Goal: Task Accomplishment & Management: Complete application form

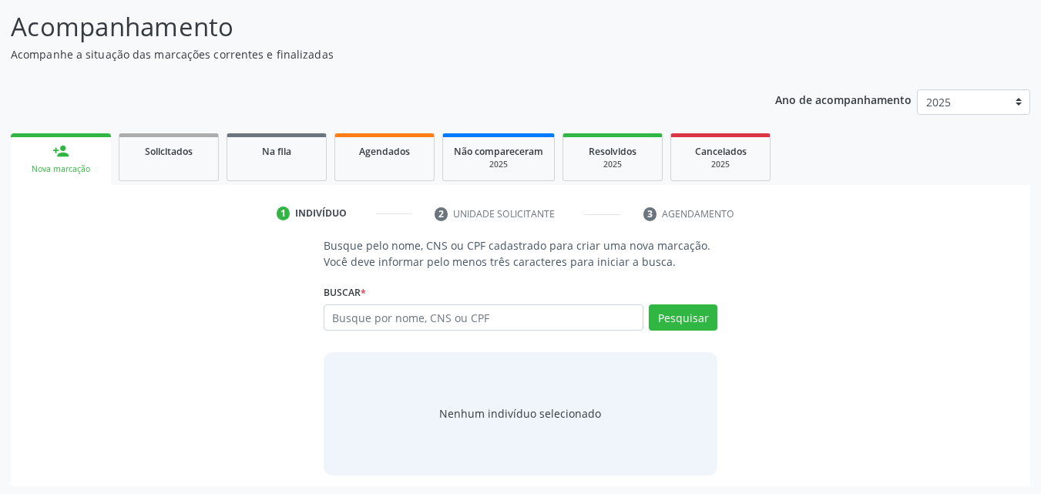
scroll to position [100, 0]
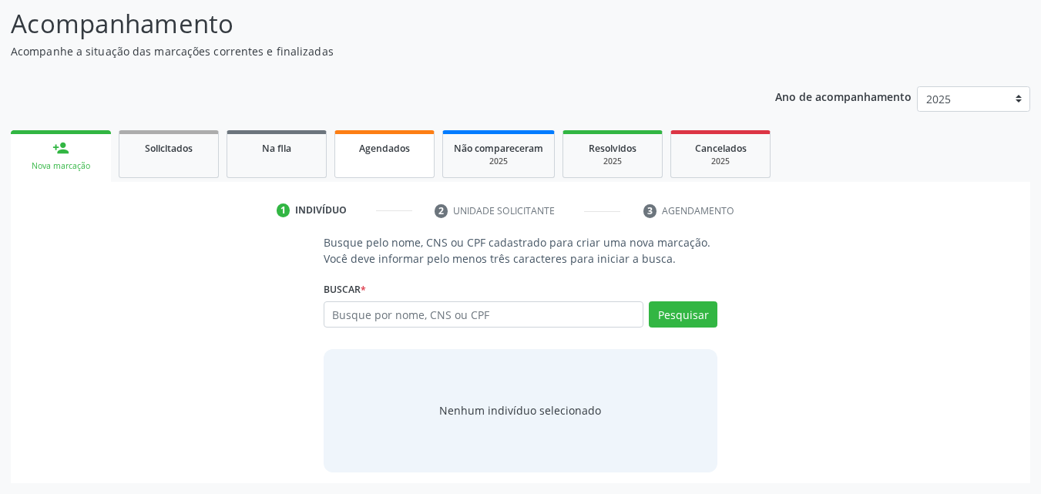
click at [359, 155] on div "Agendados" at bounding box center [384, 147] width 77 height 16
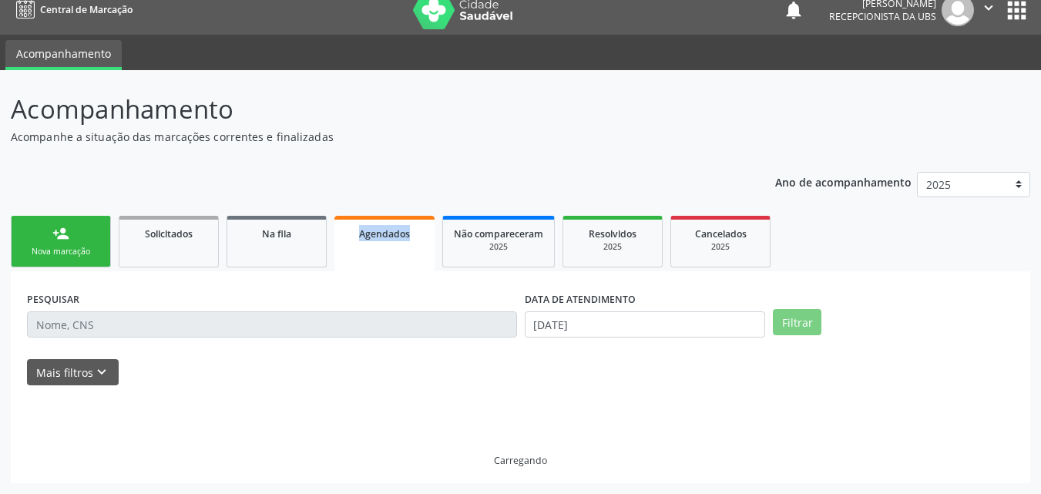
scroll to position [15, 0]
click at [359, 155] on div "Acompanhamento Acompanhe a situação das marcações correntes e finalizadas Relat…" at bounding box center [520, 286] width 1019 height 393
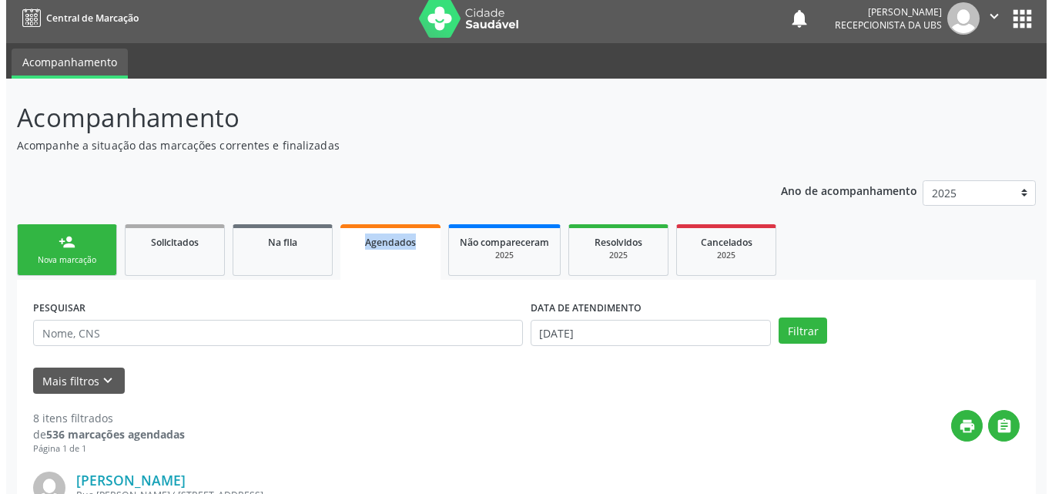
scroll to position [0, 0]
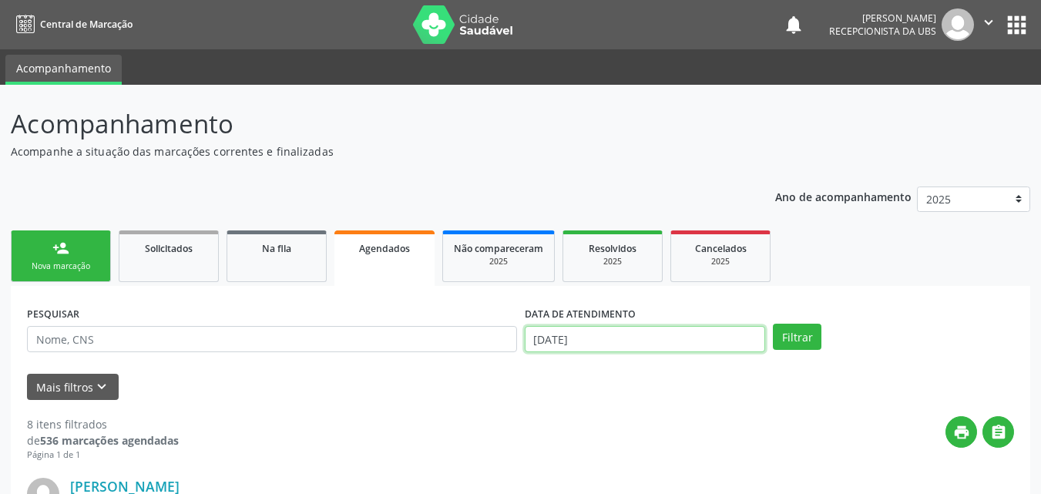
click at [620, 339] on input "[DATE]" at bounding box center [645, 339] width 241 height 26
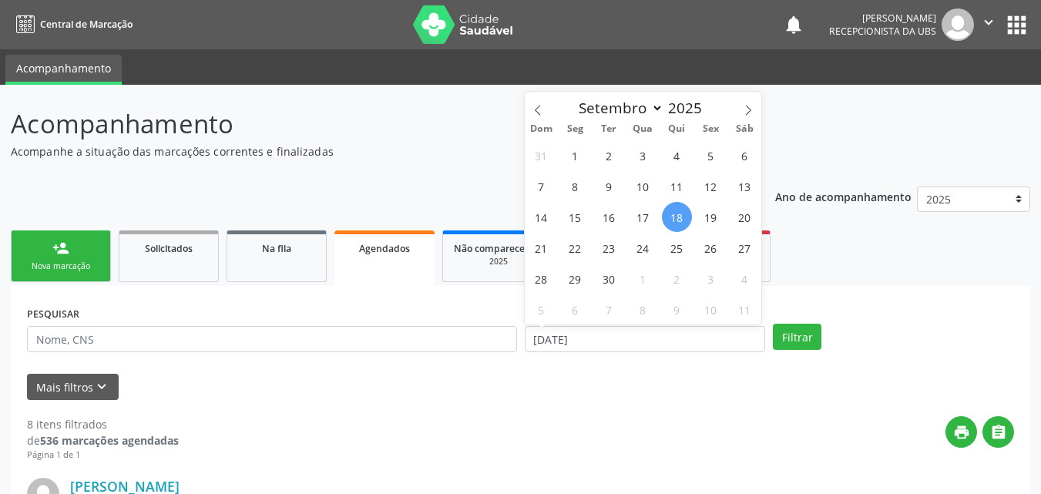
click at [675, 219] on span "18" at bounding box center [677, 217] width 30 height 30
type input "[DATE]"
click at [675, 219] on span "18" at bounding box center [677, 217] width 30 height 30
select select "8"
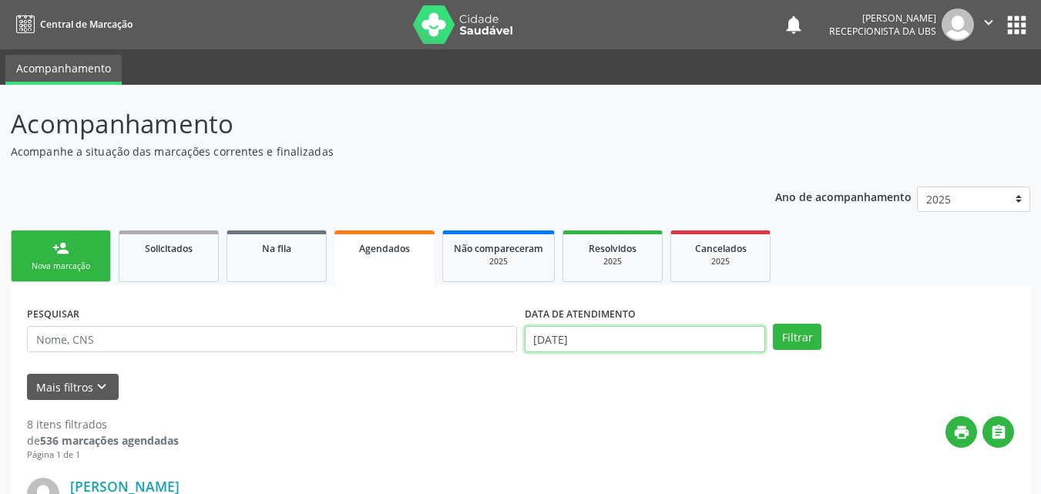
click at [556, 344] on input "[DATE]" at bounding box center [645, 339] width 241 height 26
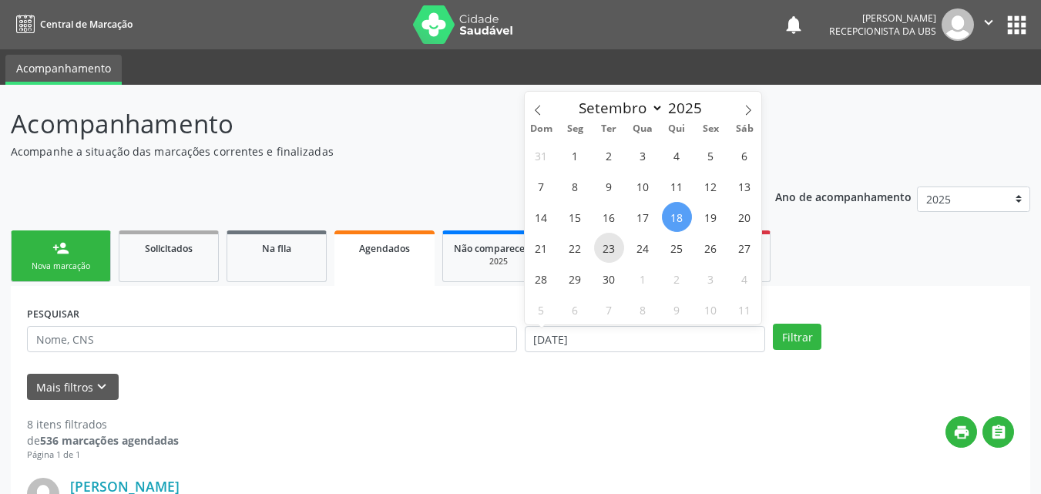
click at [597, 250] on span "23" at bounding box center [609, 248] width 30 height 30
type input "23/09/2025"
click at [603, 250] on span "23" at bounding box center [609, 248] width 30 height 30
click at [603, 250] on span "Resolvidos" at bounding box center [613, 248] width 48 height 13
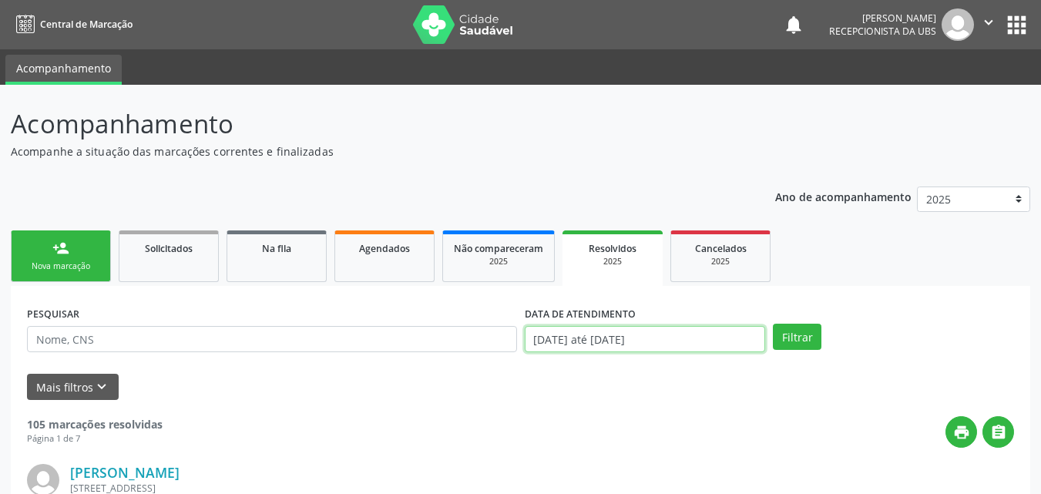
click at [663, 334] on input "[DATE] até [DATE]" at bounding box center [645, 339] width 241 height 26
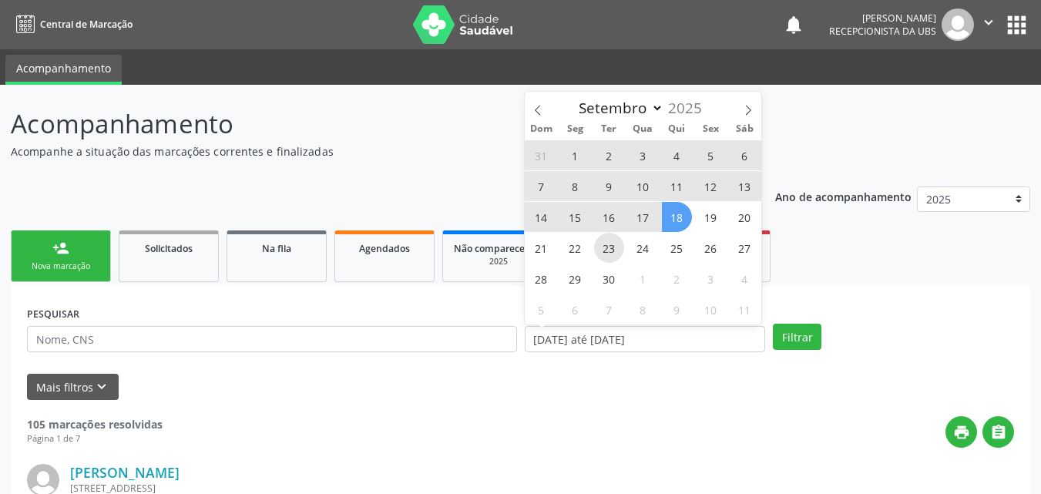
click at [618, 246] on span "23" at bounding box center [609, 248] width 30 height 30
type input "23/09/2025"
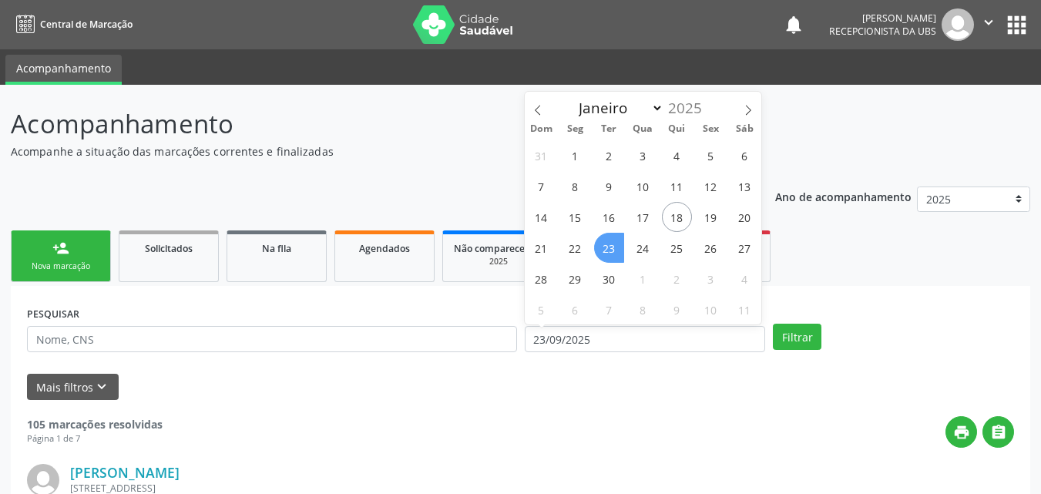
click at [618, 246] on span "23" at bounding box center [609, 248] width 30 height 30
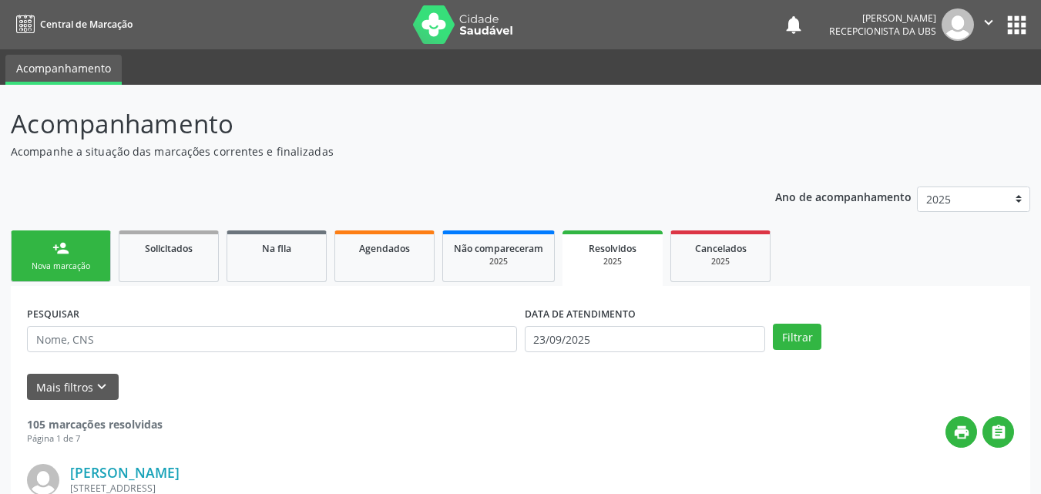
click at [618, 246] on span "Resolvidos" at bounding box center [613, 248] width 48 height 13
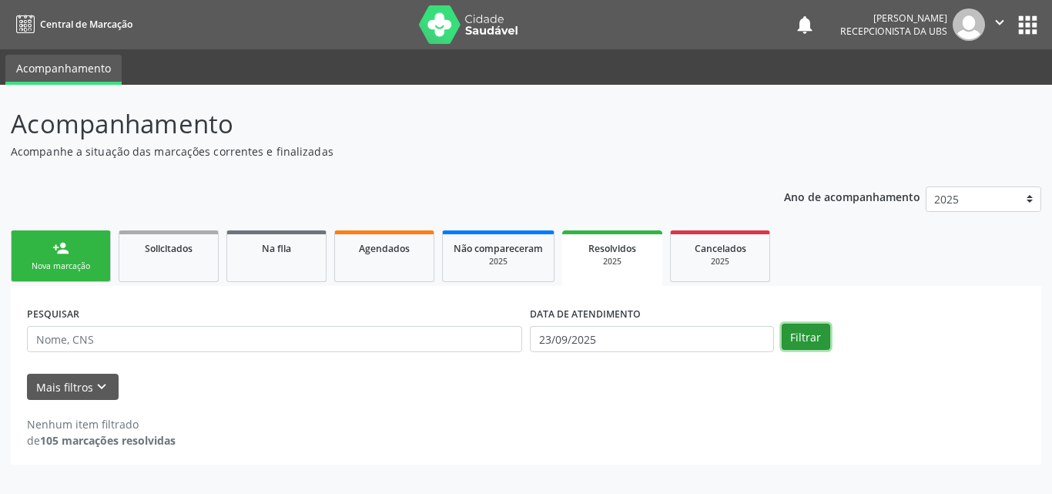
click at [812, 341] on button "Filtrar" at bounding box center [806, 337] width 49 height 26
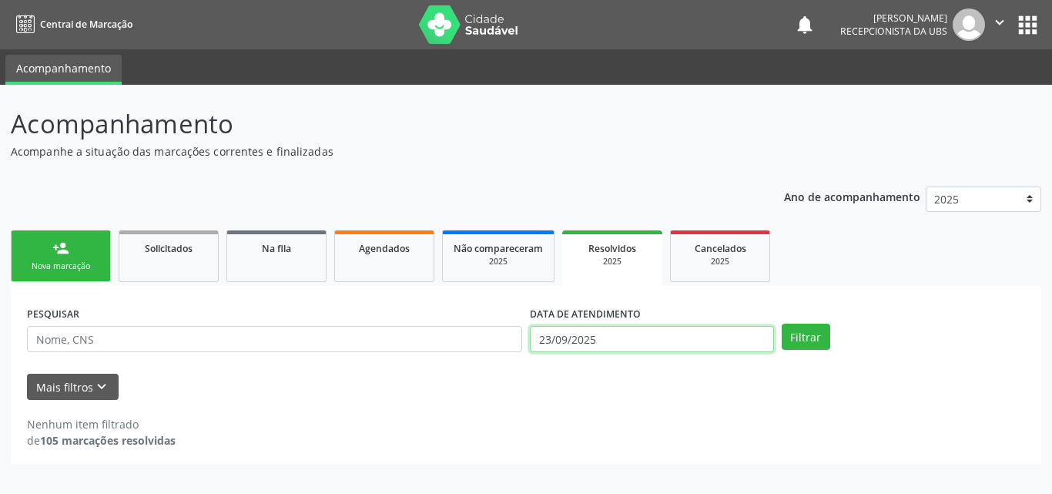
click at [622, 340] on input "23/09/2025" at bounding box center [652, 339] width 244 height 26
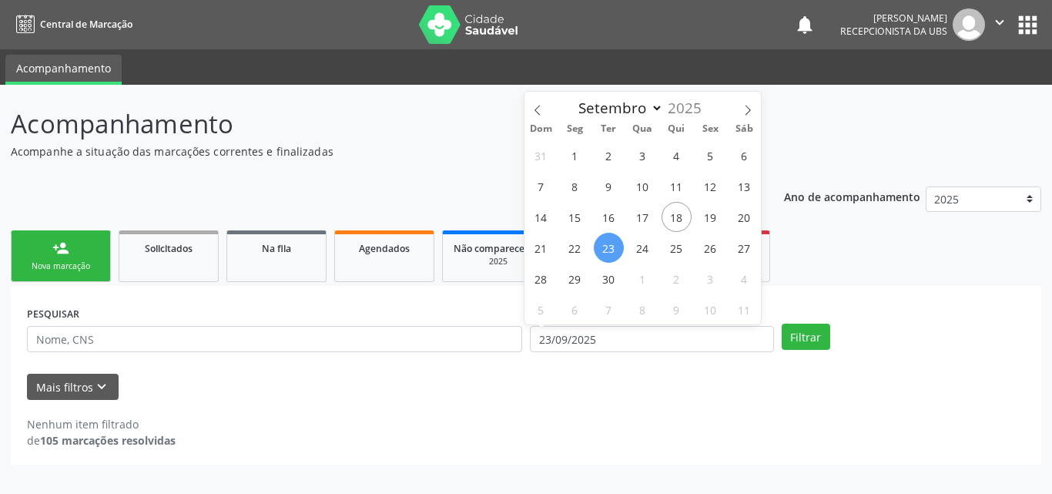
click at [612, 248] on span "23" at bounding box center [609, 248] width 30 height 30
type input "23/09/2025"
click at [612, 248] on span "23" at bounding box center [609, 248] width 30 height 30
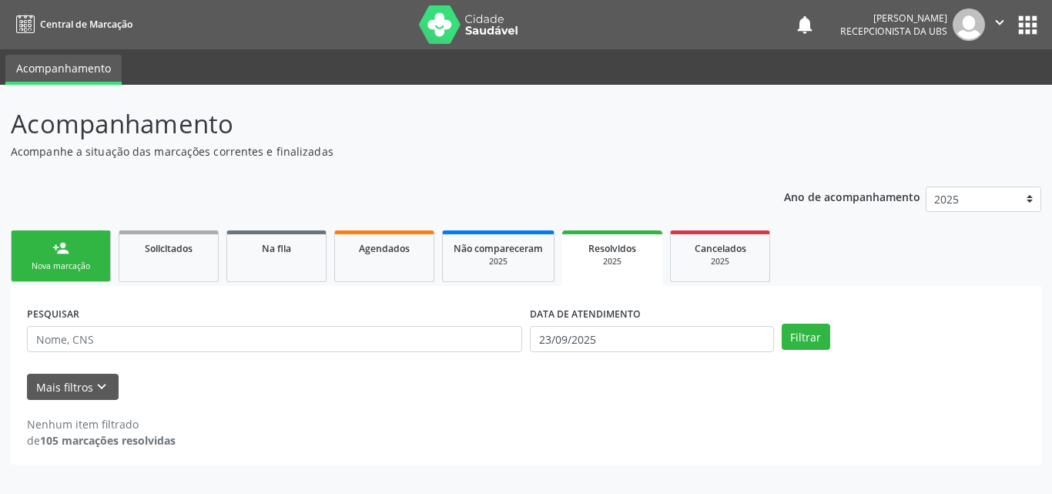
click at [612, 248] on span "Resolvidos" at bounding box center [613, 248] width 48 height 13
click at [401, 260] on link "Agendados" at bounding box center [384, 256] width 100 height 52
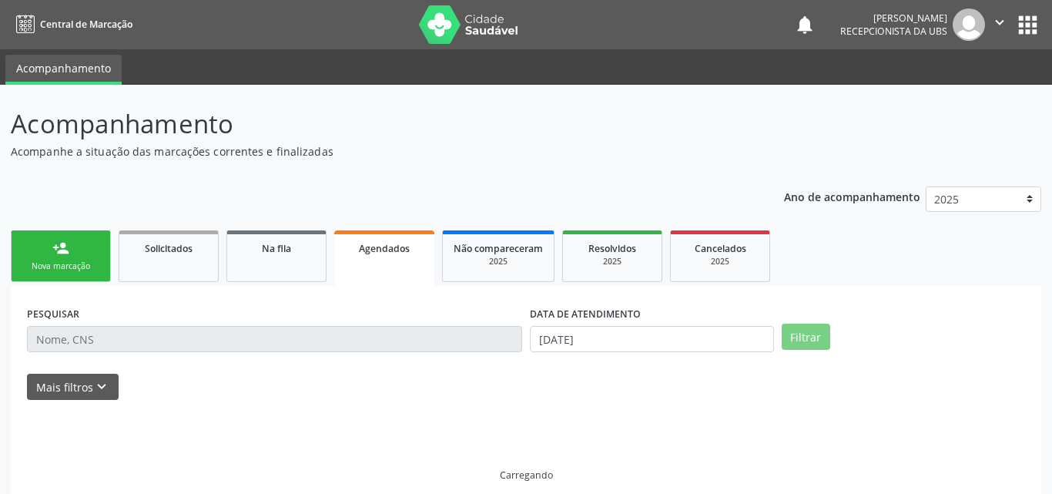
click at [401, 260] on link "Agendados" at bounding box center [384, 257] width 100 height 55
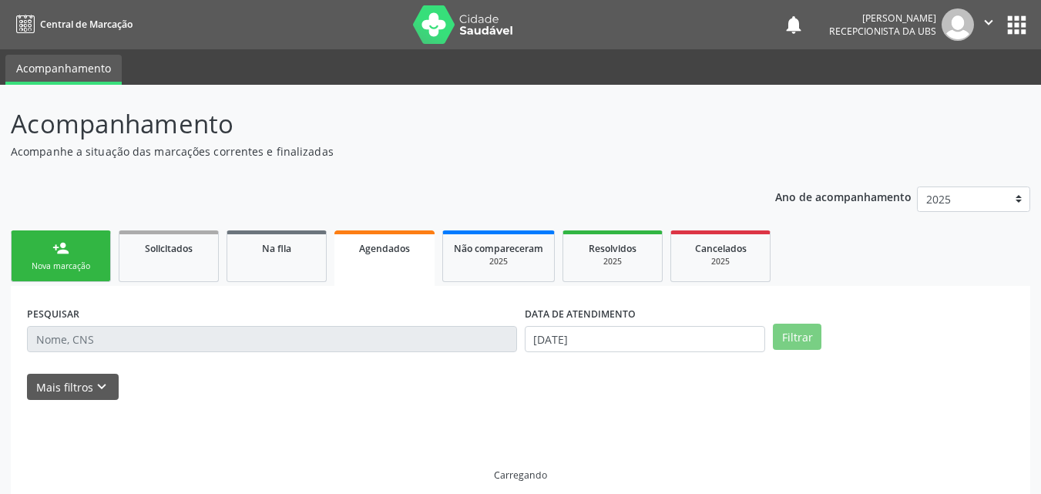
click at [401, 260] on link "Agendados" at bounding box center [384, 257] width 100 height 55
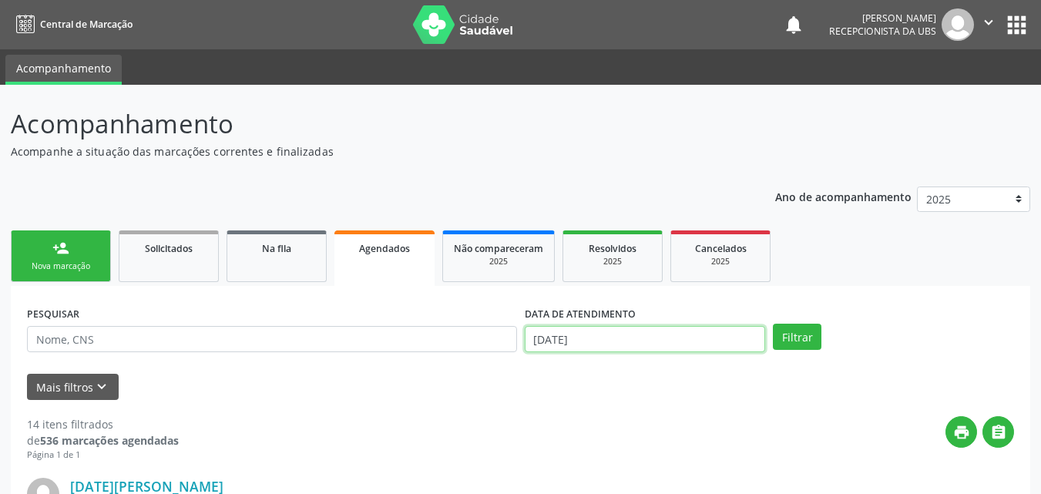
click at [592, 331] on input "[DATE]" at bounding box center [645, 339] width 241 height 26
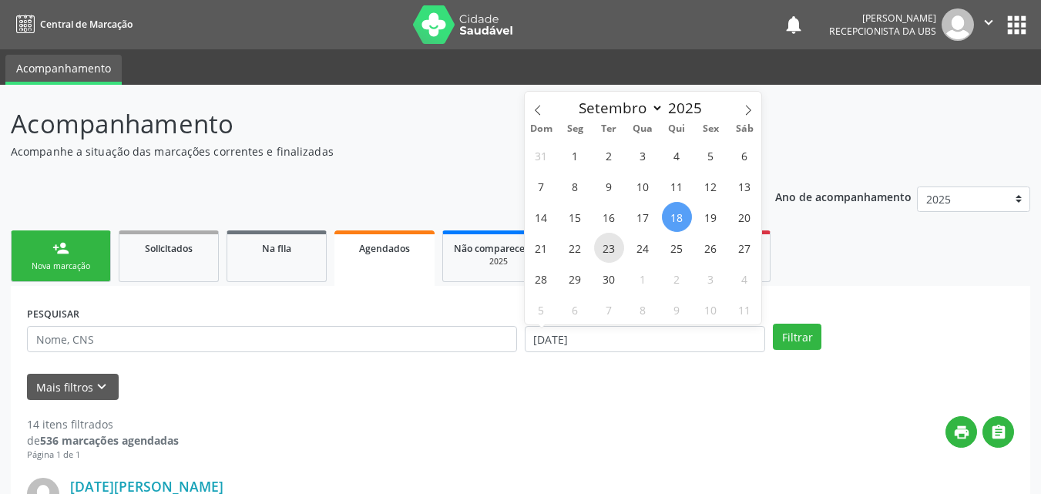
click at [599, 244] on span "23" at bounding box center [609, 248] width 30 height 30
type input "23/09/2025"
click at [599, 244] on span "23" at bounding box center [609, 248] width 30 height 30
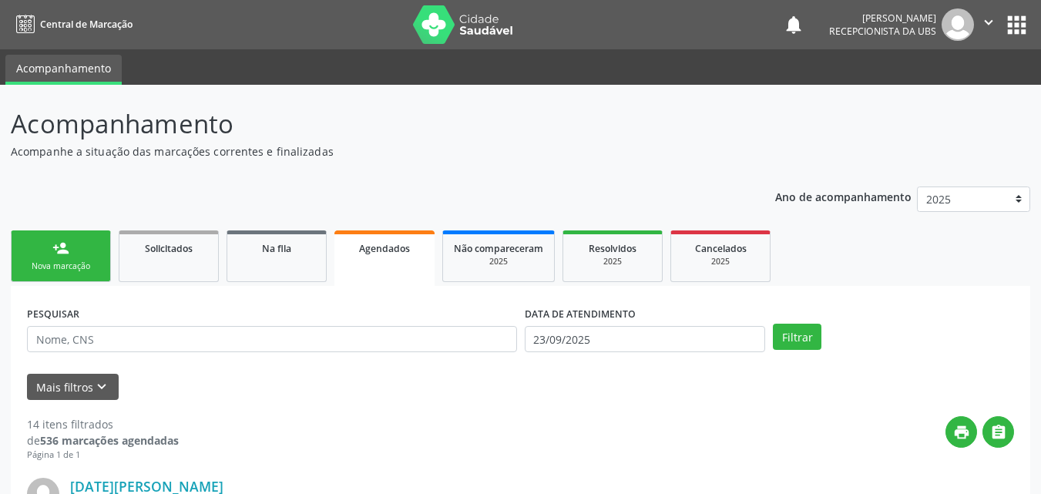
click at [599, 244] on span "Resolvidos" at bounding box center [613, 248] width 48 height 13
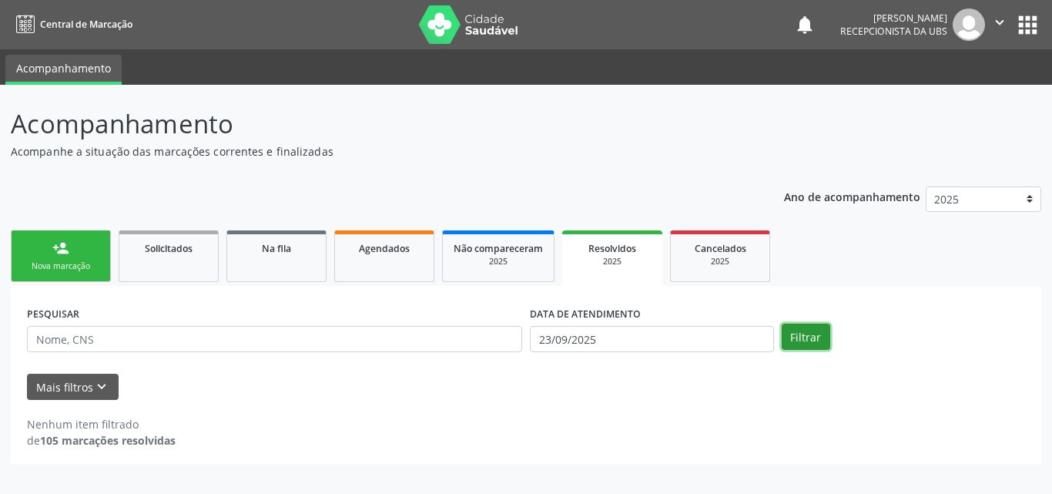
click at [797, 337] on button "Filtrar" at bounding box center [806, 337] width 49 height 26
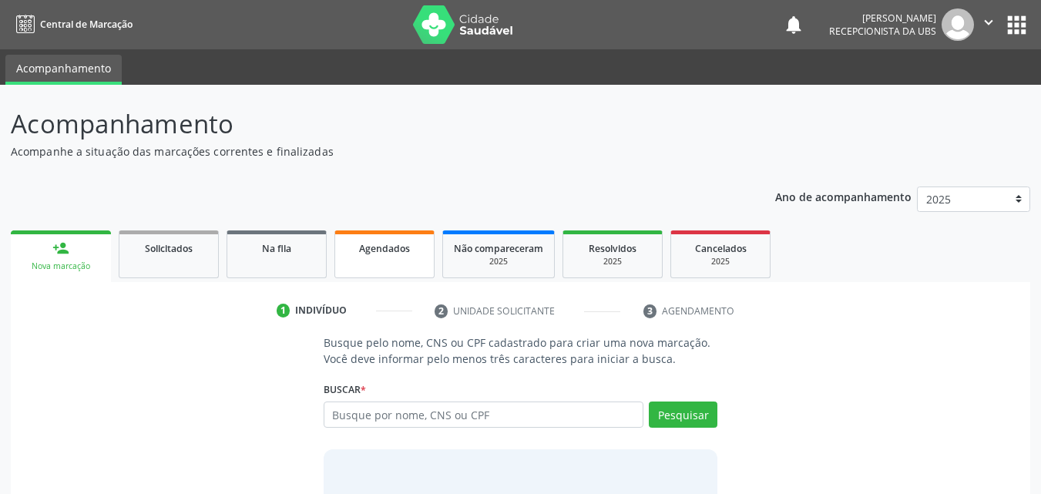
click at [401, 255] on div "Agendados" at bounding box center [384, 248] width 77 height 16
select select "8"
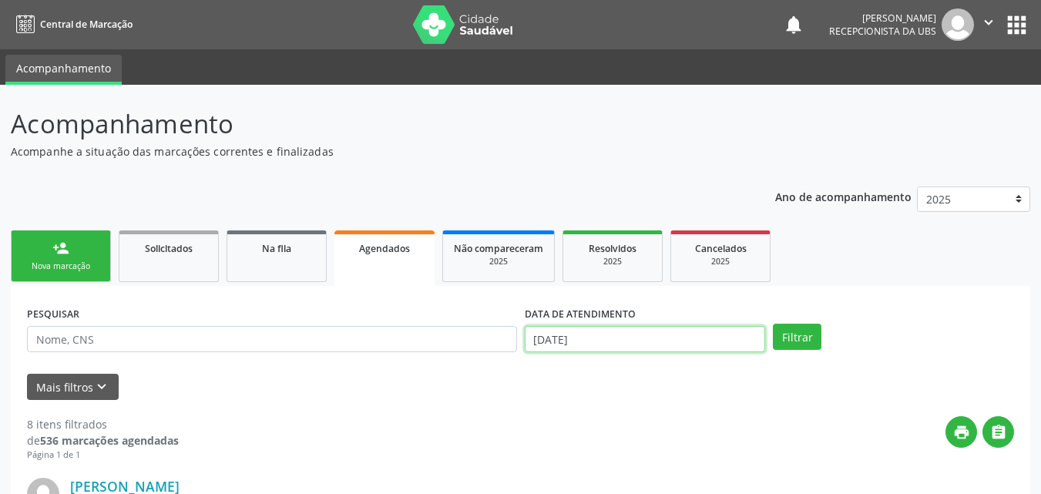
click at [589, 331] on input "[DATE]" at bounding box center [645, 339] width 241 height 26
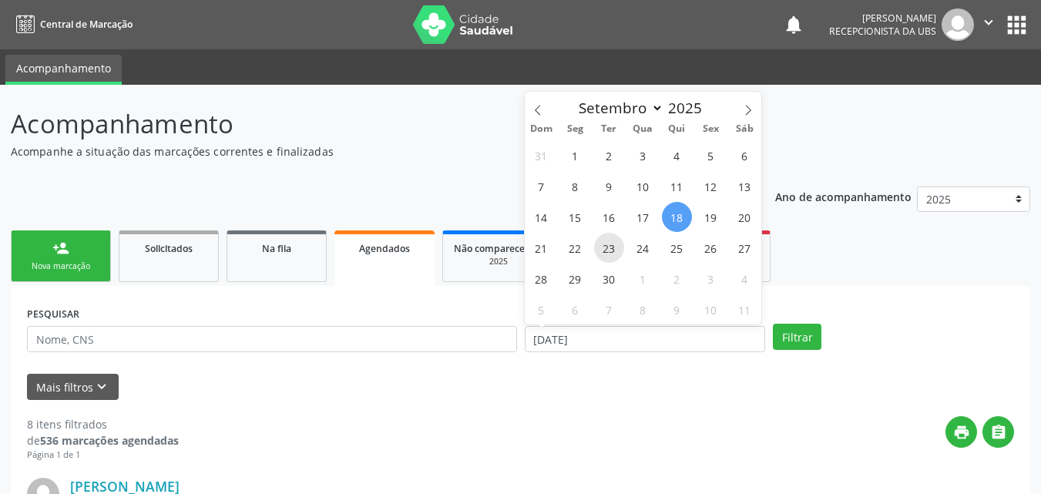
click at [599, 246] on span "23" at bounding box center [609, 248] width 30 height 30
type input "23/09/2025"
click at [615, 250] on span "23" at bounding box center [609, 248] width 30 height 30
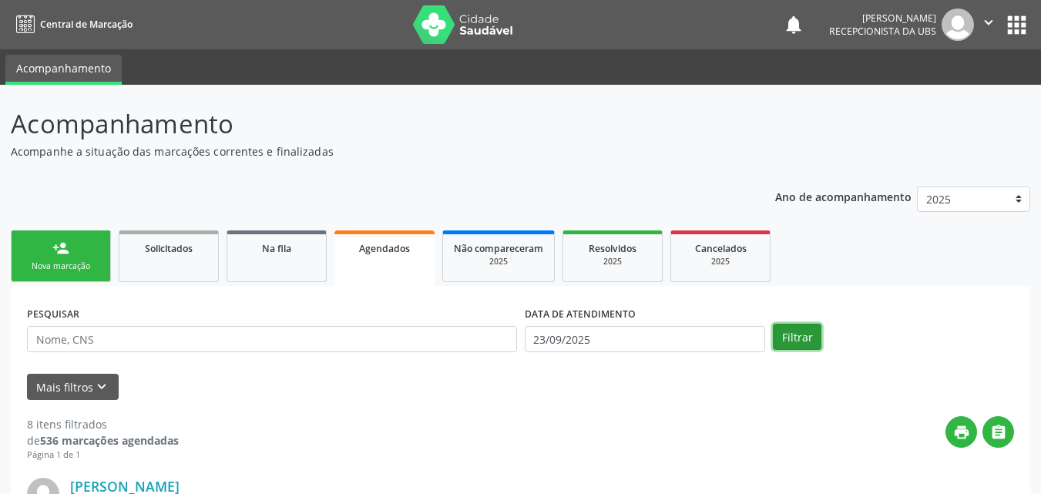
click at [804, 337] on button "Filtrar" at bounding box center [797, 337] width 49 height 26
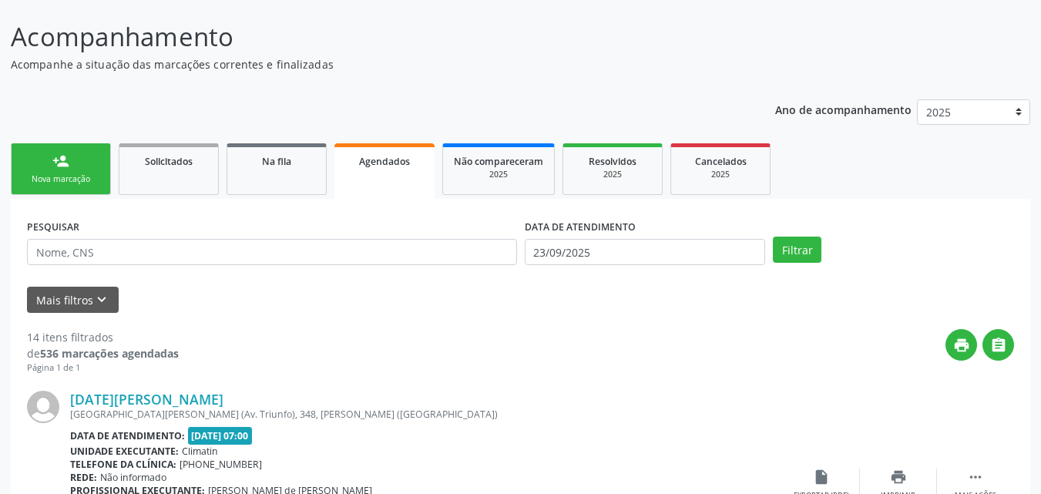
scroll to position [154, 0]
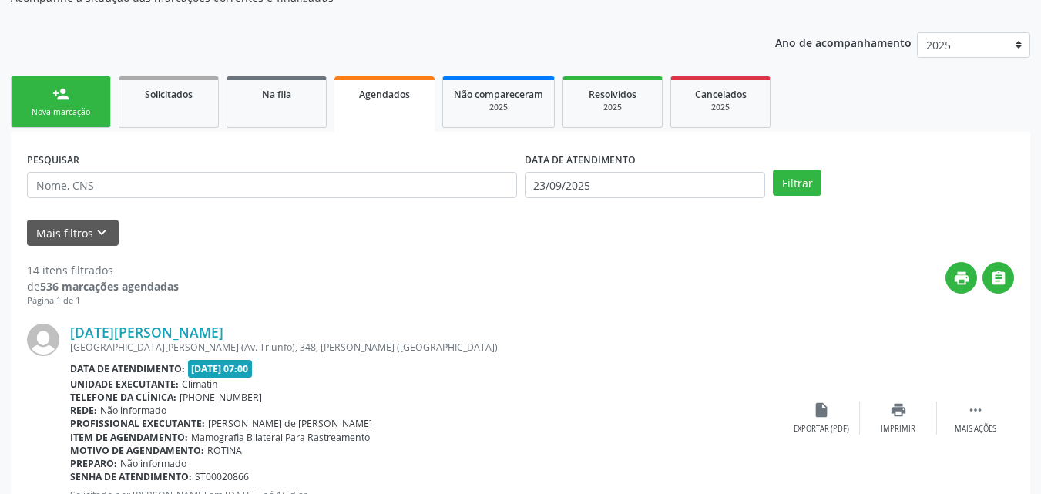
click at [55, 97] on div "person_add" at bounding box center [60, 94] width 17 height 17
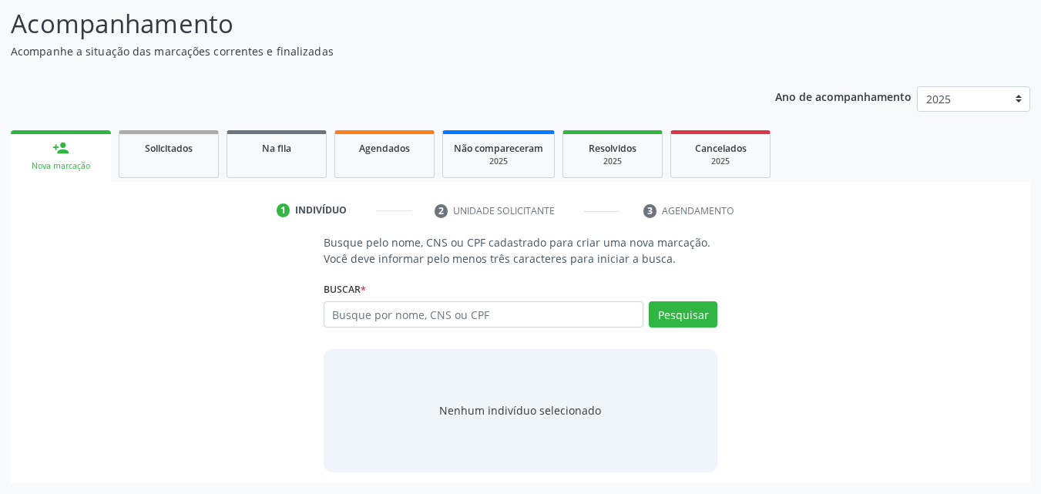
scroll to position [100, 0]
click at [60, 98] on div "Ano de acompanhamento 2025 2024 person_add Nova marcação Solicitados Na fila Ag…" at bounding box center [520, 280] width 1019 height 408
click at [363, 316] on input "text" at bounding box center [484, 314] width 321 height 26
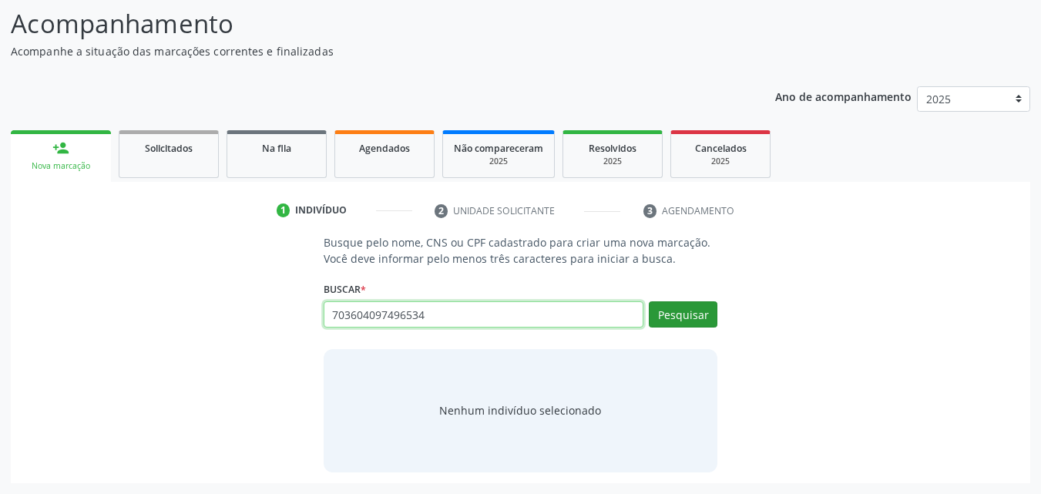
type input "703604097496534"
click at [680, 314] on button "Pesquisar" at bounding box center [683, 314] width 69 height 26
type input "703604097496534"
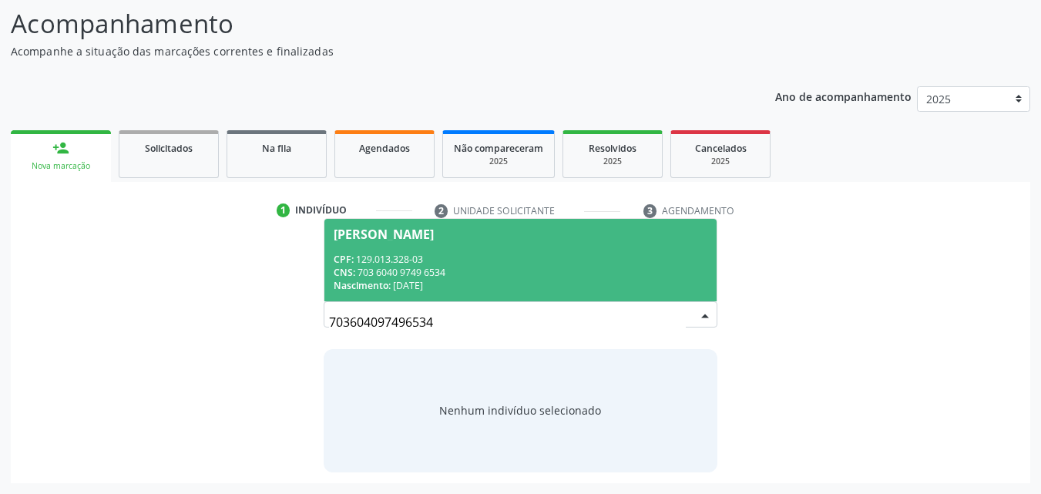
click at [441, 253] on div "CPF: 129.013.328-03" at bounding box center [521, 259] width 374 height 13
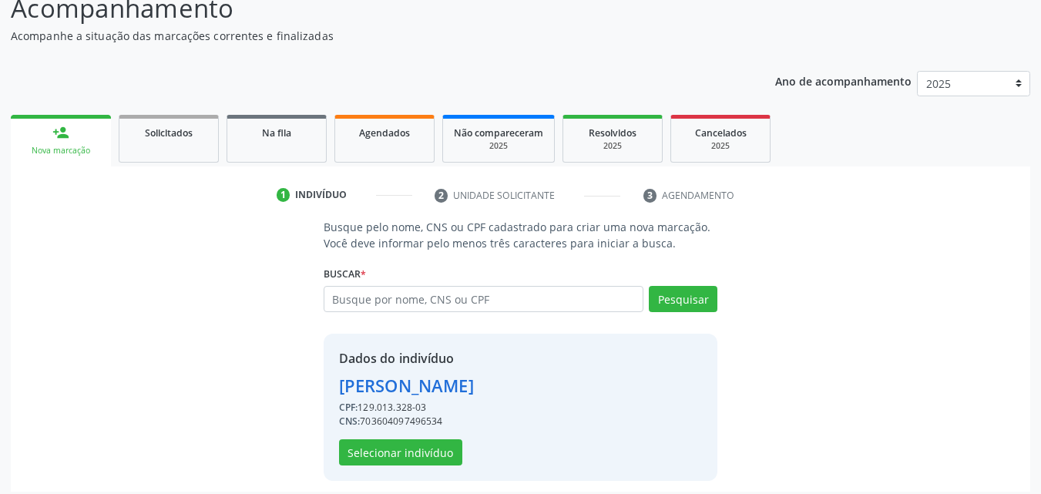
scroll to position [124, 0]
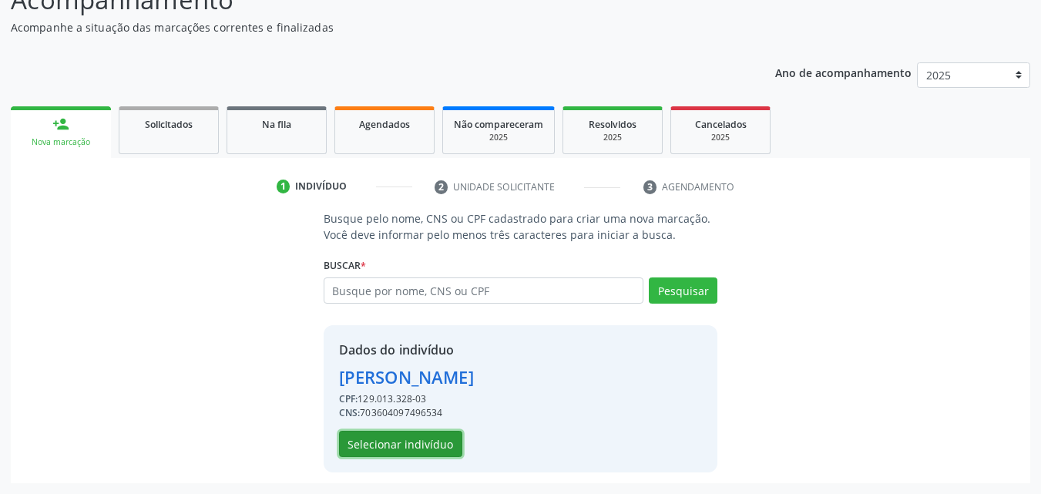
click at [405, 437] on button "Selecionar indivíduo" at bounding box center [400, 444] width 123 height 26
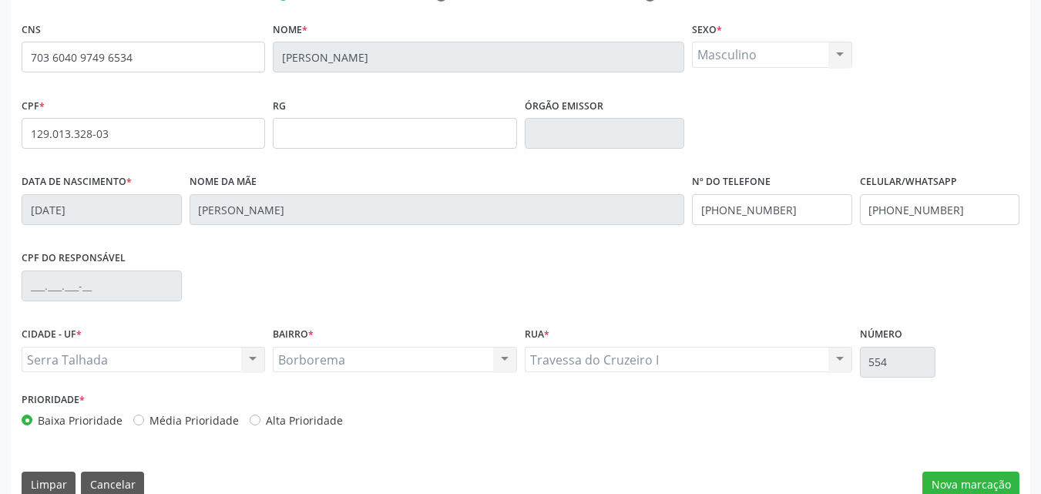
scroll to position [341, 0]
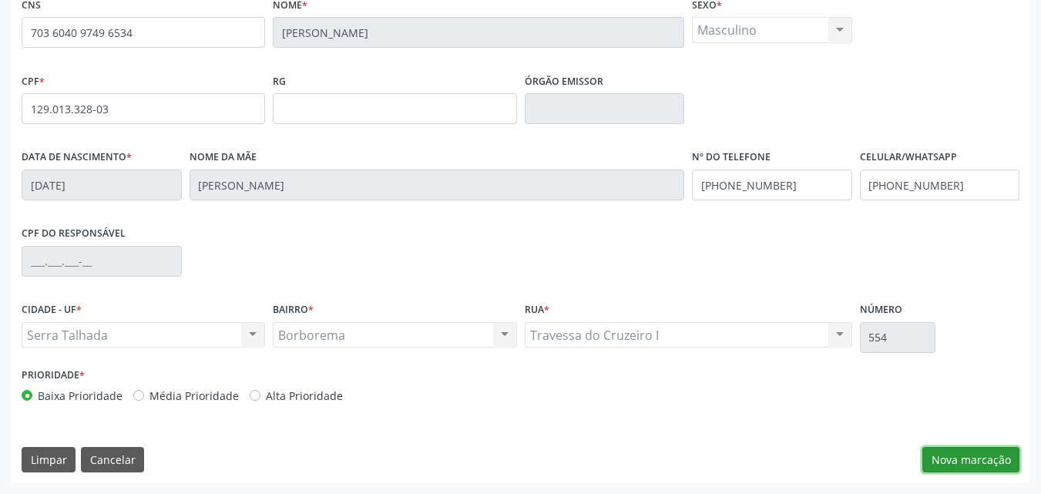
click at [982, 458] on button "Nova marcação" at bounding box center [970, 460] width 97 height 26
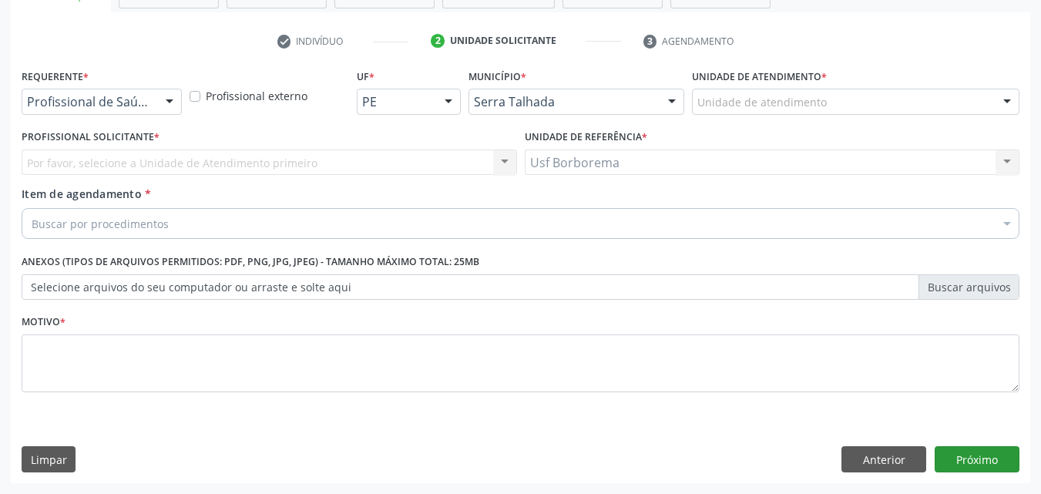
scroll to position [270, 0]
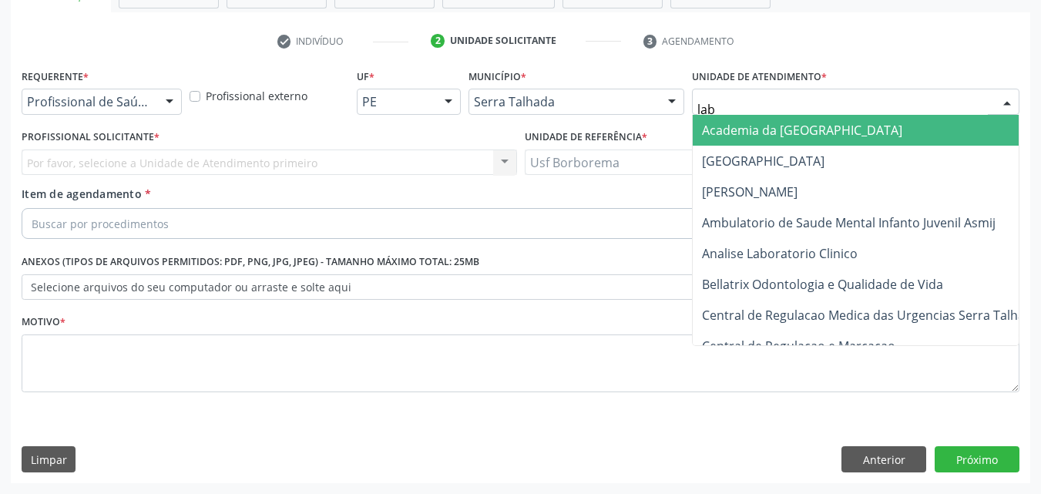
type input "labg"
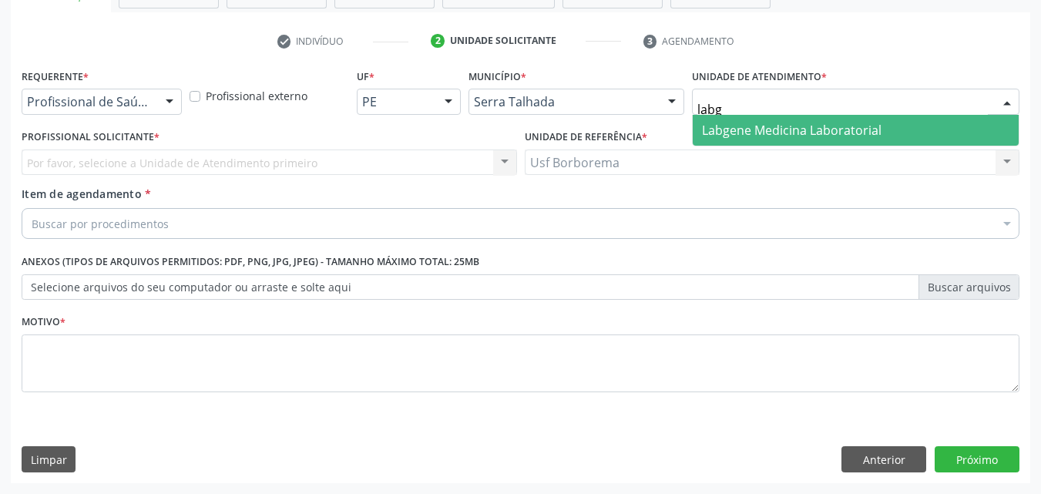
click at [725, 136] on span "Labgene Medicina Laboratorial" at bounding box center [792, 130] width 180 height 17
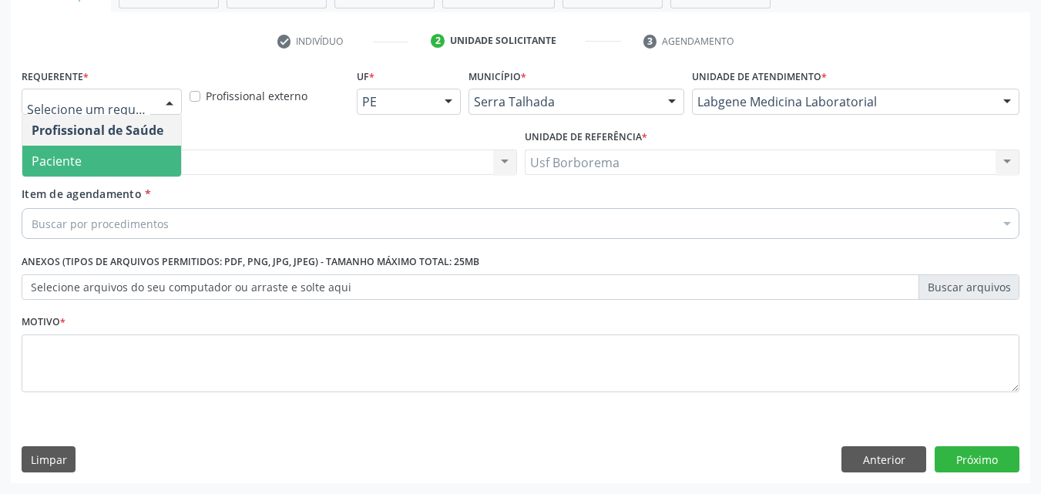
click at [147, 152] on span "Paciente" at bounding box center [101, 161] width 159 height 31
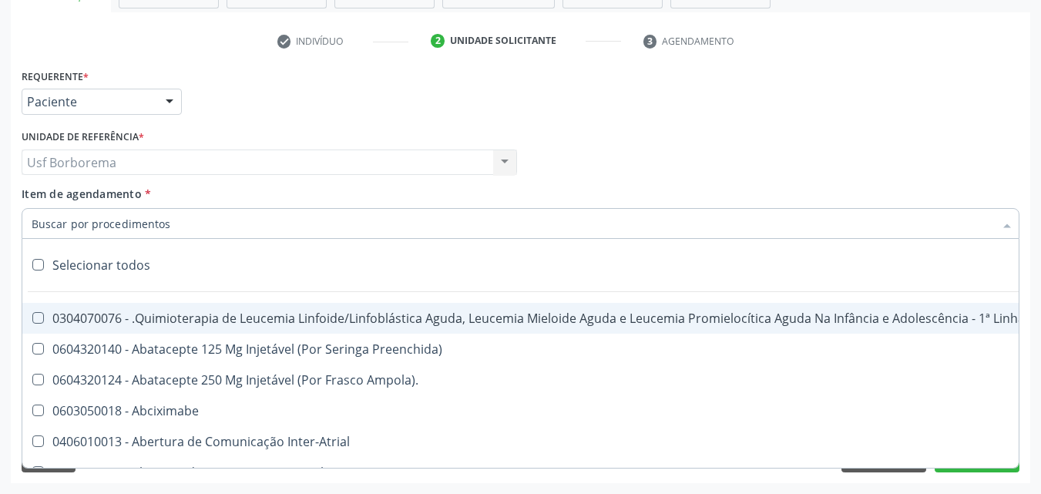
click at [156, 227] on input "Item de agendamento *" at bounding box center [513, 223] width 962 height 31
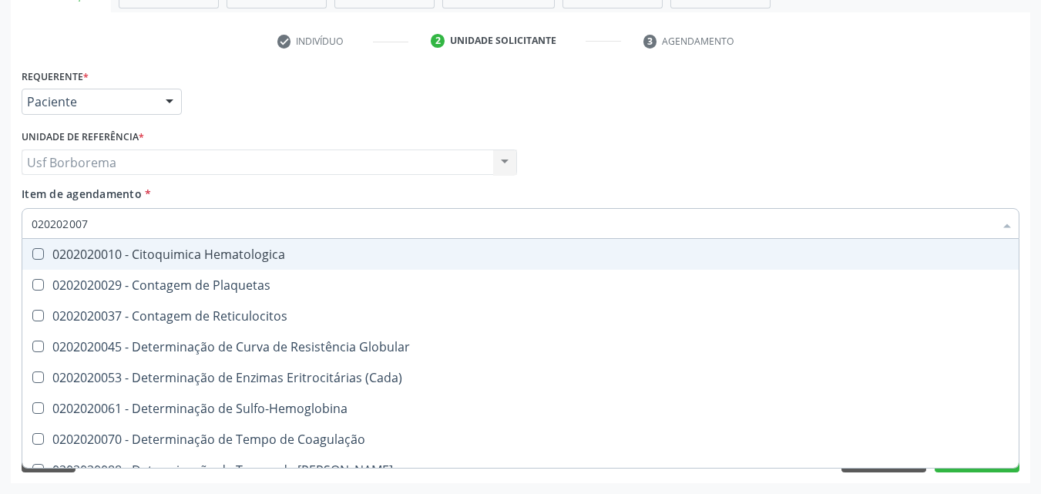
type input "0202020070"
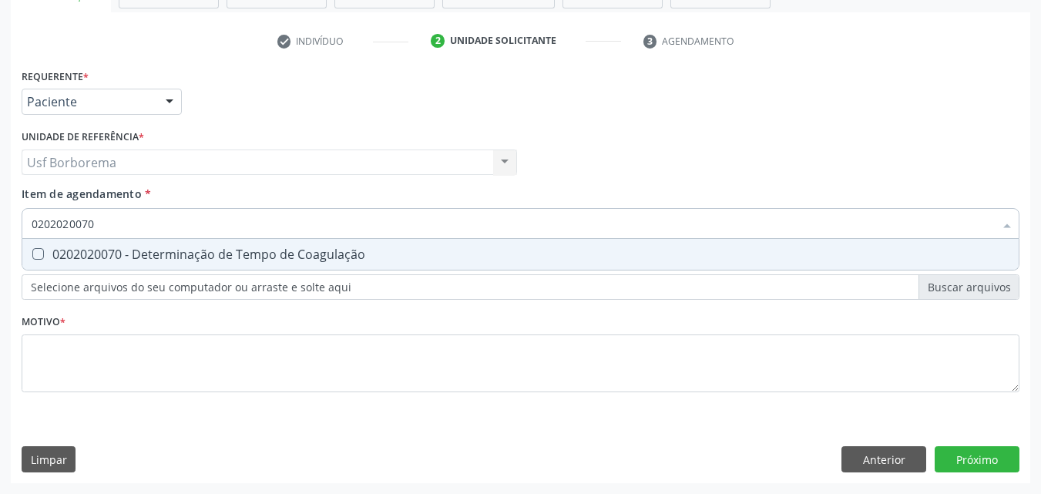
drag, startPoint x: 134, startPoint y: 250, endPoint x: 132, endPoint y: 234, distance: 16.3
click at [133, 234] on div "0202020070 Selecionar todos 0202020070 - Determinação de Tempo de Coagulação Ne…" at bounding box center [521, 221] width 998 height 26
drag, startPoint x: 119, startPoint y: 247, endPoint x: 124, endPoint y: 235, distance: 13.2
click at [119, 248] on div "0202020070 - Determinação de Tempo de Coagulação" at bounding box center [521, 254] width 978 height 12
checkbox Coagulação "true"
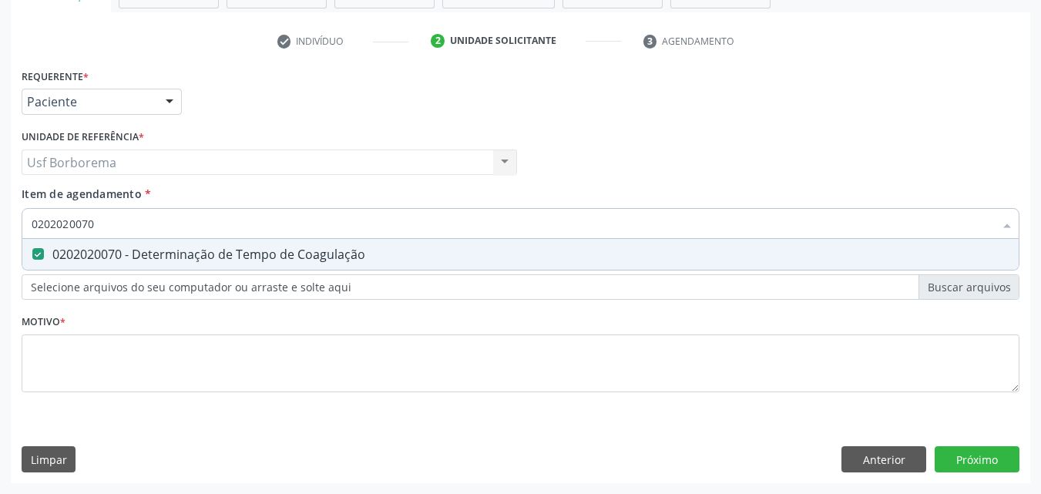
click at [126, 229] on input "0202020070" at bounding box center [513, 223] width 962 height 31
type input "02020200"
checkbox Coagulação "false"
type input "0202020096"
click at [99, 245] on span "0202020096 - Determinação de Tempo de Sangramento -Duke" at bounding box center [520, 254] width 996 height 31
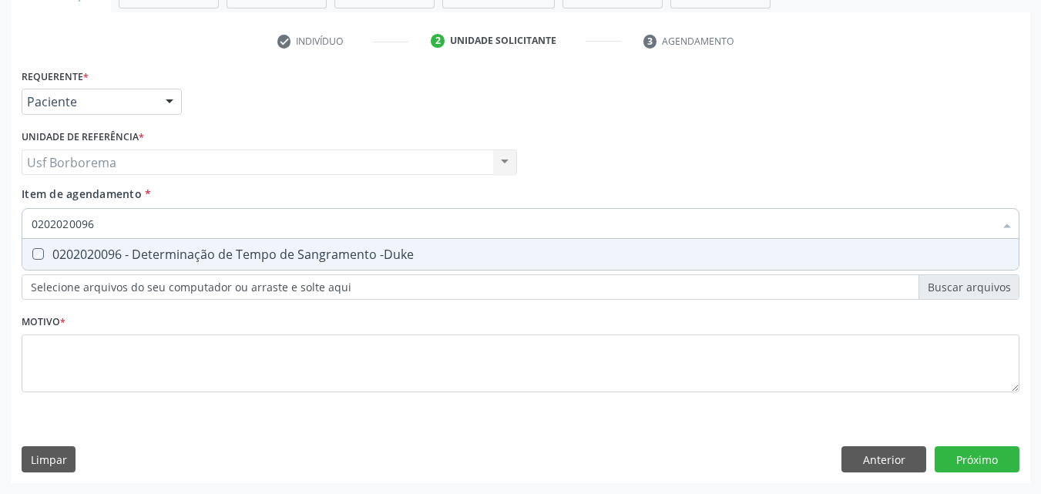
checkbox -Duke "true"
click at [94, 220] on input "0202020096" at bounding box center [513, 223] width 962 height 31
type input "02020200"
checkbox -Duke "false"
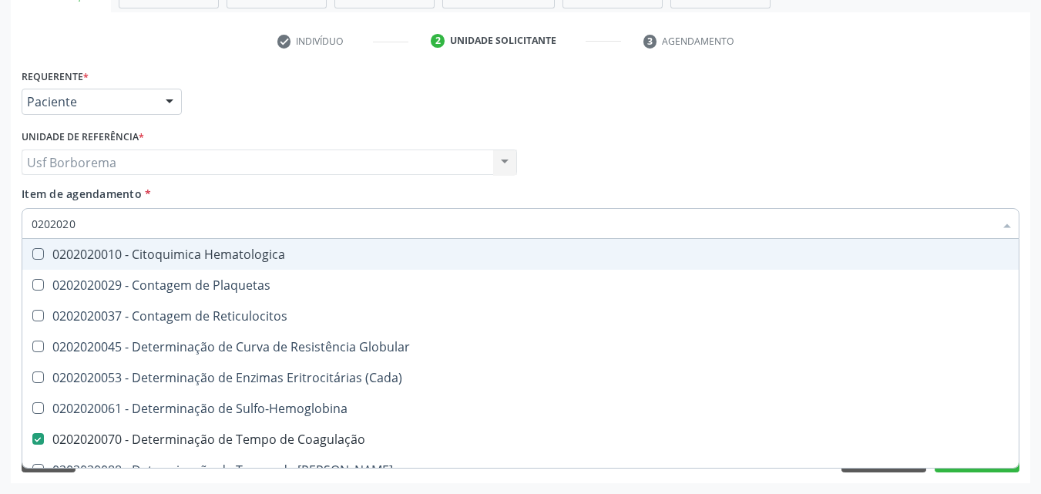
type input "02020201"
checkbox Coagulação "false"
checkbox -Duke "false"
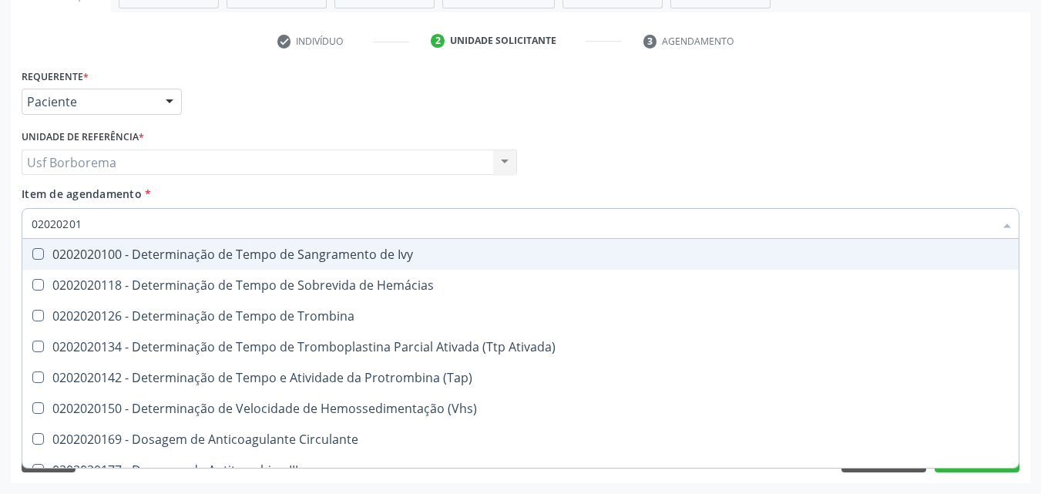
type input "020202014"
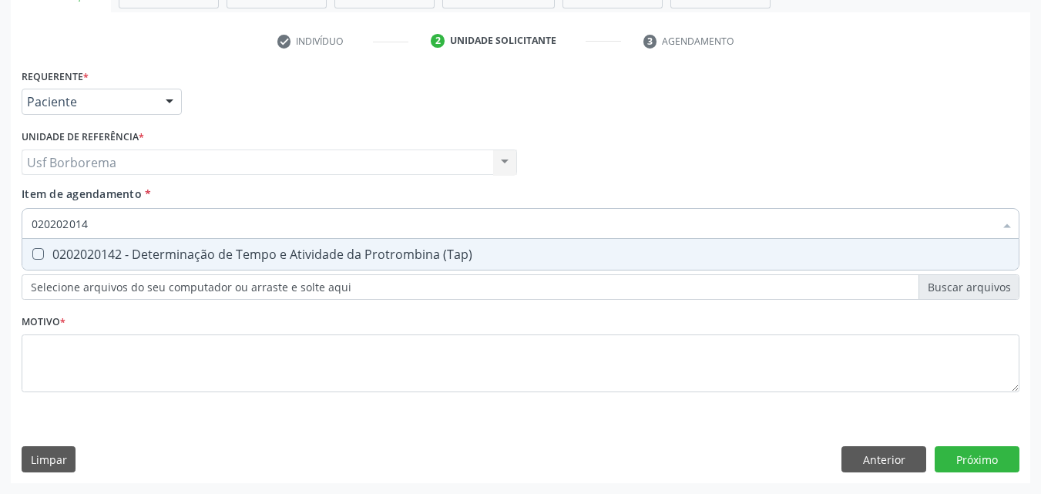
click at [90, 250] on div "0202020142 - Determinação de Tempo e Atividade da Protrombina (Tap)" at bounding box center [521, 254] width 978 height 12
checkbox \(Tap\) "true"
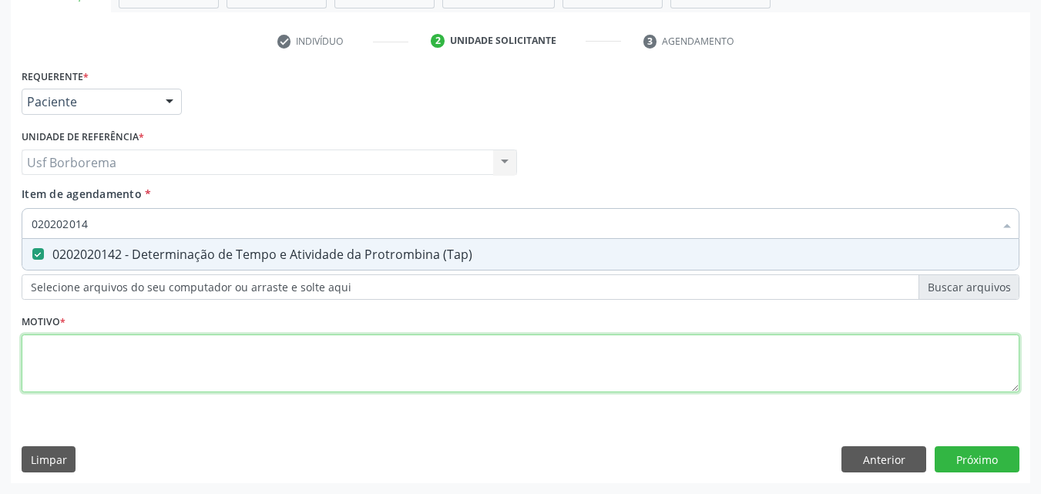
click at [72, 357] on div "Requerente * Paciente Profissional de Saúde Paciente Nenhum resultado encontrad…" at bounding box center [521, 239] width 998 height 349
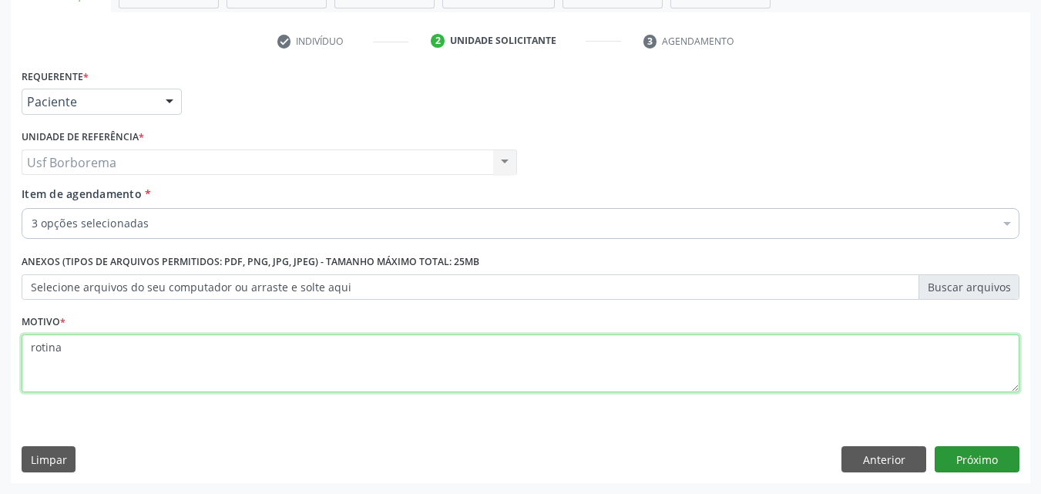
type textarea "rotina"
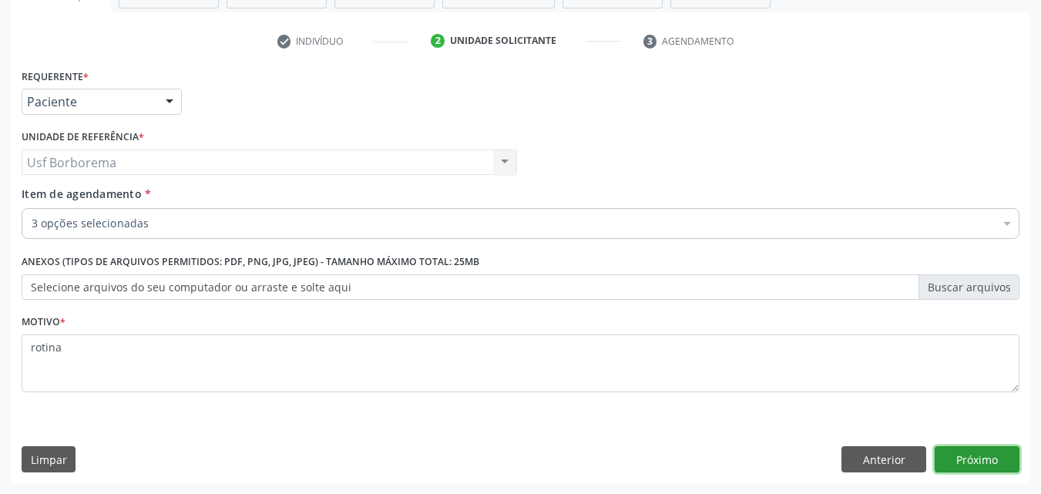
click at [950, 457] on button "Próximo" at bounding box center [977, 459] width 85 height 26
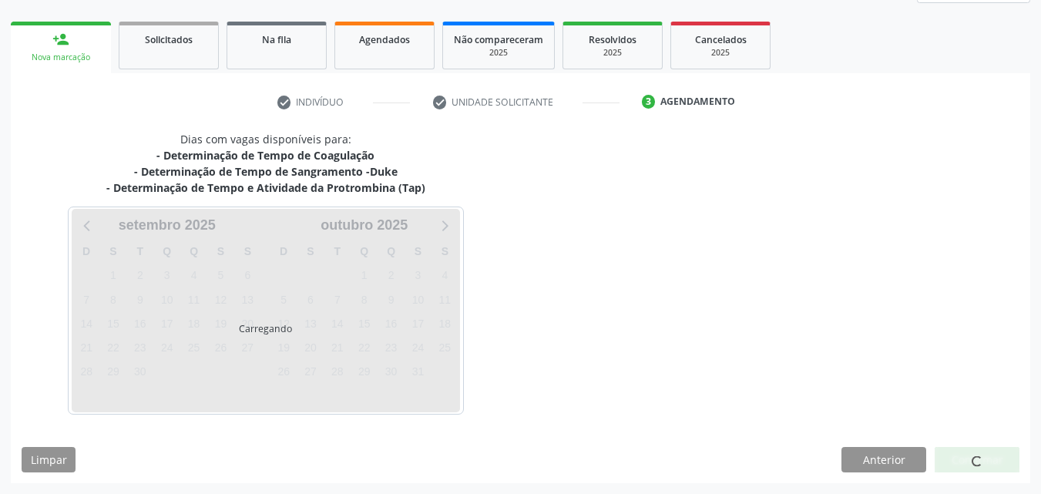
scroll to position [209, 0]
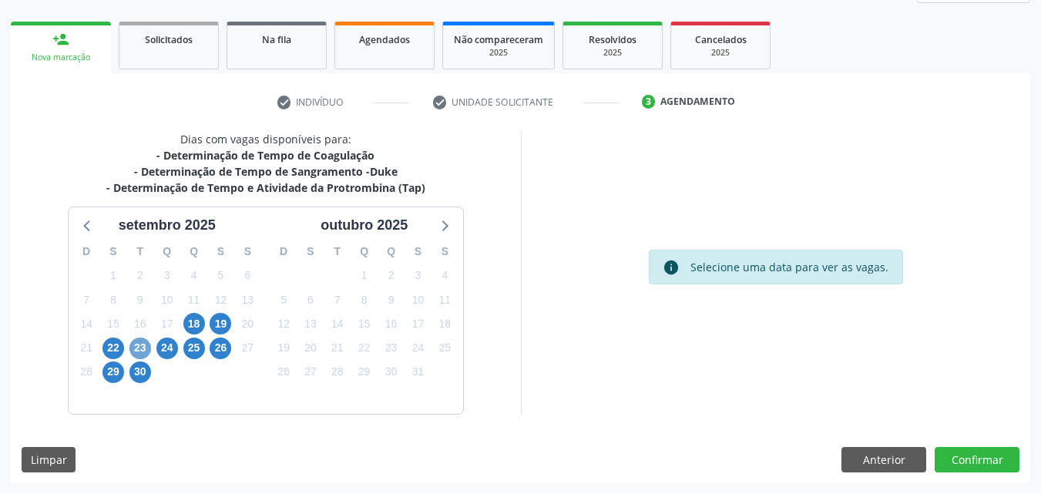
click at [137, 339] on span "23" at bounding box center [140, 348] width 22 height 22
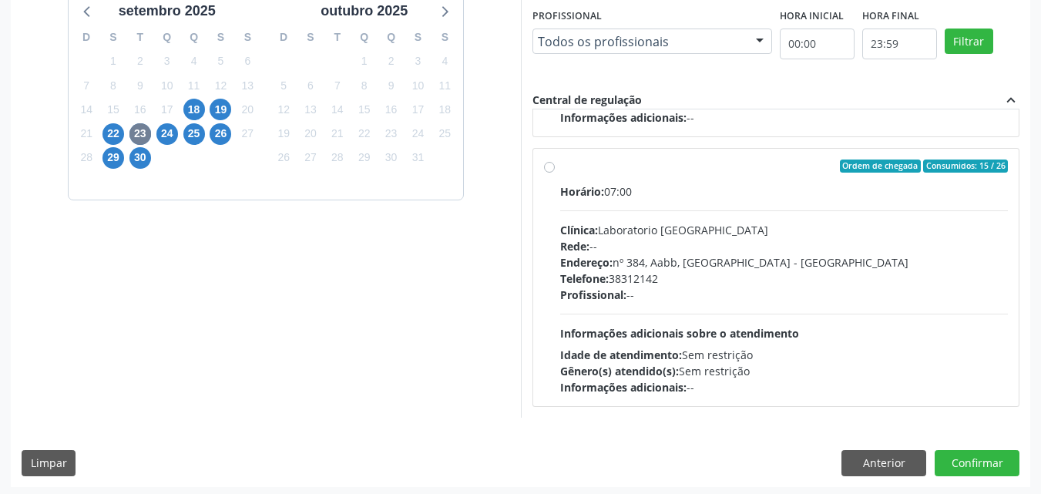
scroll to position [427, 0]
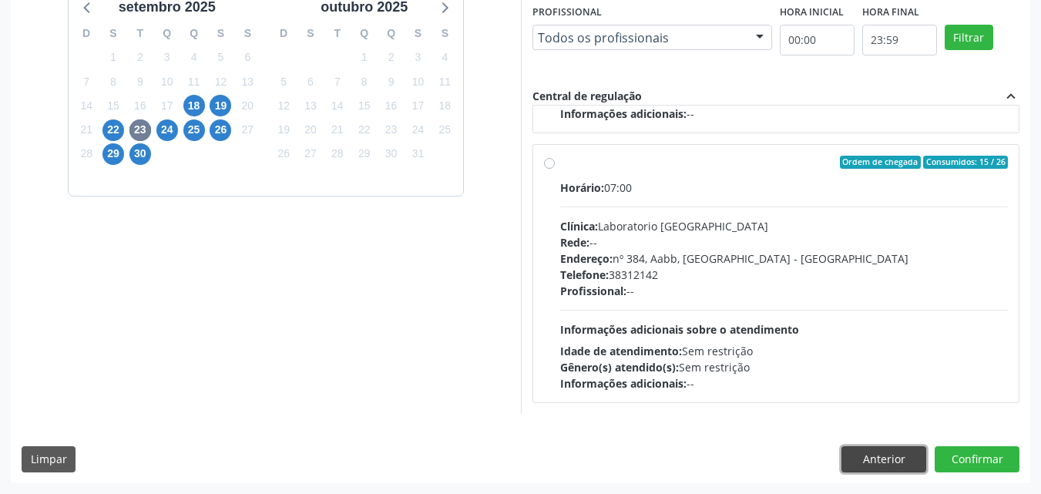
click at [887, 452] on button "Anterior" at bounding box center [883, 459] width 85 height 26
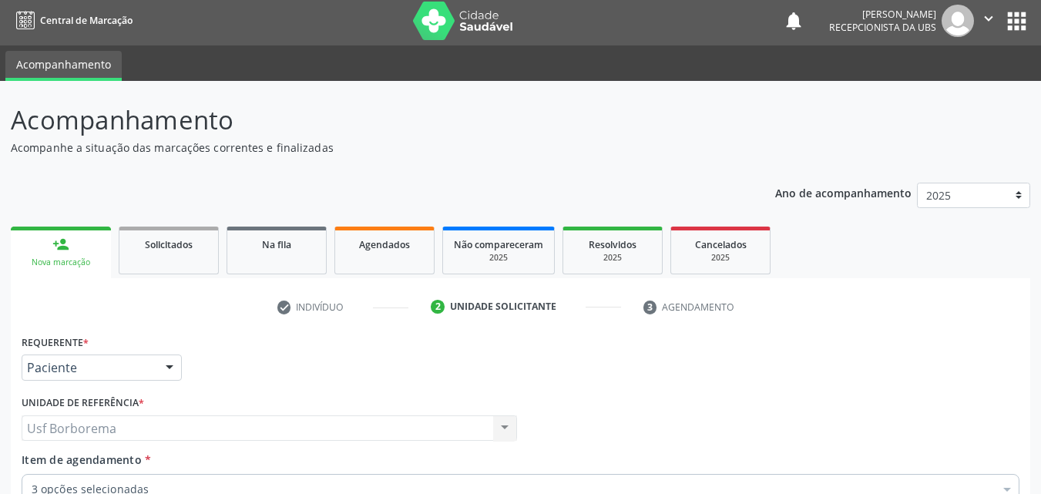
scroll to position [0, 0]
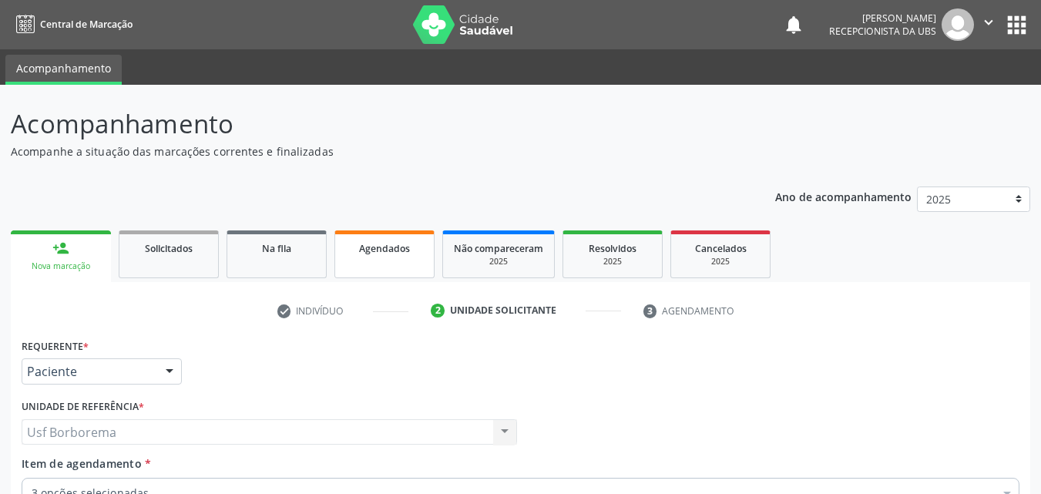
click at [382, 259] on link "Agendados" at bounding box center [384, 254] width 100 height 48
click at [382, 260] on link "Agendados" at bounding box center [384, 254] width 100 height 48
select select "8"
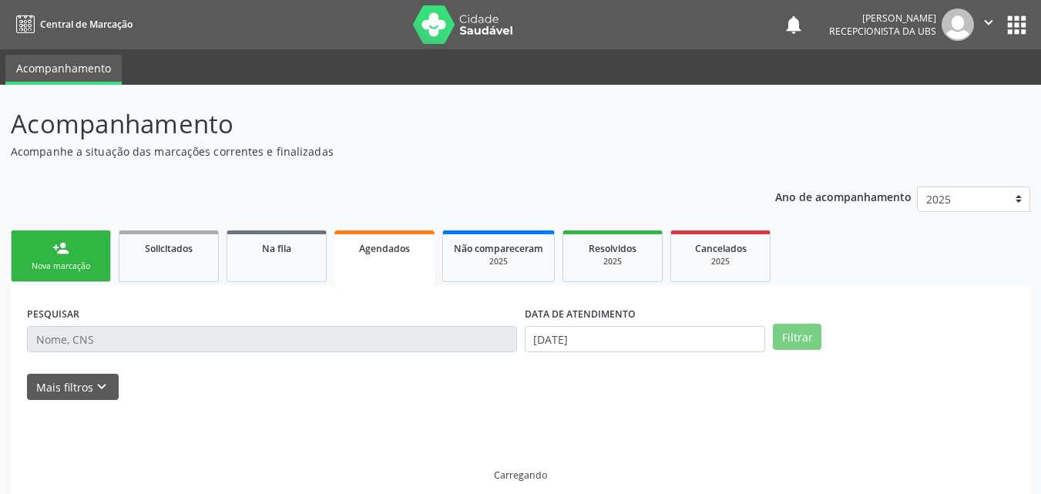
click at [382, 260] on link "Agendados" at bounding box center [384, 257] width 100 height 55
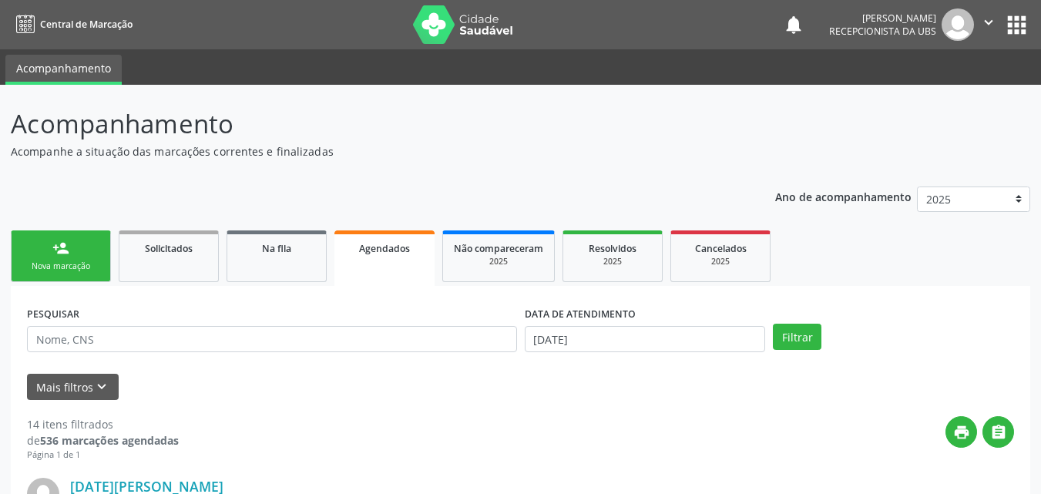
scroll to position [31, 0]
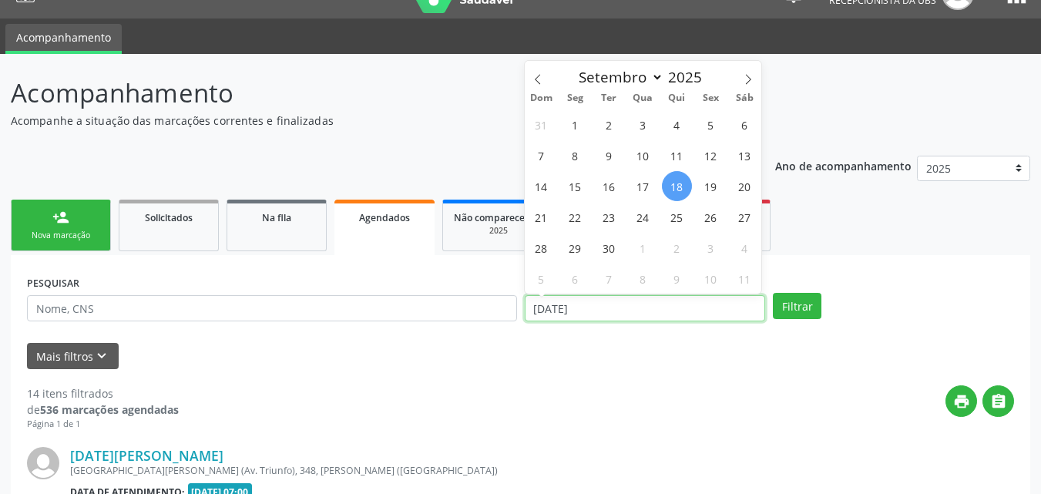
click at [585, 306] on input "[DATE]" at bounding box center [645, 308] width 241 height 26
click at [603, 223] on span "23" at bounding box center [609, 217] width 30 height 30
type input "23/09/2025"
click at [603, 223] on span "23" at bounding box center [609, 217] width 30 height 30
click at [603, 223] on span "Resolvidos" at bounding box center [613, 217] width 48 height 13
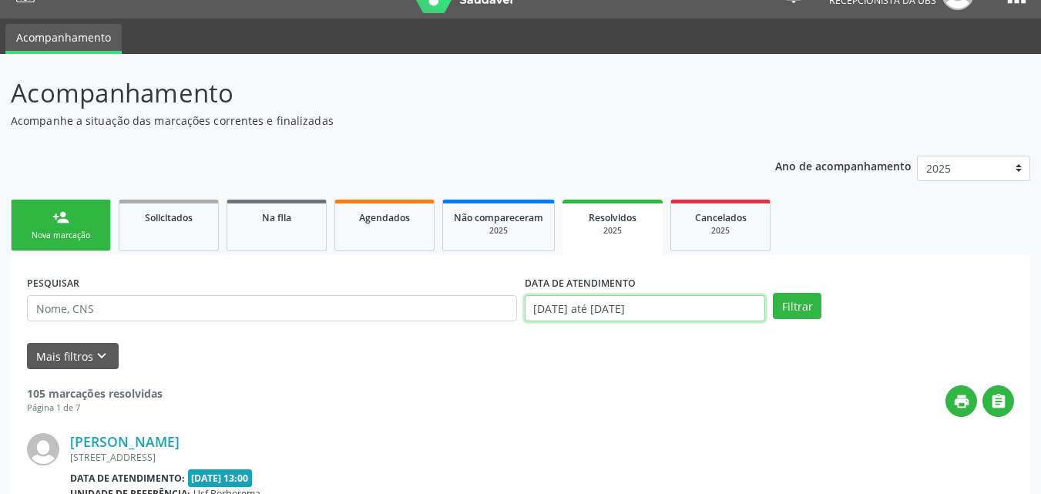
click at [715, 309] on input "[DATE] até [DATE]" at bounding box center [645, 308] width 241 height 26
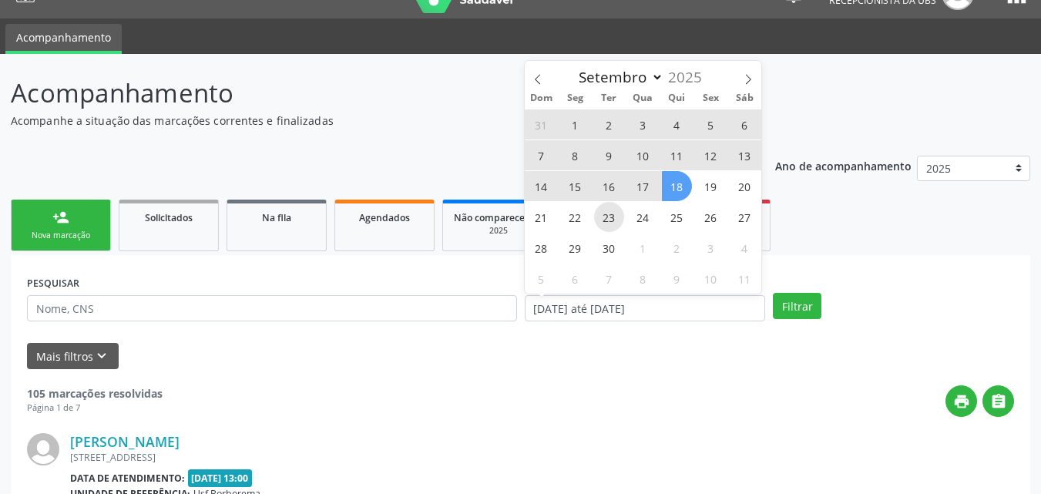
click at [603, 217] on span "23" at bounding box center [609, 217] width 30 height 30
type input "23/09/2025"
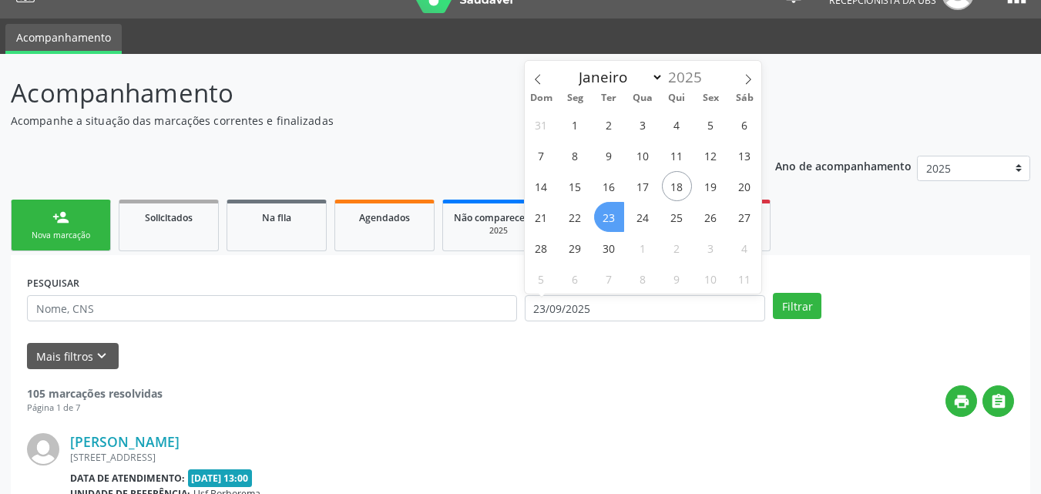
click at [606, 216] on span "23" at bounding box center [609, 217] width 30 height 30
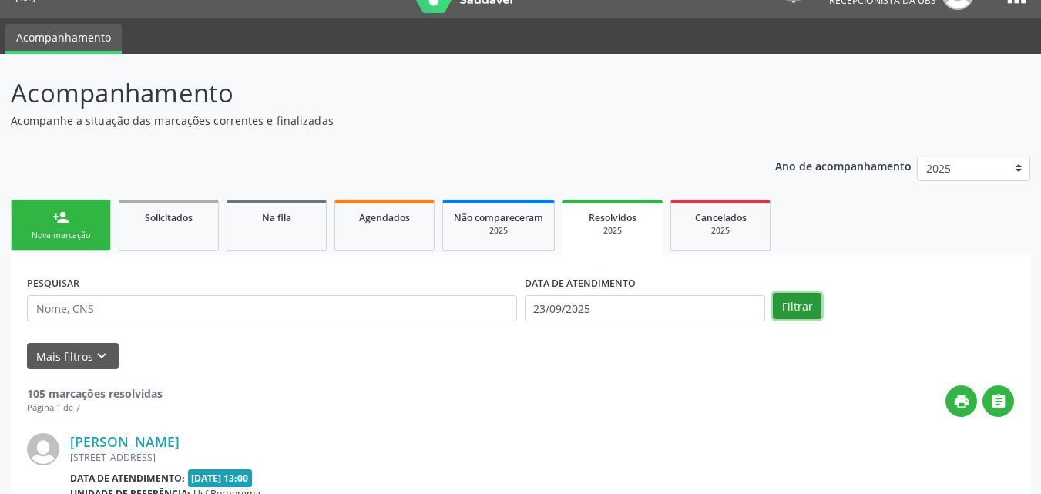
click at [789, 307] on button "Filtrar" at bounding box center [797, 306] width 49 height 26
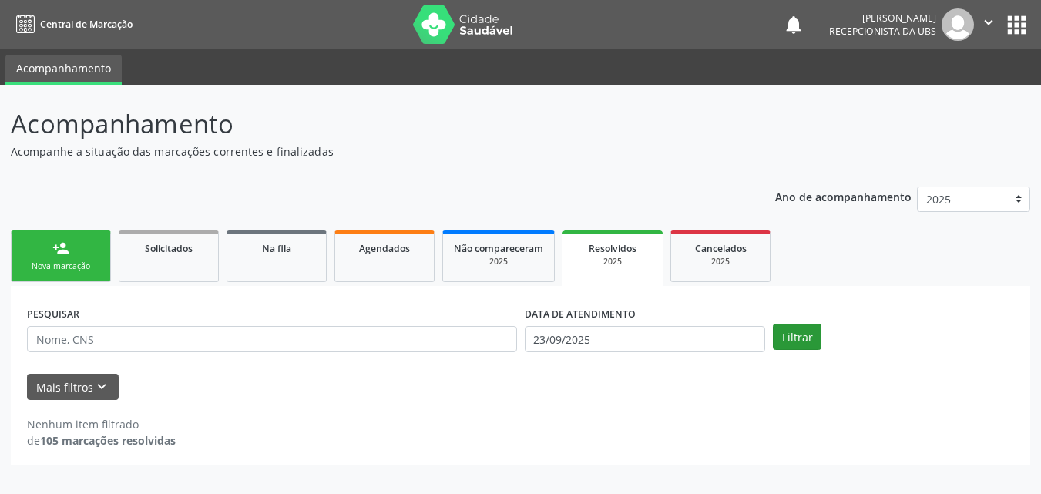
click at [789, 307] on div "PESQUISAR DATA DE ATENDIMENTO [DATE] Filtrar" at bounding box center [520, 332] width 995 height 60
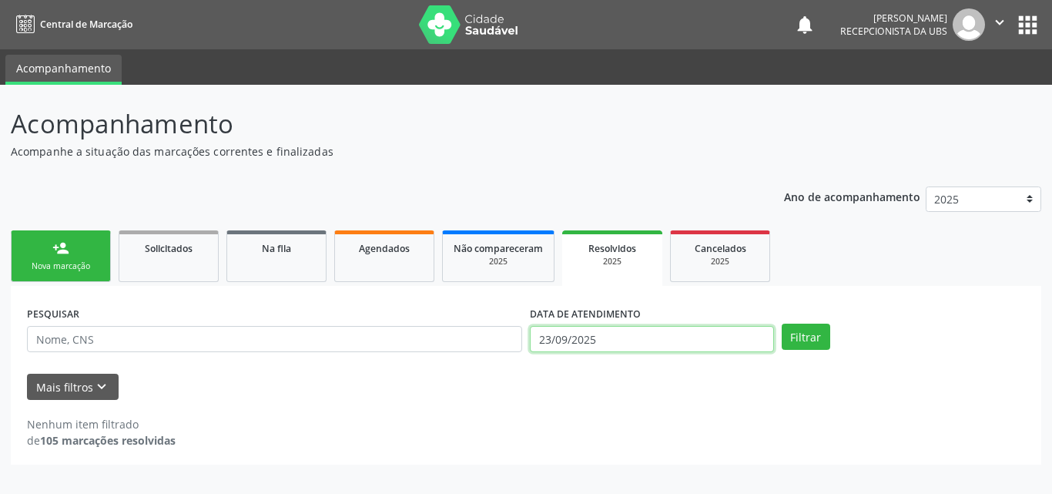
click at [656, 334] on input "23/09/2025" at bounding box center [652, 339] width 244 height 26
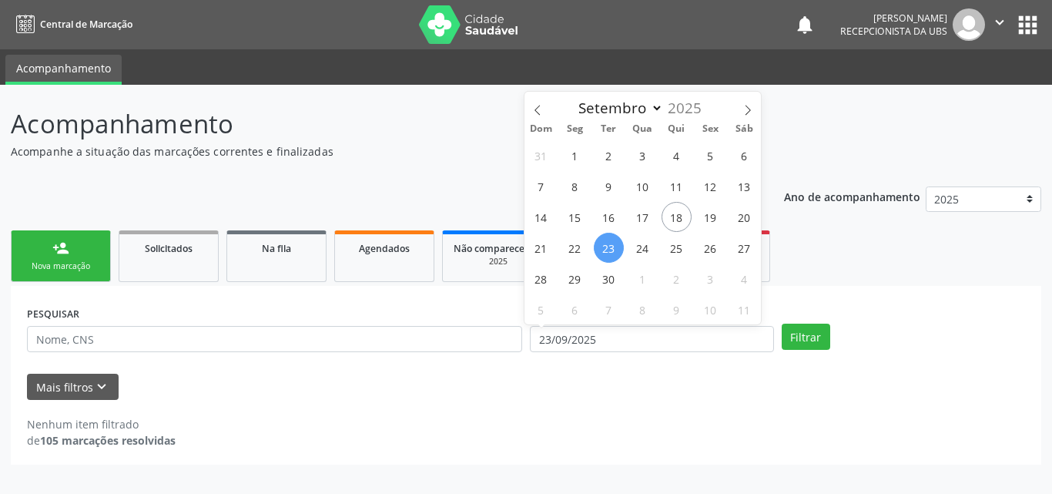
click at [609, 239] on span "23" at bounding box center [609, 248] width 30 height 30
type input "23/09/2025"
click at [609, 239] on span "23" at bounding box center [609, 248] width 30 height 30
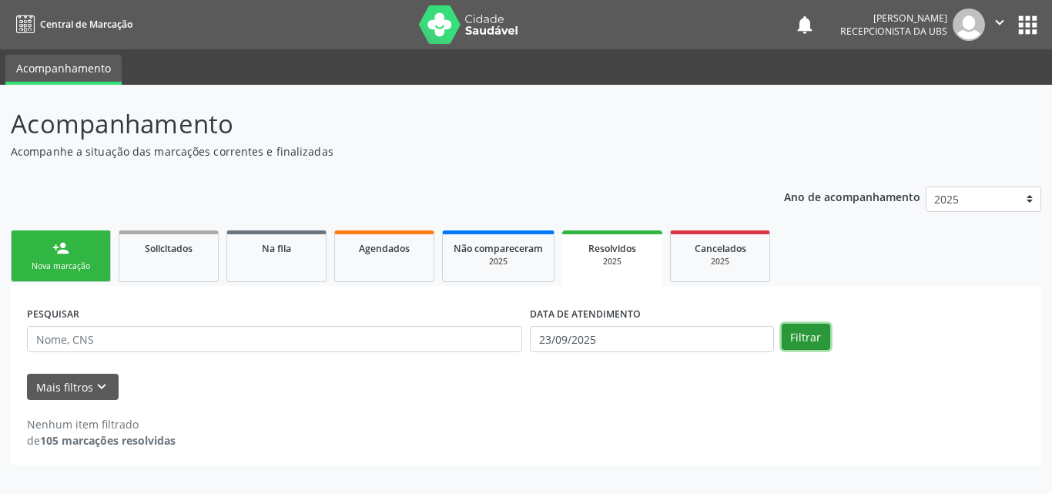
click at [791, 337] on button "Filtrar" at bounding box center [806, 337] width 49 height 26
click at [363, 253] on span "Agendados" at bounding box center [384, 248] width 51 height 13
click at [363, 254] on span "Agendados" at bounding box center [384, 248] width 51 height 13
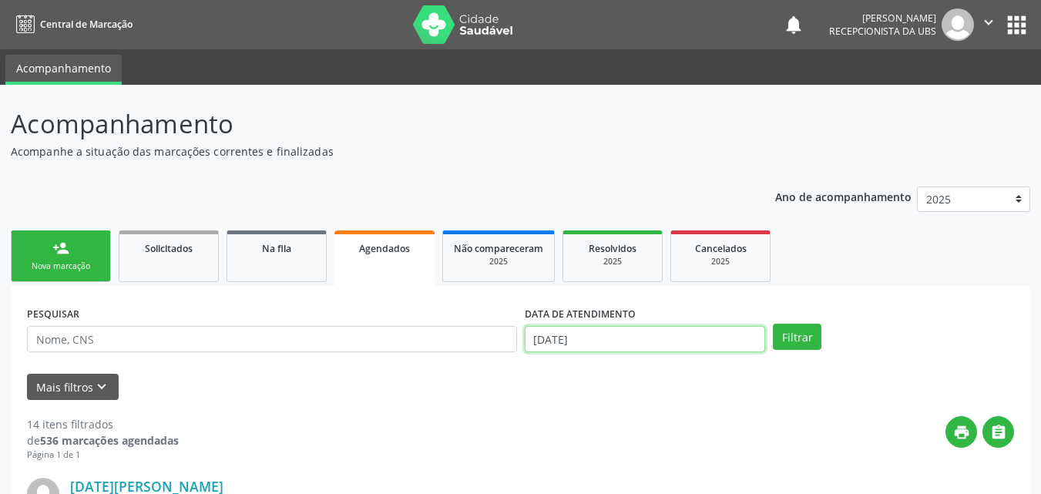
click at [640, 345] on input "[DATE]" at bounding box center [645, 339] width 241 height 26
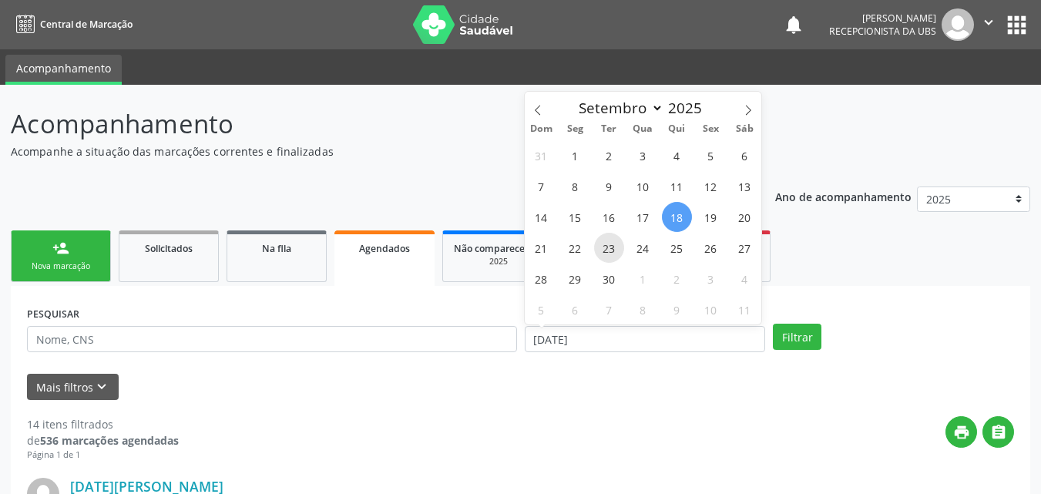
click at [611, 251] on span "23" at bounding box center [609, 248] width 30 height 30
type input "23/09/2025"
click at [611, 251] on span "23" at bounding box center [609, 248] width 30 height 30
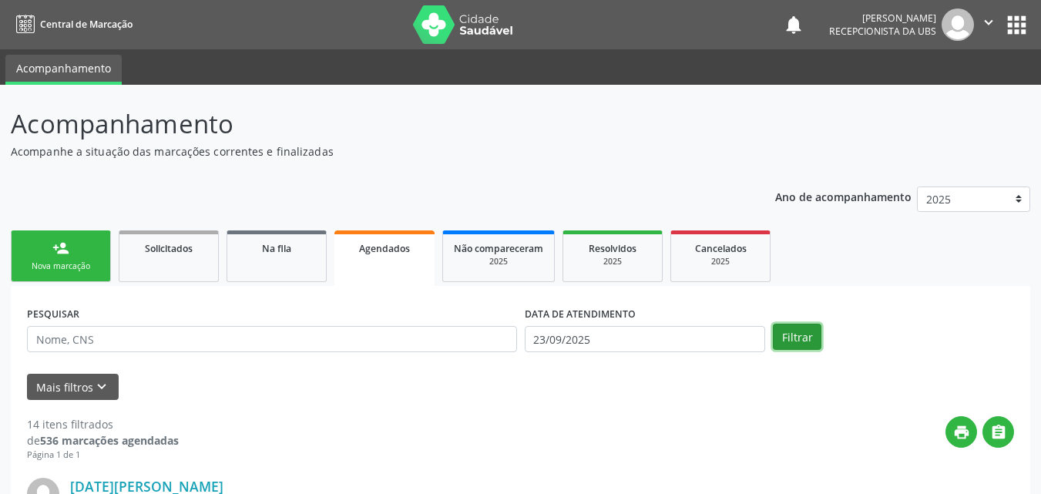
click at [799, 338] on button "Filtrar" at bounding box center [797, 337] width 49 height 26
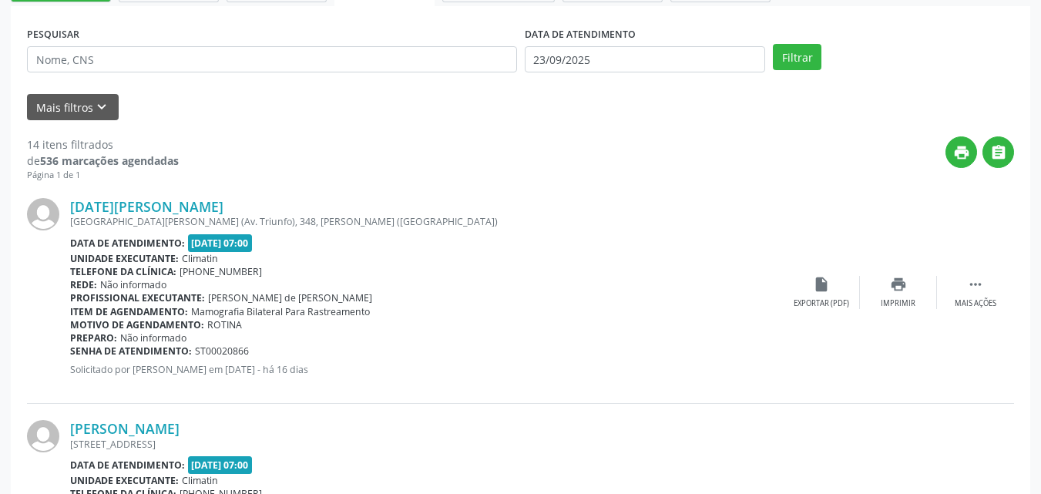
scroll to position [253, 0]
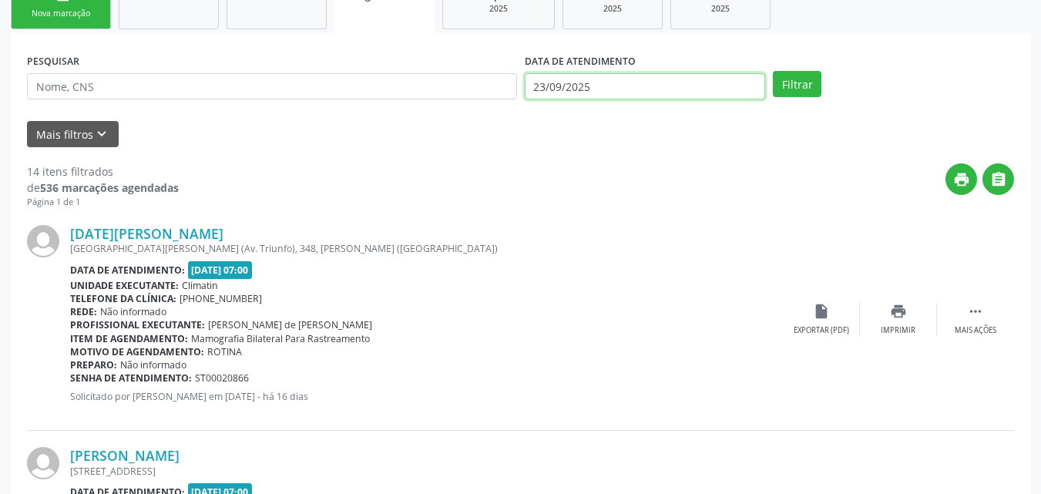
click at [611, 87] on input "23/09/2025" at bounding box center [645, 86] width 241 height 26
click at [630, 88] on input "23/09/2025" at bounding box center [645, 86] width 241 height 26
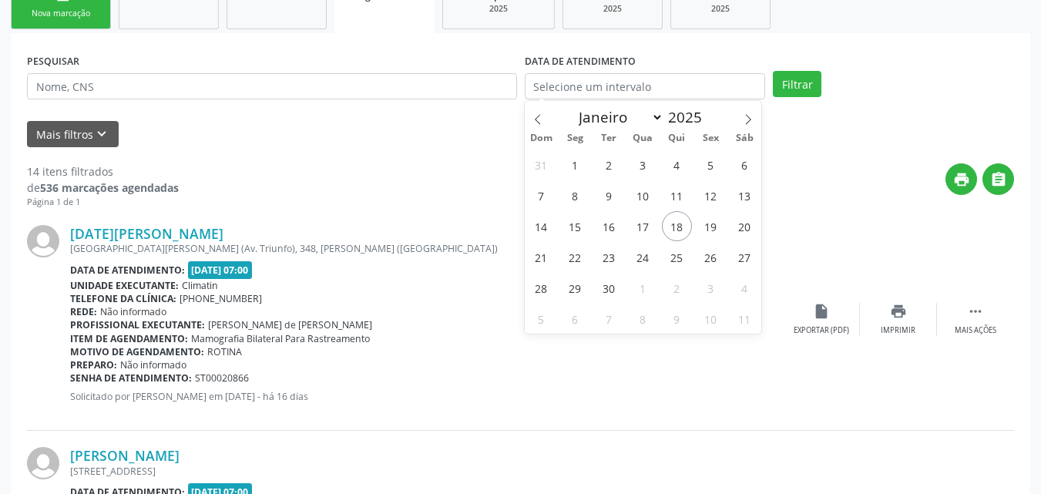
click at [643, 59] on div "DATA DE ATENDIMENTO" at bounding box center [645, 61] width 241 height 24
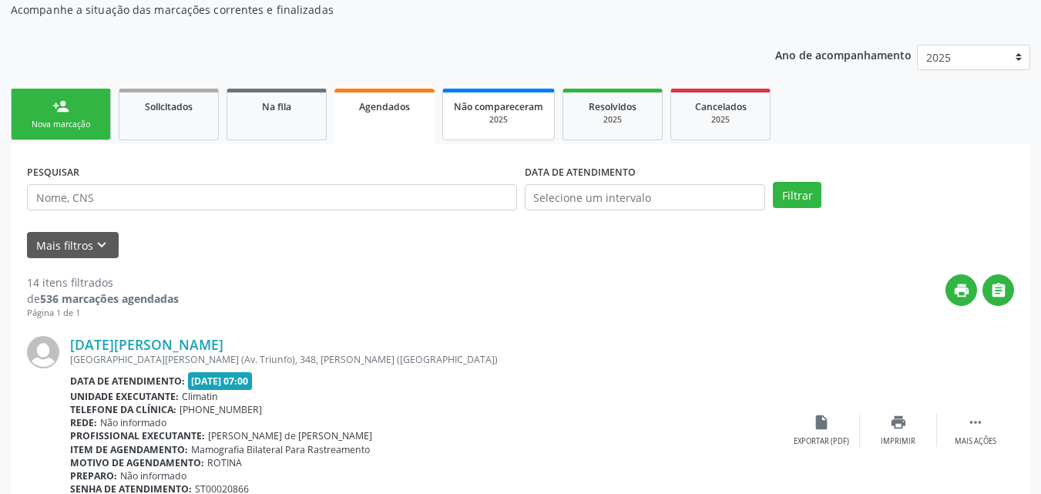
scroll to position [154, 0]
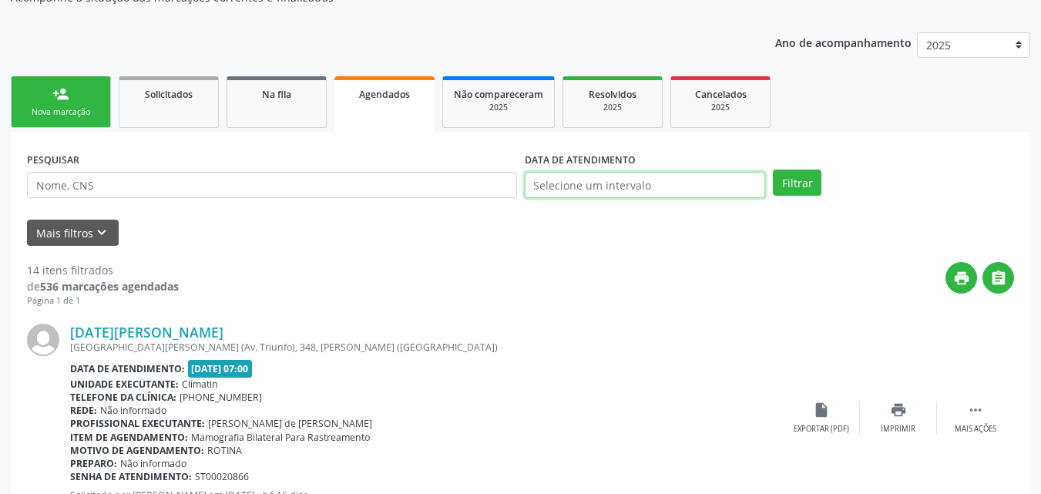
click at [552, 186] on input "text" at bounding box center [645, 185] width 241 height 26
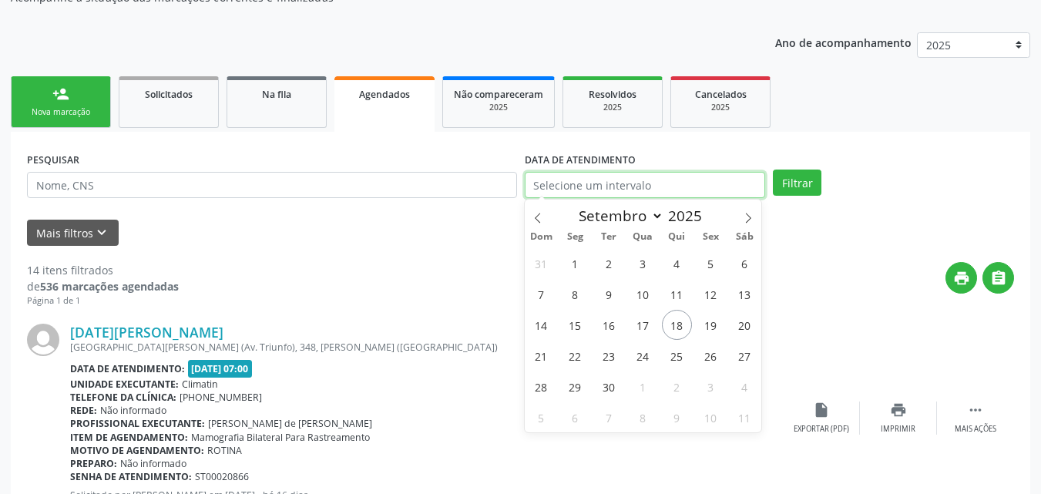
click at [579, 187] on input "text" at bounding box center [645, 185] width 241 height 26
click at [680, 322] on span "18" at bounding box center [677, 325] width 30 height 30
type input "[DATE]"
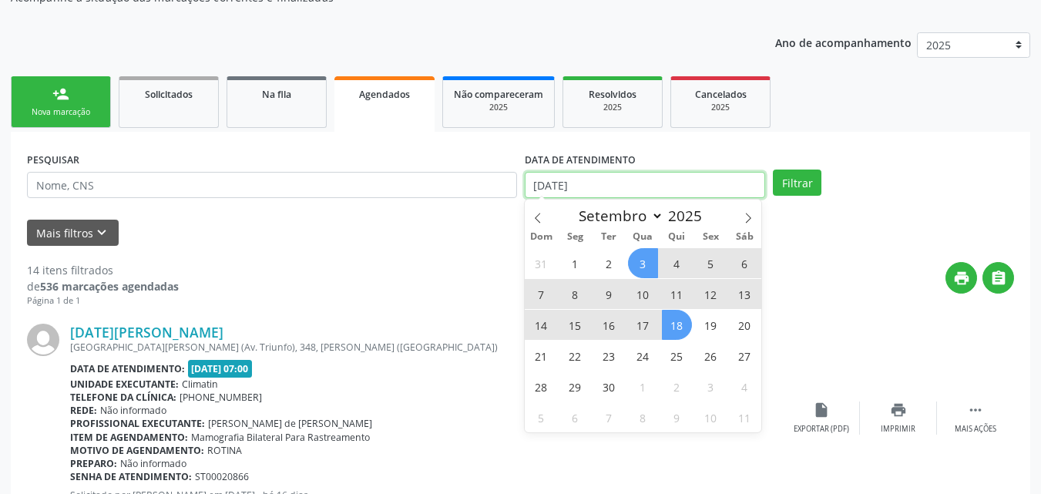
click at [615, 186] on input "[DATE]" at bounding box center [645, 185] width 241 height 26
click at [600, 187] on input "[DATE]" at bounding box center [645, 185] width 241 height 26
click at [610, 185] on input "[DATE]" at bounding box center [645, 185] width 241 height 26
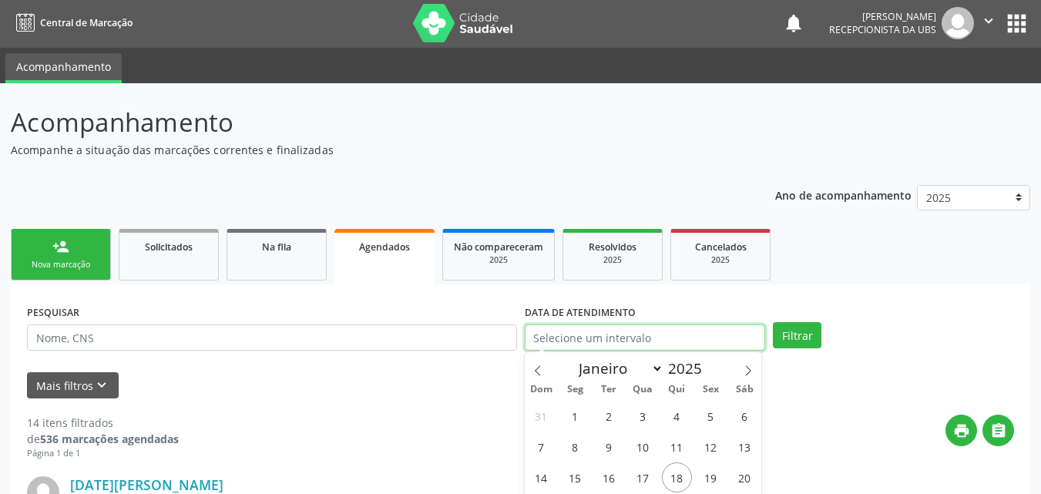
scroll to position [0, 0]
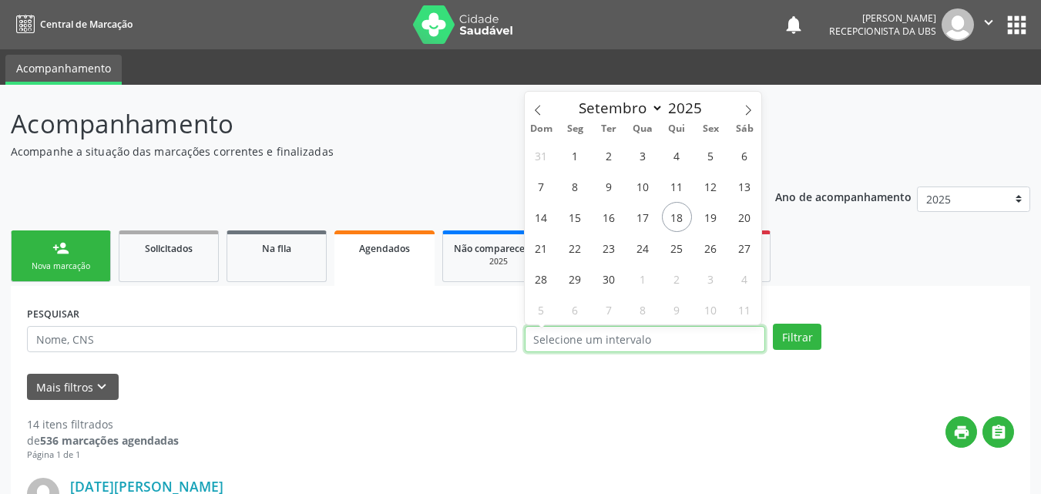
click at [637, 343] on input "text" at bounding box center [645, 339] width 241 height 26
click at [606, 222] on span "16" at bounding box center [609, 217] width 30 height 30
type input "[DATE]"
click at [606, 222] on span "16" at bounding box center [609, 217] width 30 height 30
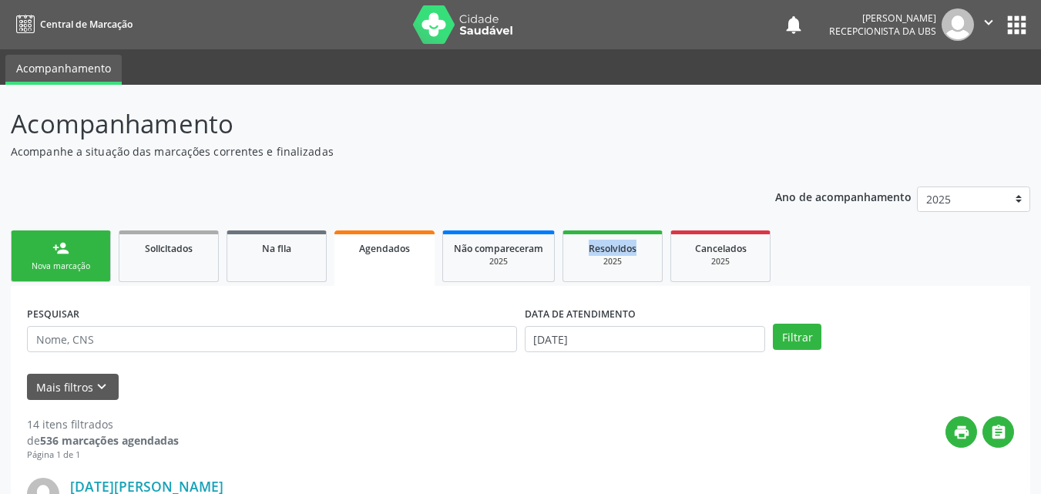
click at [787, 336] on button "Filtrar" at bounding box center [797, 337] width 49 height 26
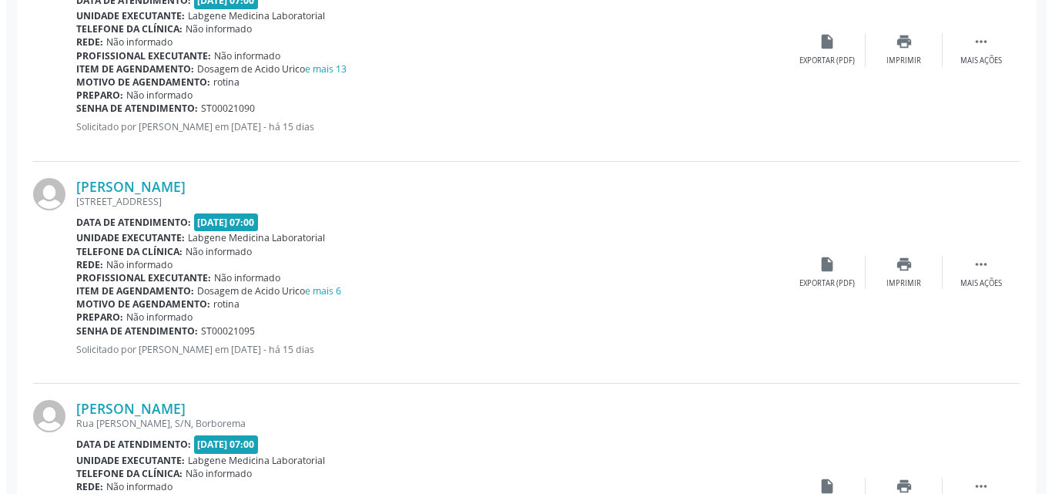
scroll to position [848, 0]
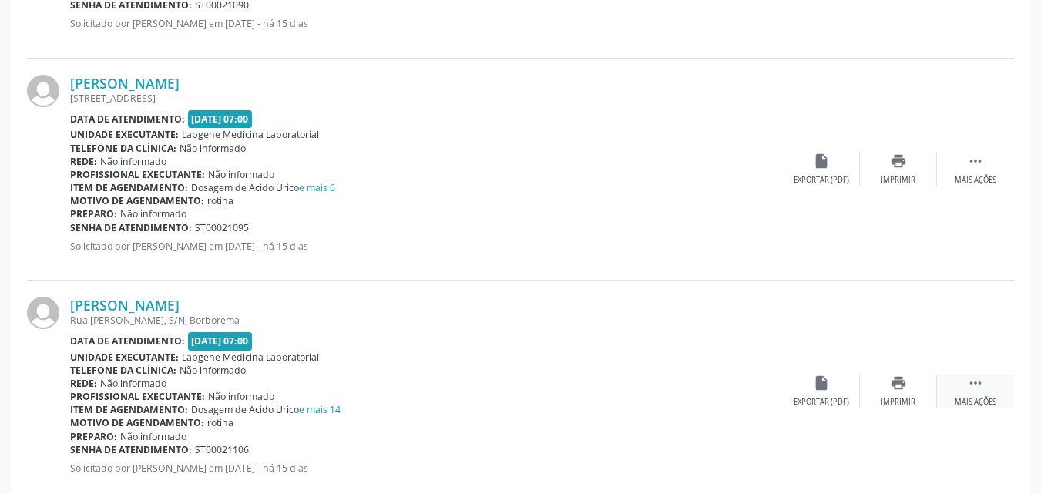
click at [972, 381] on icon "" at bounding box center [975, 382] width 17 height 17
click at [820, 398] on div "Cancelar" at bounding box center [821, 402] width 36 height 11
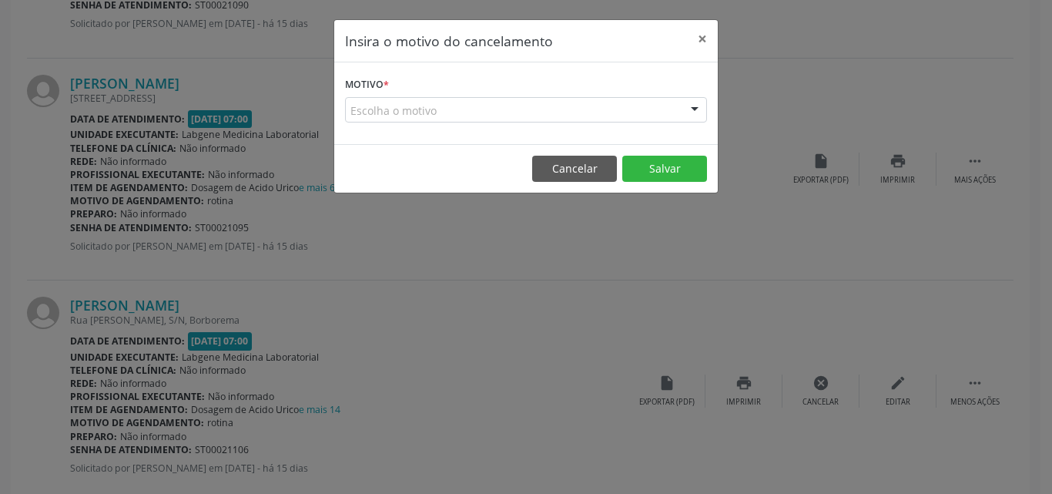
click at [586, 108] on div "Escolha o motivo" at bounding box center [526, 110] width 362 height 26
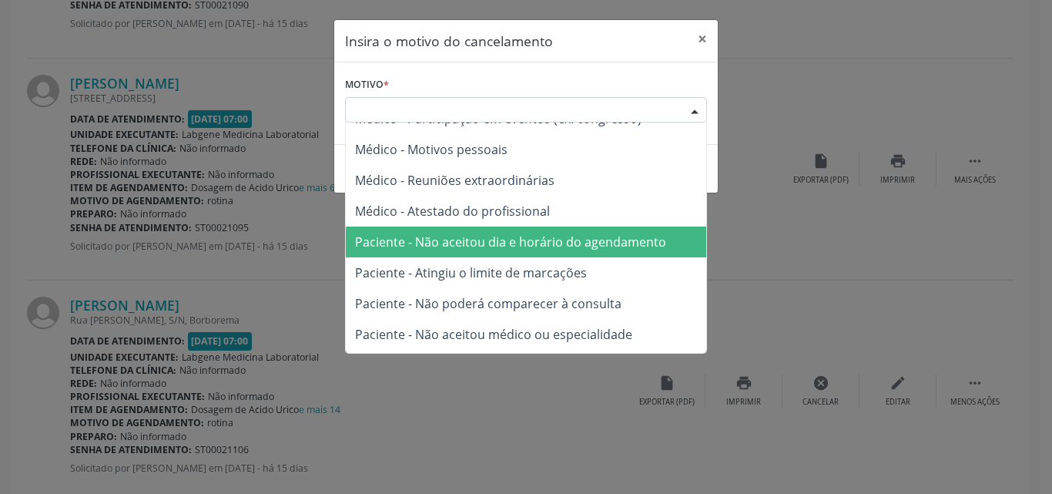
scroll to position [77, 0]
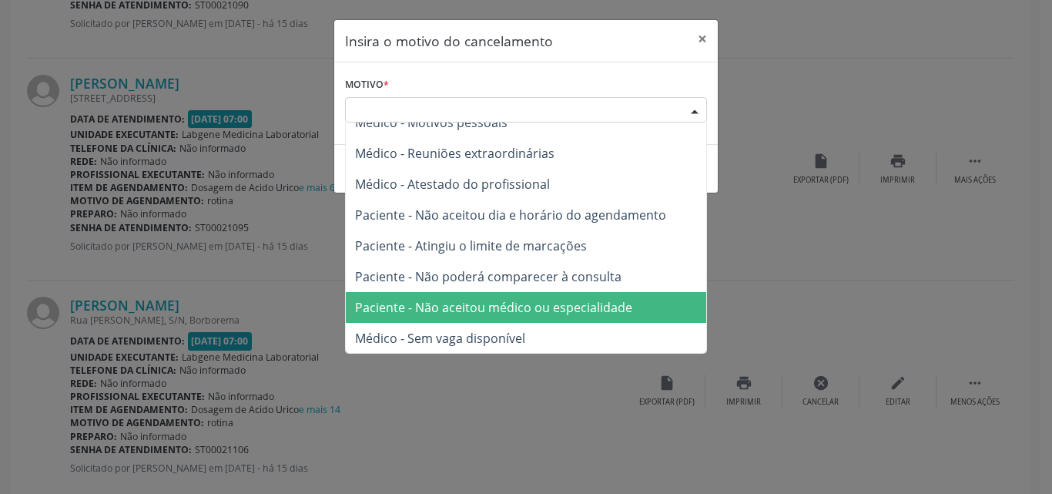
click at [608, 307] on span "Paciente - Não aceitou médico ou especialidade" at bounding box center [493, 307] width 277 height 17
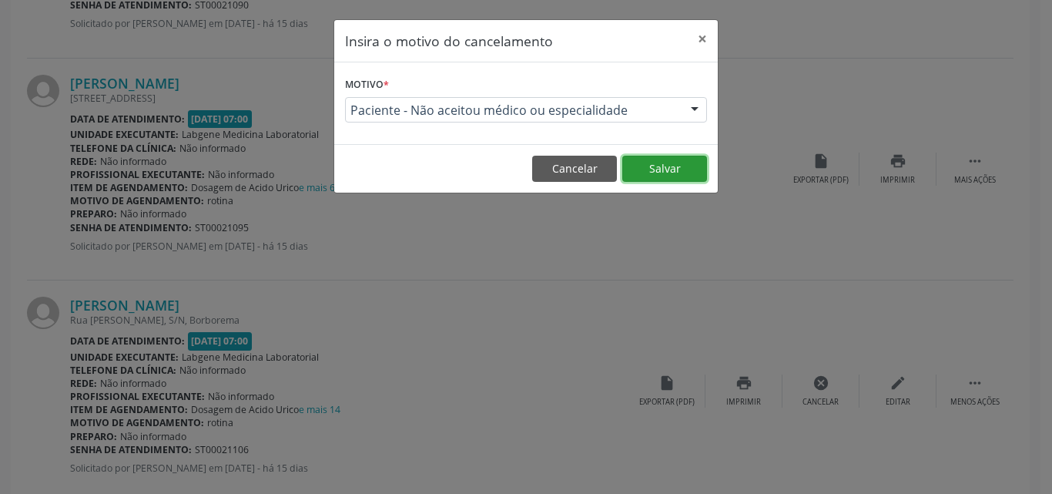
click at [654, 170] on button "Salvar" at bounding box center [665, 169] width 85 height 26
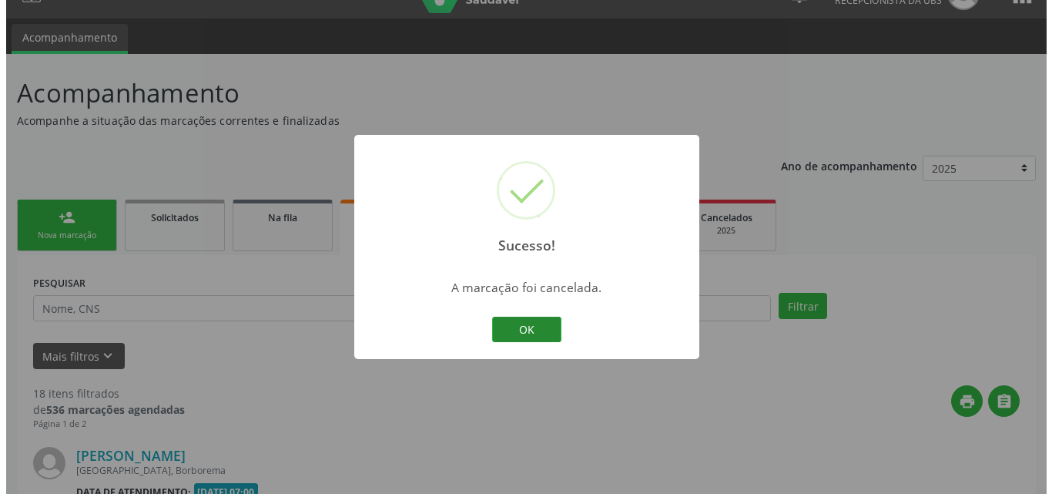
scroll to position [848, 0]
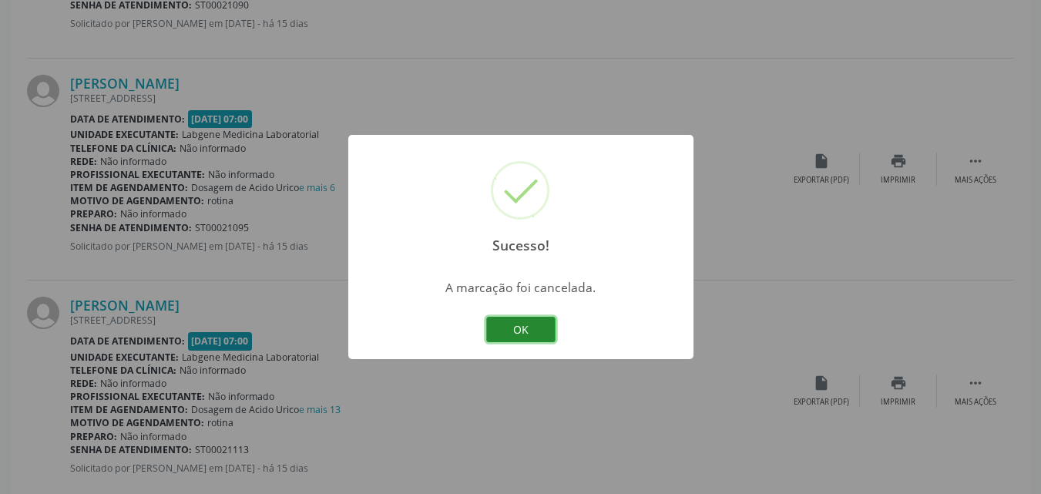
click at [532, 332] on button "OK" at bounding box center [520, 330] width 69 height 26
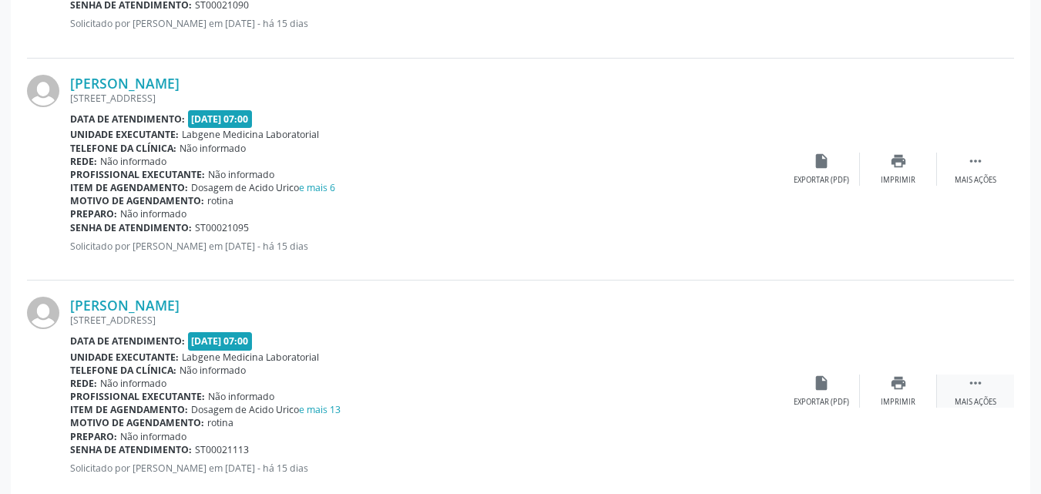
click at [969, 379] on icon "" at bounding box center [975, 382] width 17 height 17
click at [814, 388] on icon "cancel" at bounding box center [821, 382] width 17 height 17
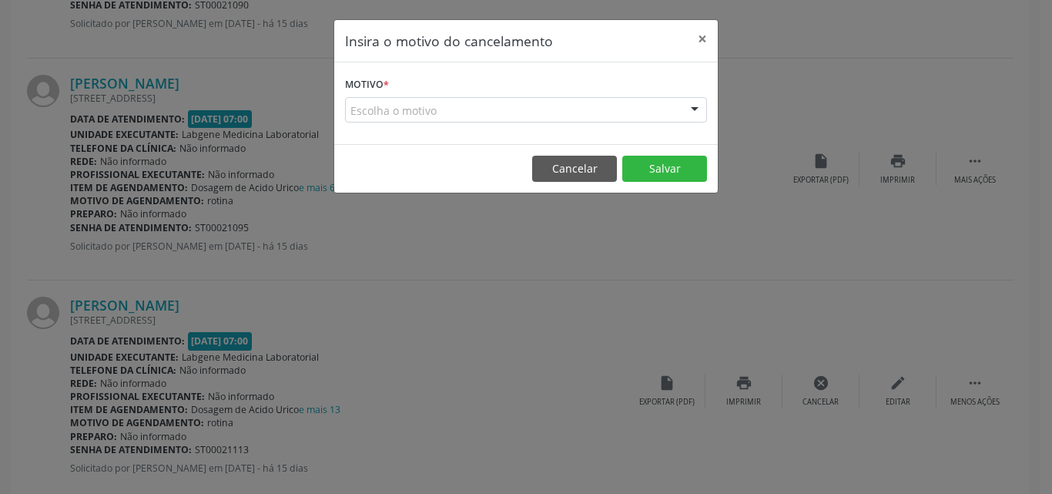
click at [537, 112] on div "Escolha o motivo" at bounding box center [526, 110] width 362 height 26
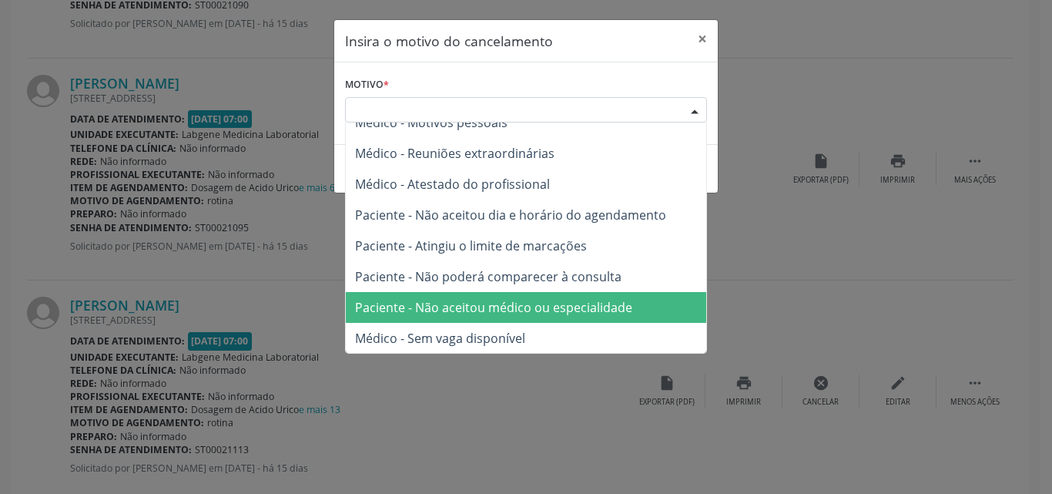
scroll to position [78, 0]
click at [588, 304] on span "Paciente - Não aceitou médico ou especialidade" at bounding box center [493, 306] width 277 height 17
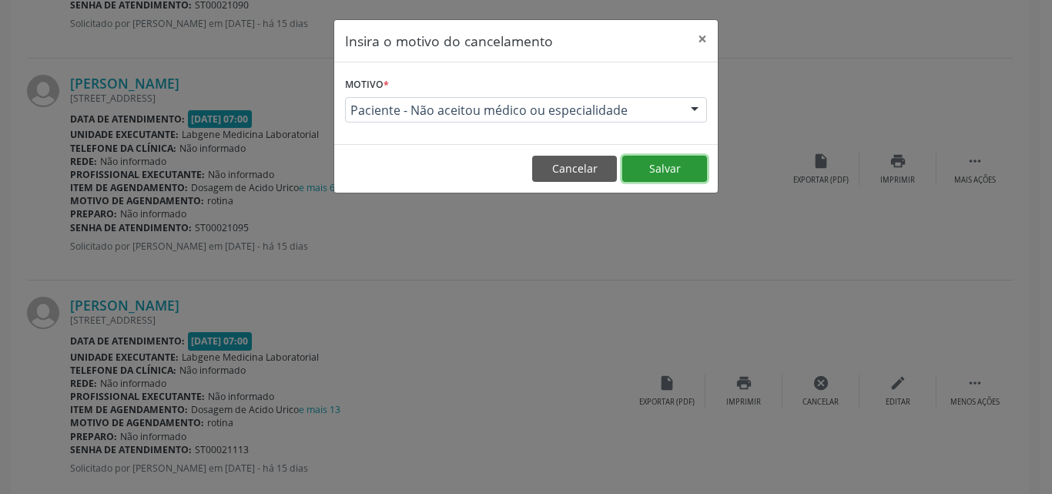
click at [656, 173] on button "Salvar" at bounding box center [665, 169] width 85 height 26
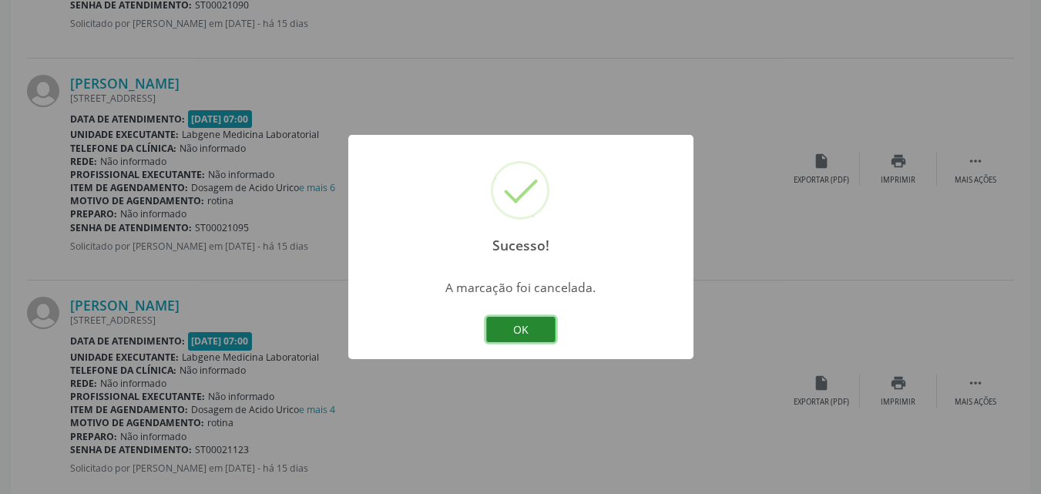
click at [537, 324] on button "OK" at bounding box center [520, 330] width 69 height 26
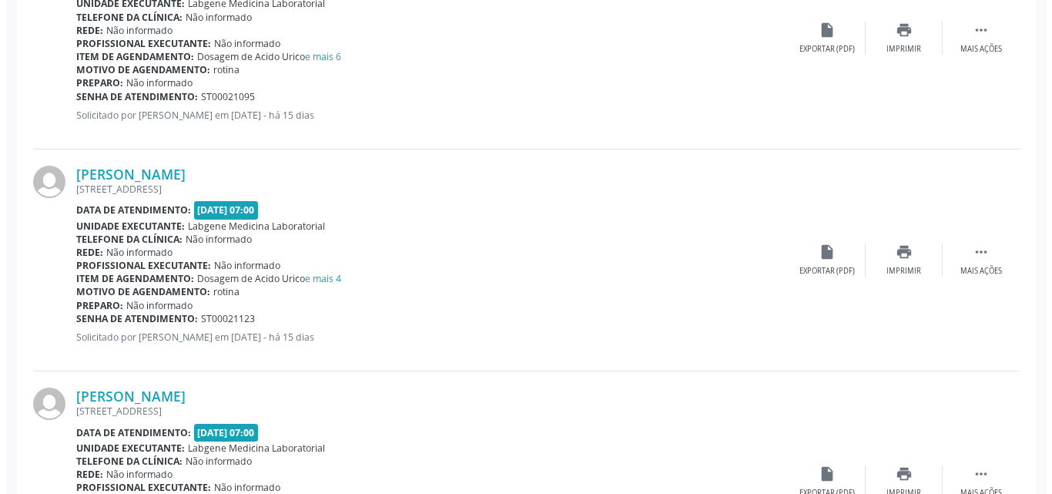
scroll to position [1002, 0]
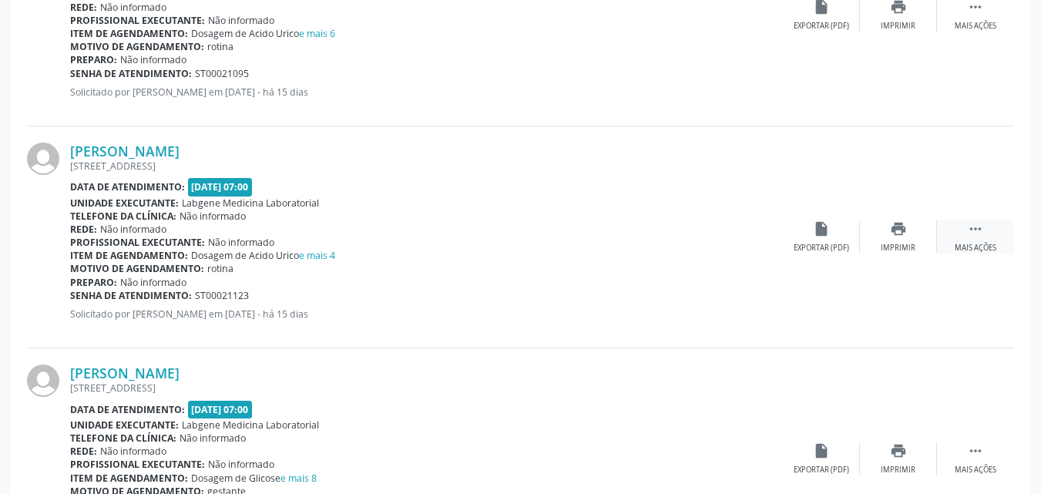
click at [971, 222] on icon "" at bounding box center [975, 228] width 17 height 17
click at [819, 223] on icon "cancel" at bounding box center [821, 228] width 17 height 17
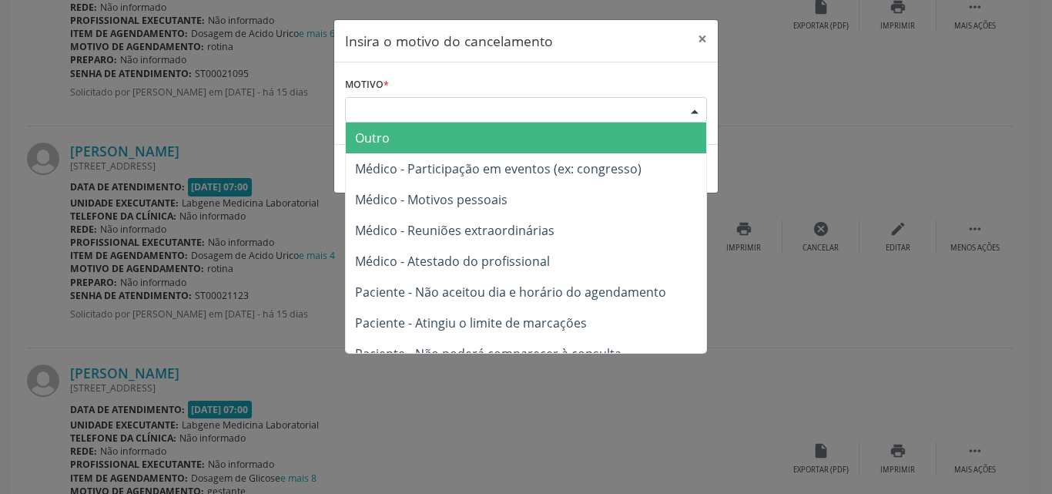
click at [596, 102] on div "Escolha o motivo" at bounding box center [526, 110] width 362 height 26
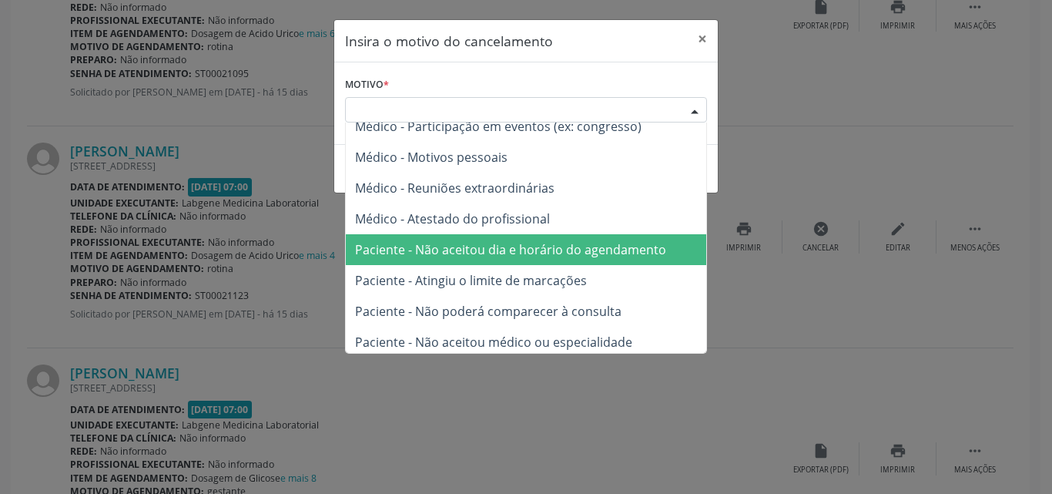
scroll to position [77, 0]
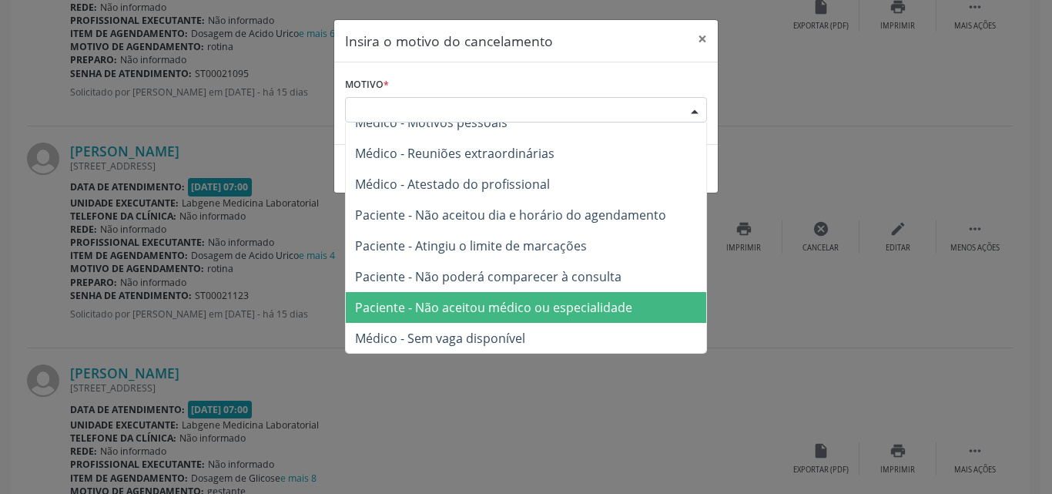
click at [598, 294] on span "Paciente - Não aceitou médico ou especialidade" at bounding box center [526, 307] width 361 height 31
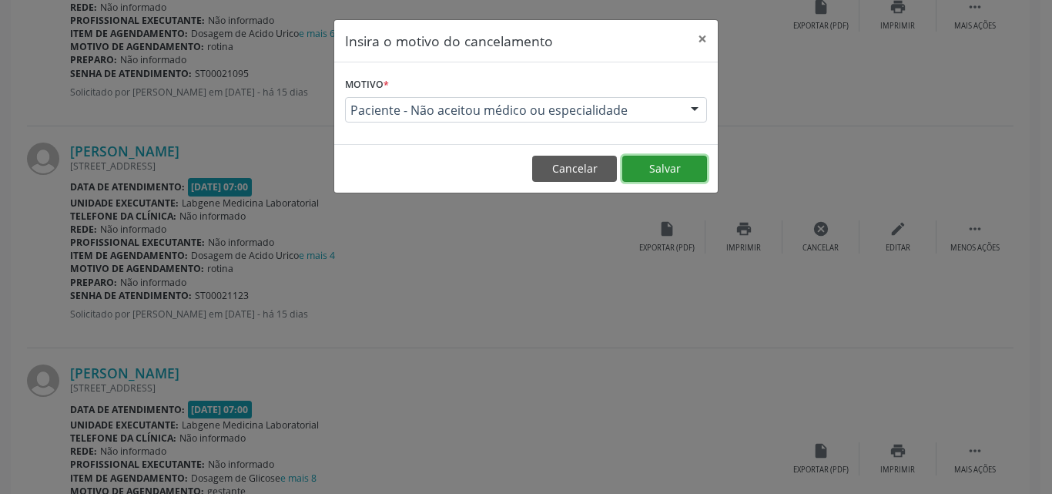
click at [689, 163] on button "Salvar" at bounding box center [665, 169] width 85 height 26
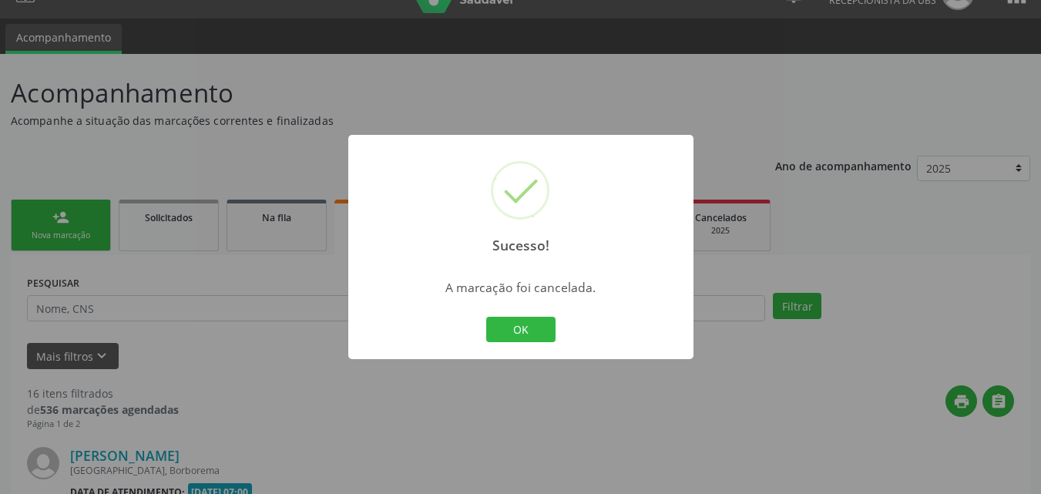
scroll to position [1002, 0]
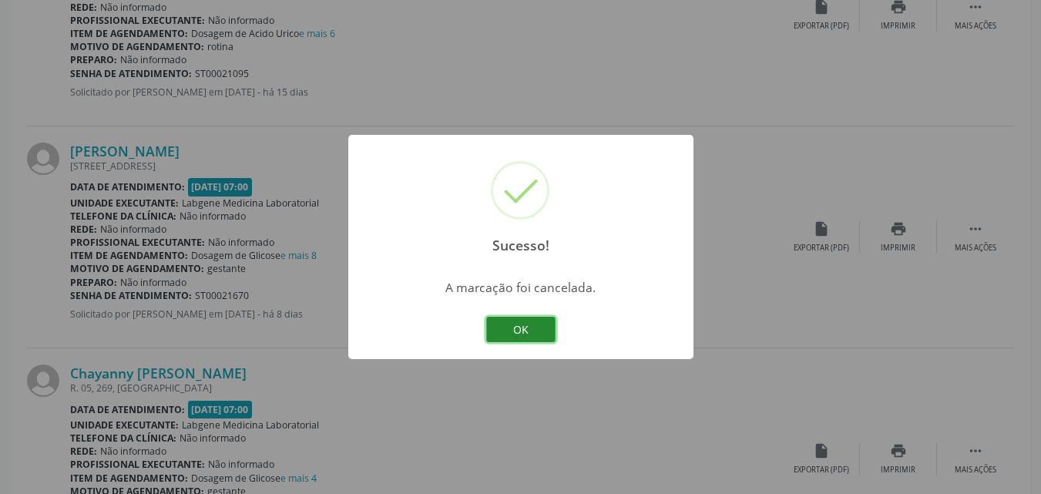
click at [519, 330] on button "OK" at bounding box center [520, 330] width 69 height 26
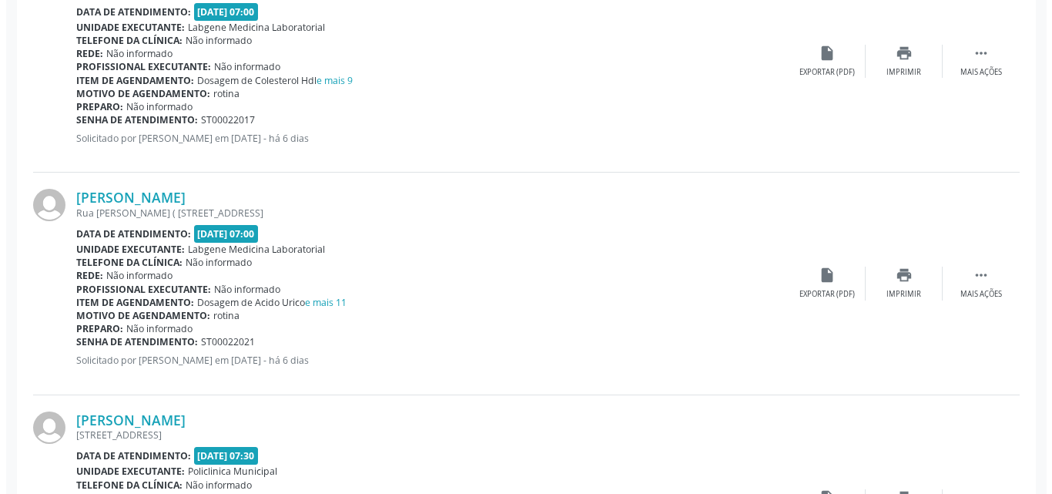
scroll to position [2311, 0]
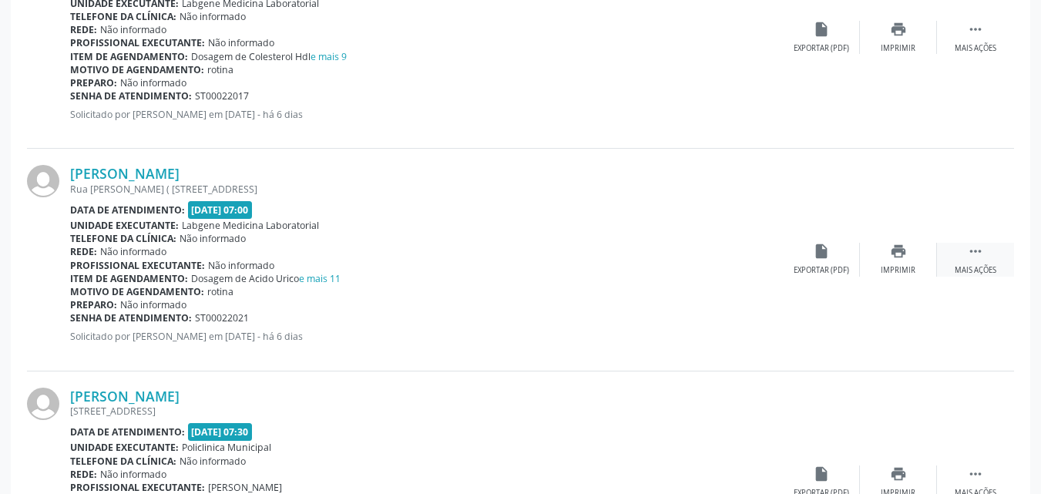
click at [979, 253] on icon "" at bounding box center [975, 251] width 17 height 17
click at [814, 260] on icon "cancel" at bounding box center [821, 251] width 17 height 17
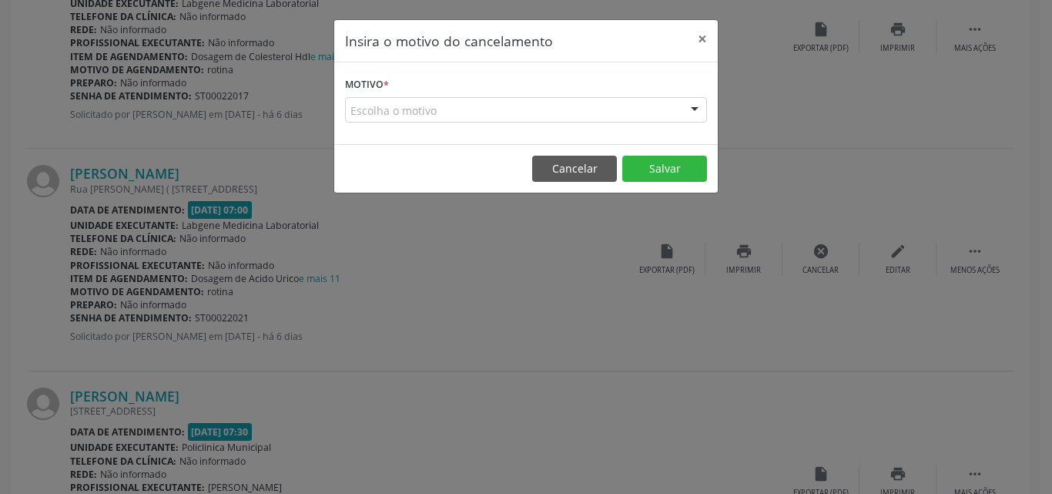
click at [529, 107] on div "Escolha o motivo" at bounding box center [526, 110] width 362 height 26
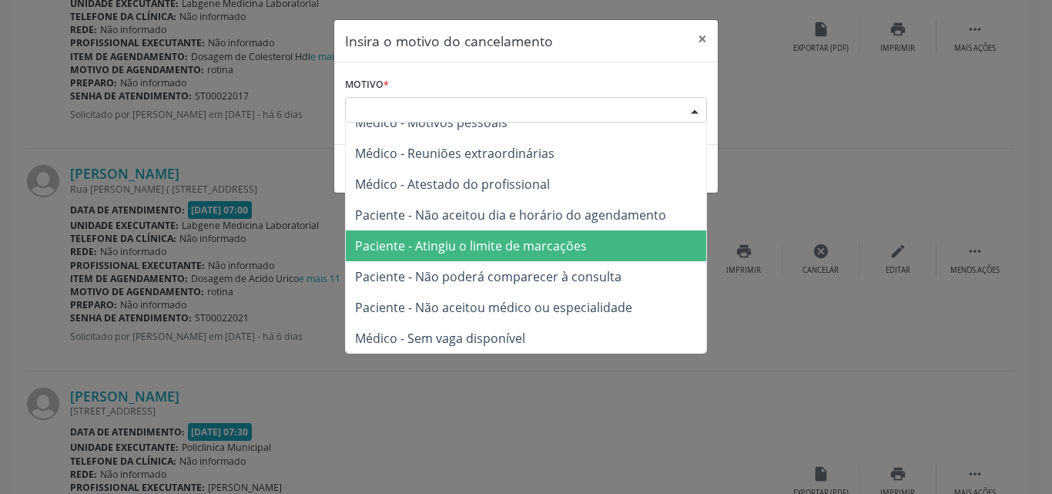
scroll to position [78, 0]
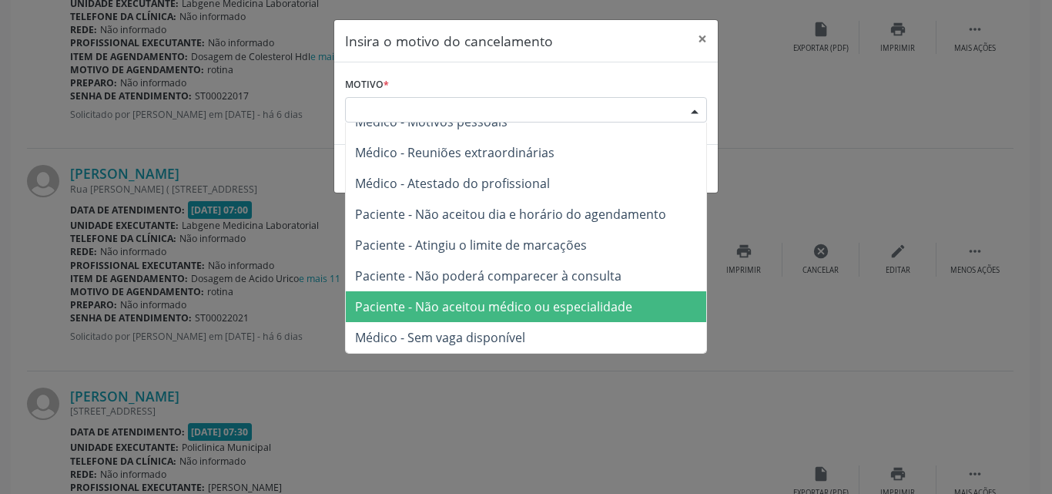
click at [616, 302] on span "Paciente - Não aceitou médico ou especialidade" at bounding box center [493, 306] width 277 height 17
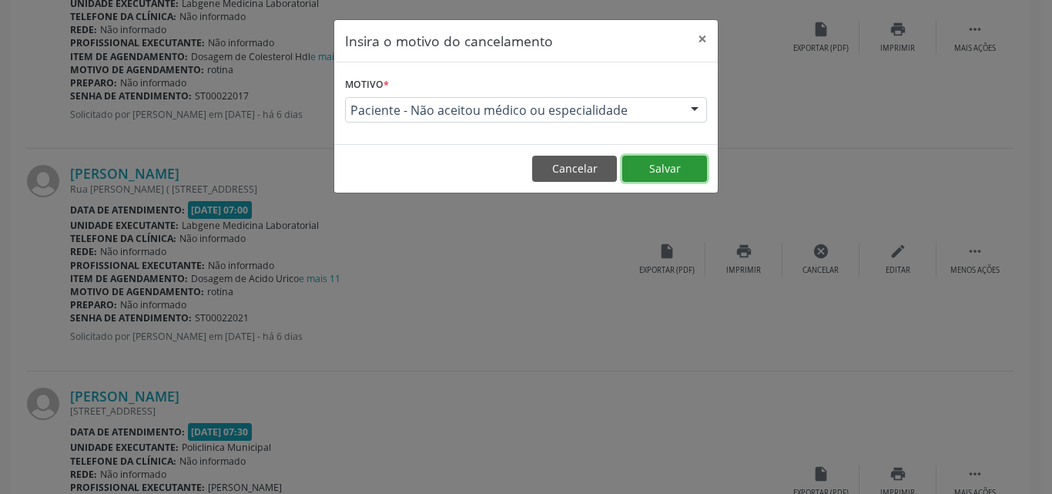
click at [647, 166] on button "Salvar" at bounding box center [665, 169] width 85 height 26
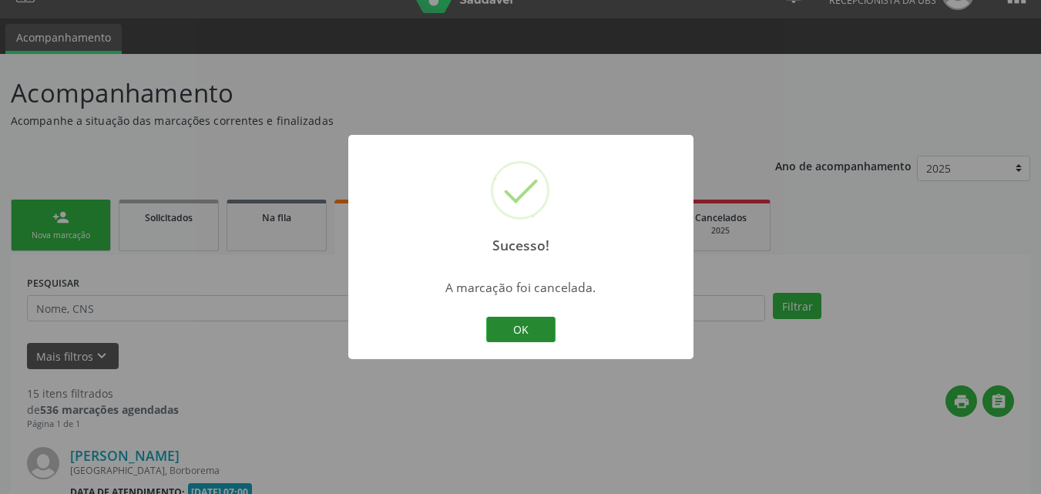
scroll to position [2311, 0]
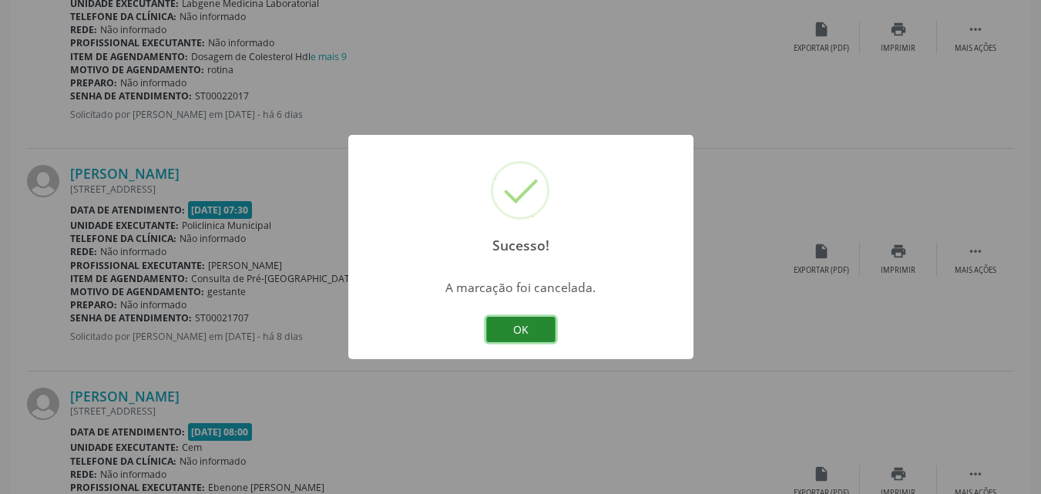
click at [529, 331] on button "OK" at bounding box center [520, 330] width 69 height 26
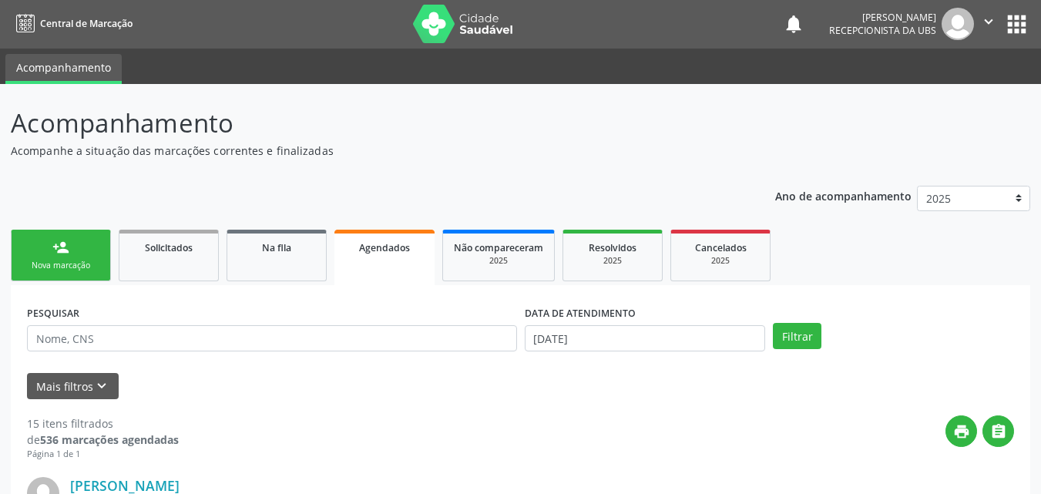
scroll to position [0, 0]
click at [60, 250] on div "person_add" at bounding box center [60, 248] width 17 height 17
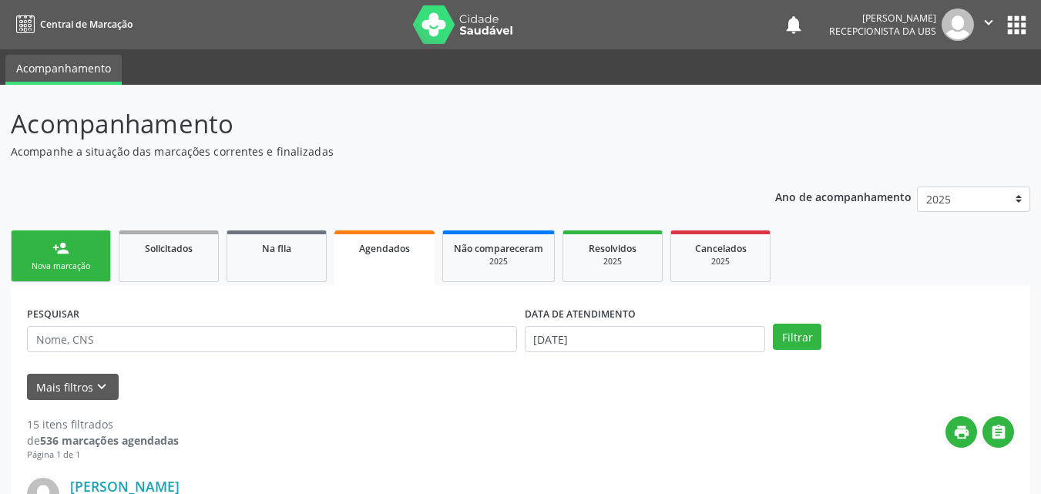
click at [60, 250] on div "person_add" at bounding box center [60, 248] width 17 height 17
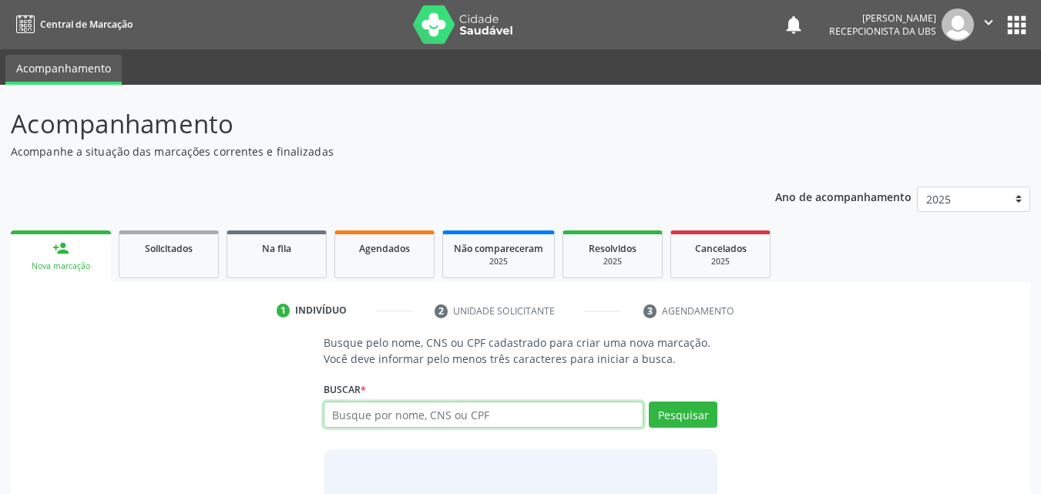
click at [478, 413] on input "text" at bounding box center [484, 414] width 321 height 26
type input "703604097496534"
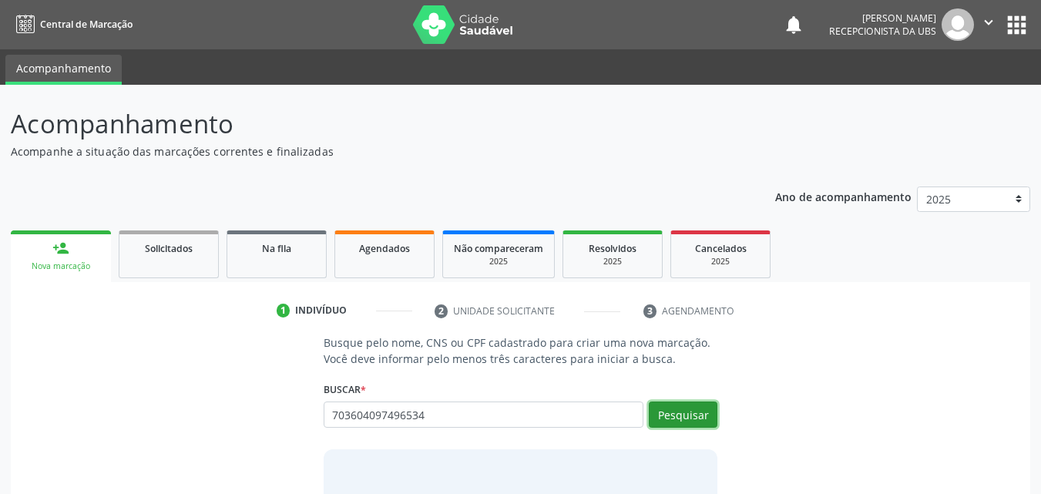
click at [690, 407] on button "Pesquisar" at bounding box center [683, 414] width 69 height 26
type input "703604097496534"
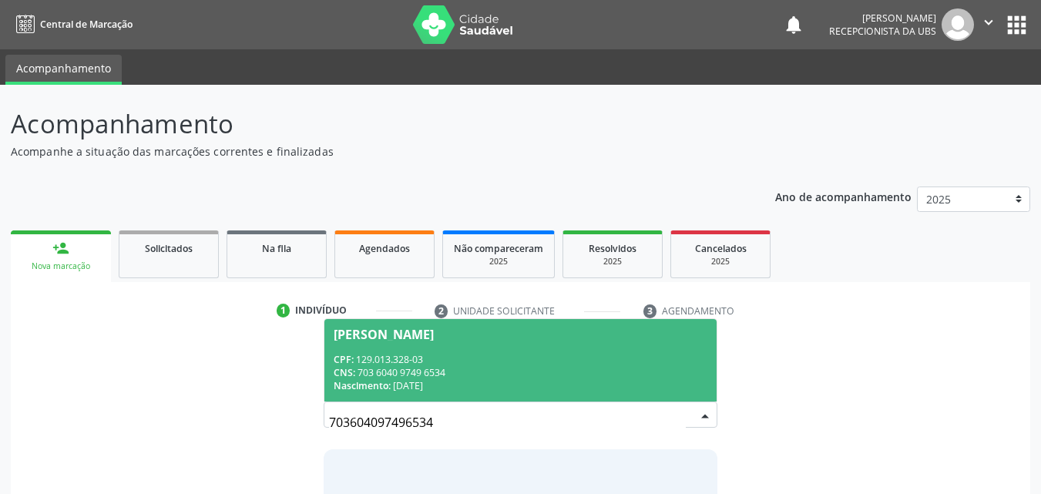
click at [559, 362] on div "CPF: 129.013.328-03" at bounding box center [521, 359] width 374 height 13
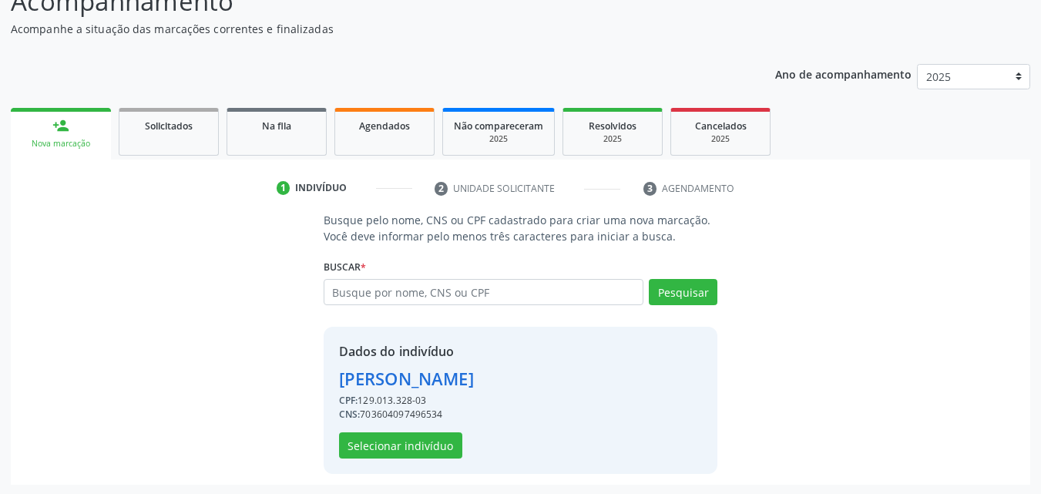
scroll to position [124, 0]
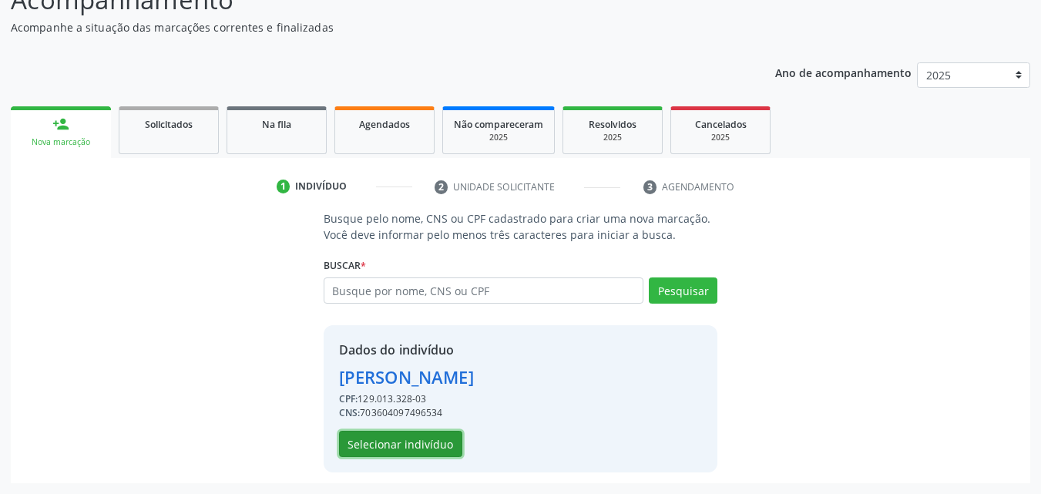
click at [439, 437] on button "Selecionar indivíduo" at bounding box center [400, 444] width 123 height 26
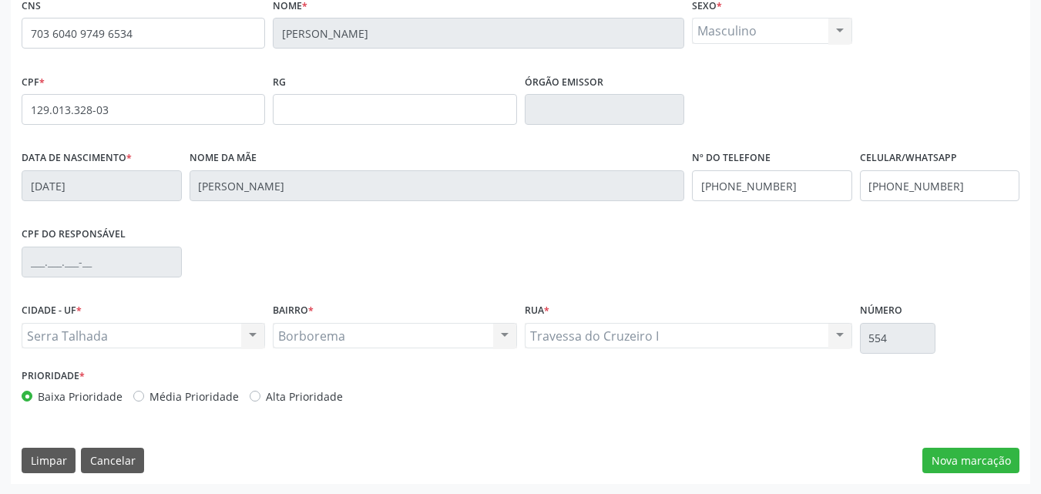
scroll to position [341, 0]
click at [977, 456] on button "Nova marcação" at bounding box center [970, 460] width 97 height 26
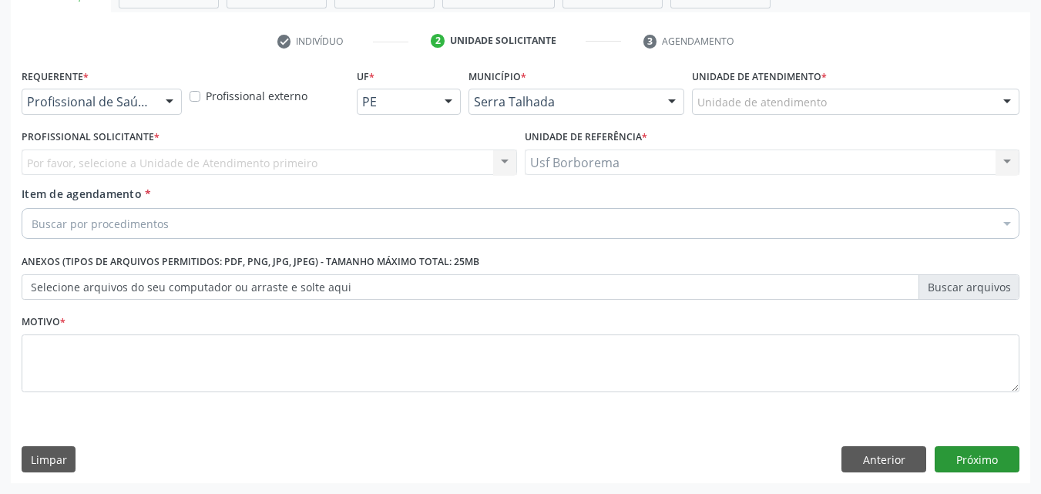
scroll to position [270, 0]
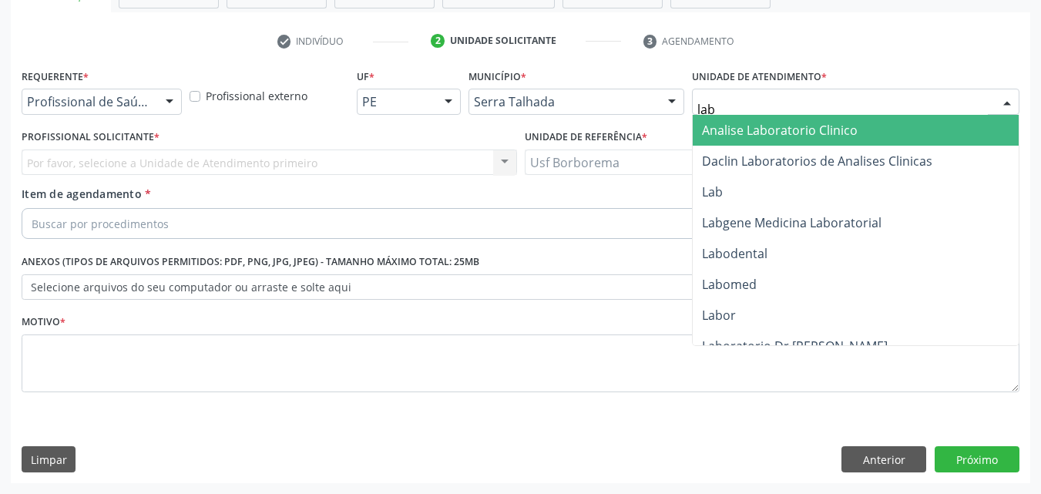
type input "labg"
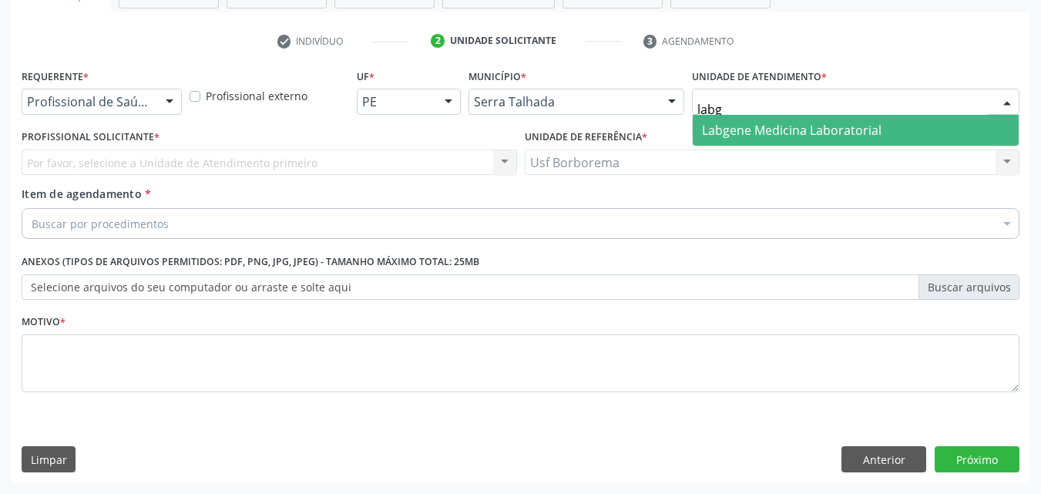
click at [770, 131] on span "Labgene Medicina Laboratorial" at bounding box center [792, 130] width 180 height 17
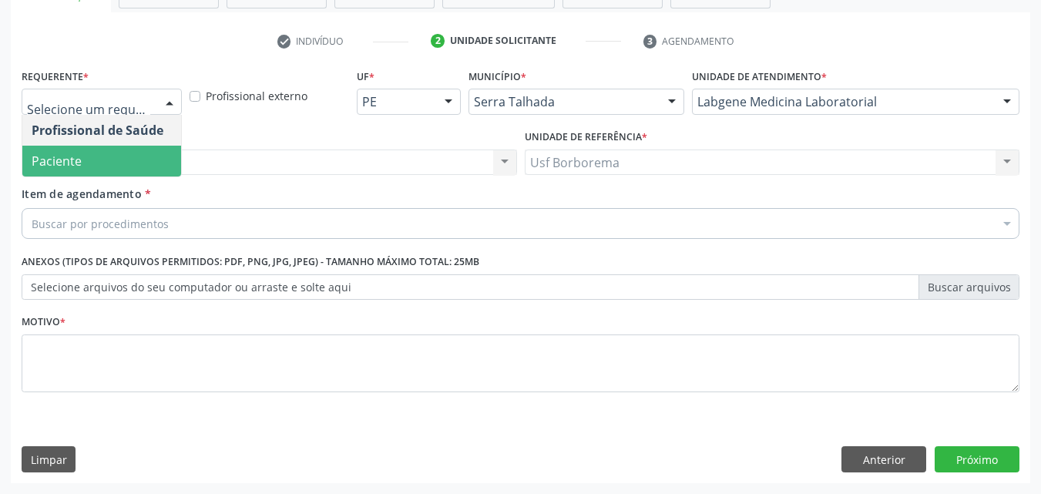
click at [100, 172] on span "Paciente" at bounding box center [101, 161] width 159 height 31
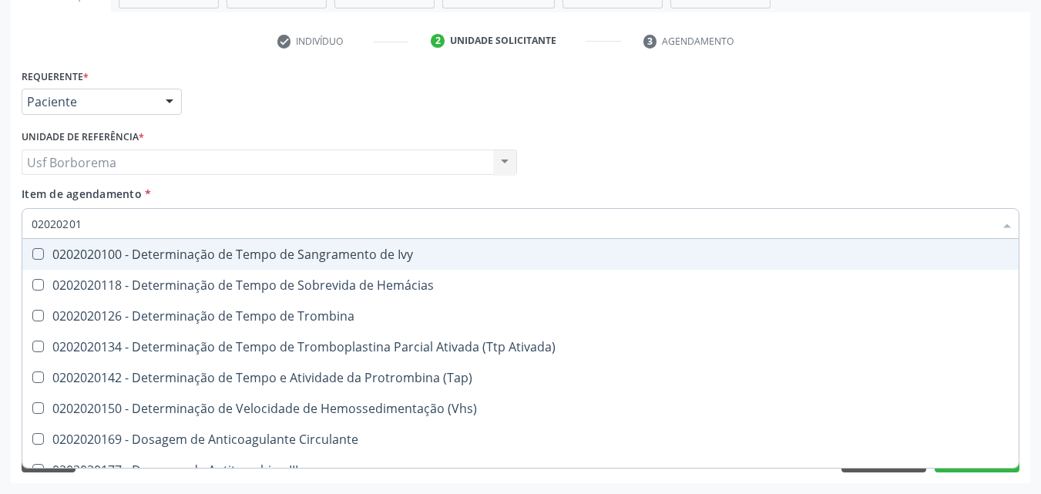
type input "020202014"
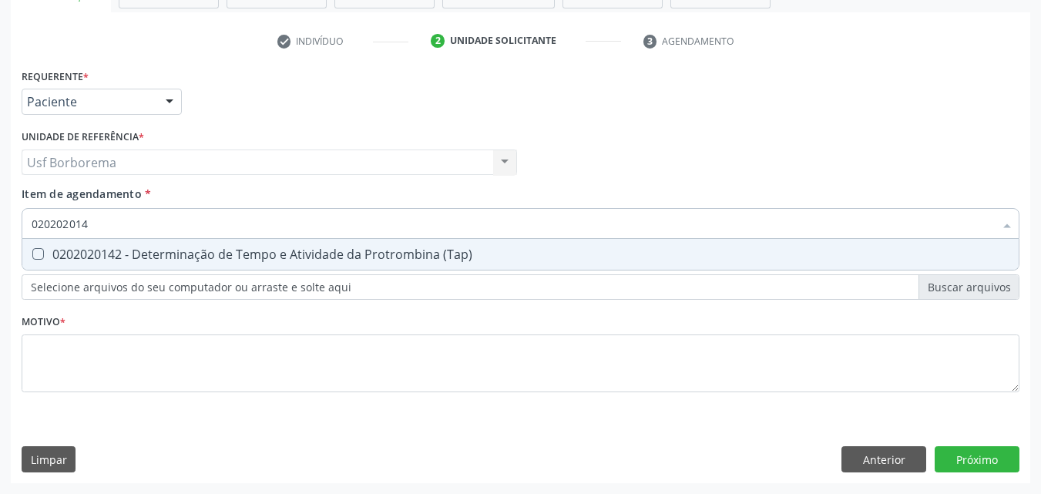
click at [130, 254] on div "0202020142 - Determinação de Tempo e Atividade da Protrombina (Tap)" at bounding box center [521, 254] width 978 height 12
checkbox \(Tap\) "true"
click at [124, 220] on input "020202014" at bounding box center [513, 223] width 962 height 31
type input "02020201"
checkbox \(Tap\) "false"
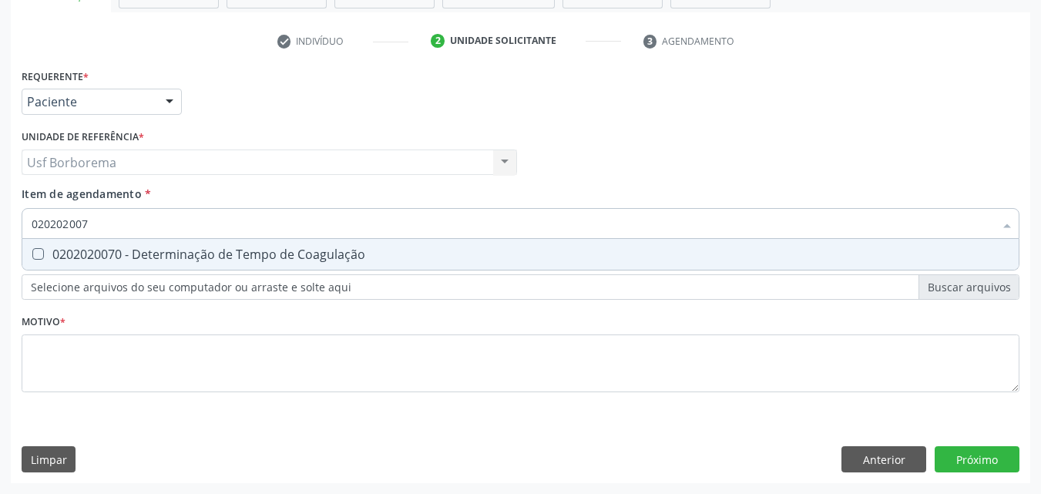
type input "0202020070"
drag, startPoint x: 172, startPoint y: 256, endPoint x: 163, endPoint y: 240, distance: 18.0
click at [166, 252] on div "0202020070 - Determinação de Tempo de Coagulação" at bounding box center [521, 254] width 978 height 12
checkbox Coagulação "true"
click at [160, 230] on input "0202020070" at bounding box center [513, 223] width 962 height 31
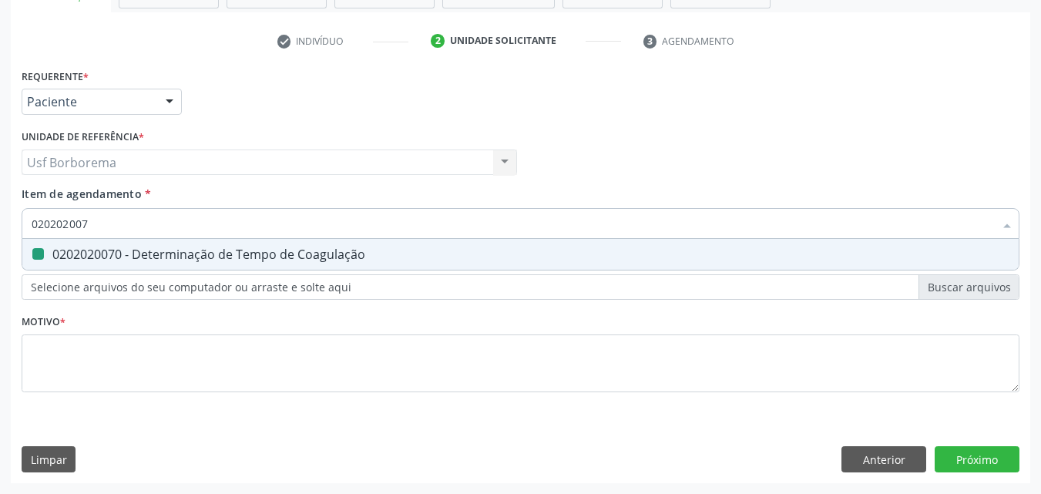
type input "02020200"
checkbox Coagulação "false"
type input "0202020096"
click at [153, 248] on div "0202020096 - Determinação de Tempo de Sangramento -Duke" at bounding box center [521, 254] width 978 height 12
checkbox -Duke "true"
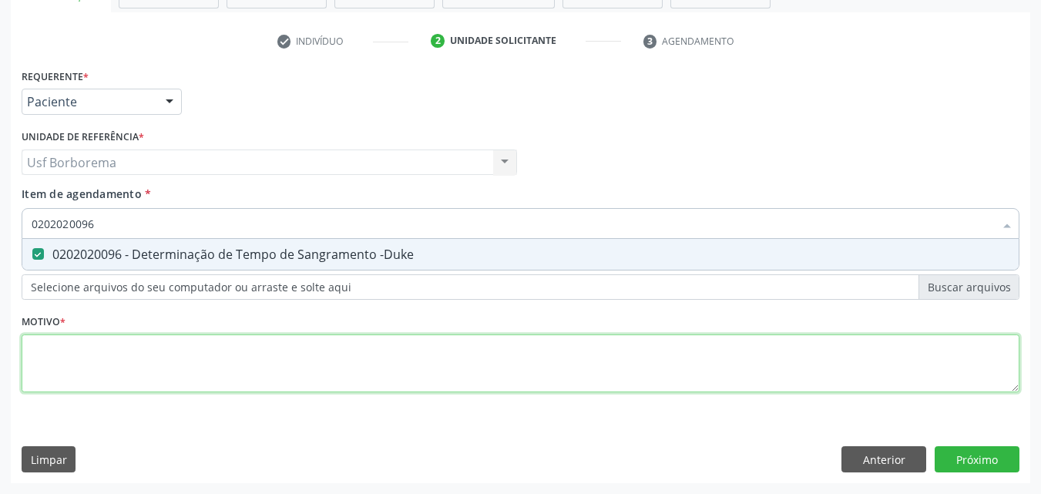
click at [99, 368] on div "Requerente * Paciente Profissional de Saúde Paciente Nenhum resultado encontrad…" at bounding box center [521, 239] width 998 height 349
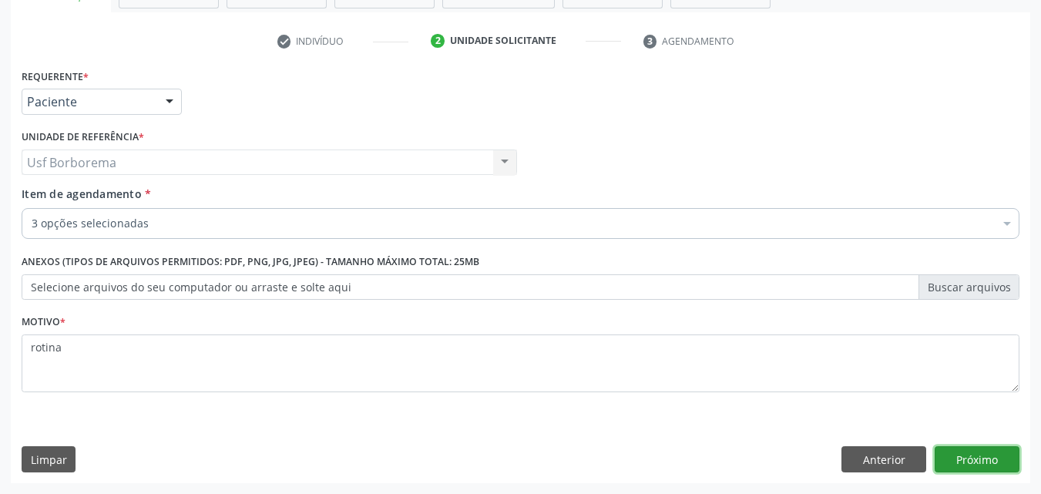
click at [958, 458] on button "Próximo" at bounding box center [977, 459] width 85 height 26
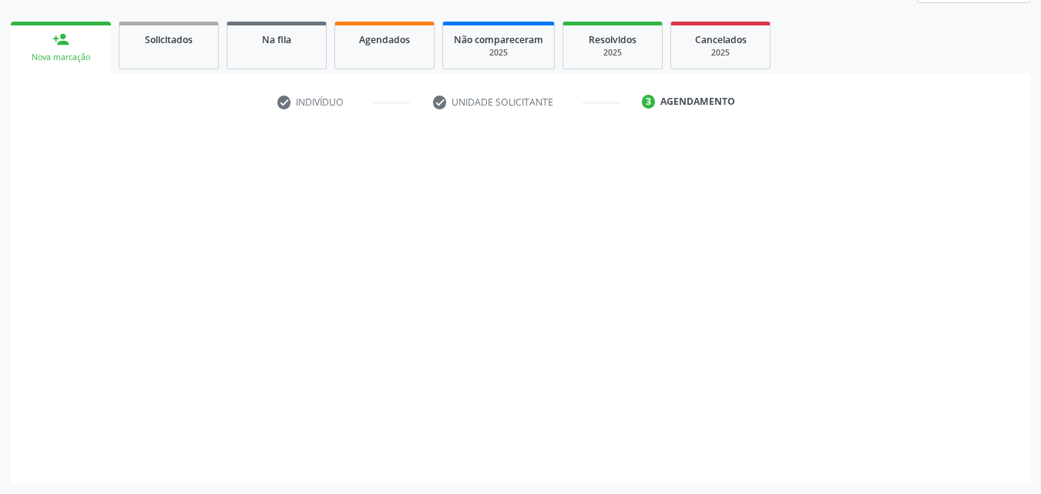
scroll to position [209, 0]
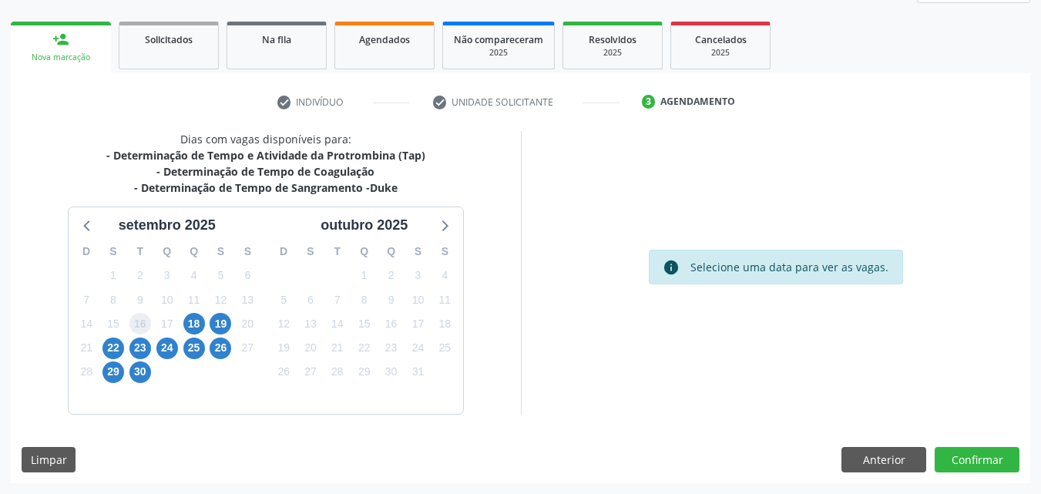
click at [139, 327] on span "16" at bounding box center [140, 324] width 22 height 22
click at [143, 328] on span "16" at bounding box center [140, 324] width 22 height 22
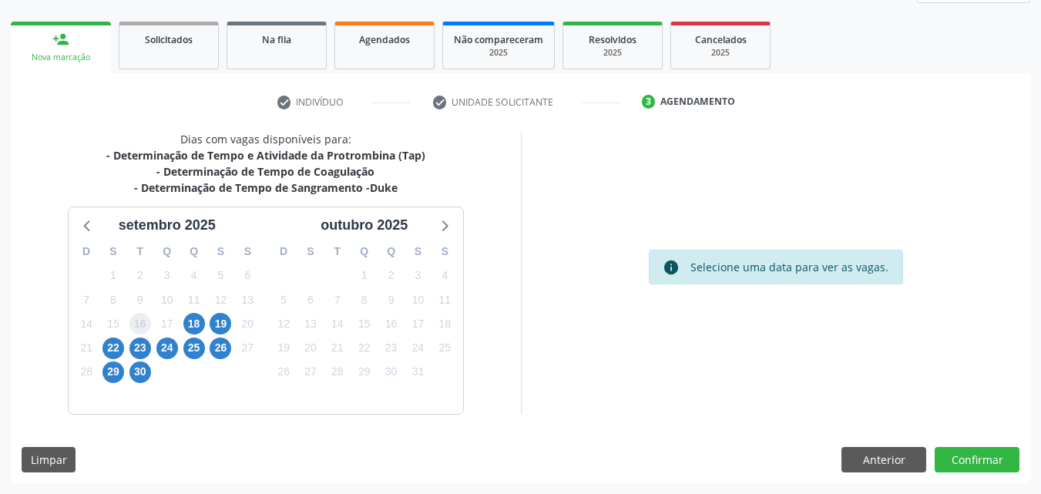
click at [143, 328] on span "16" at bounding box center [140, 324] width 22 height 22
click at [139, 331] on span "16" at bounding box center [140, 324] width 22 height 22
click at [139, 350] on span "23" at bounding box center [140, 348] width 22 height 22
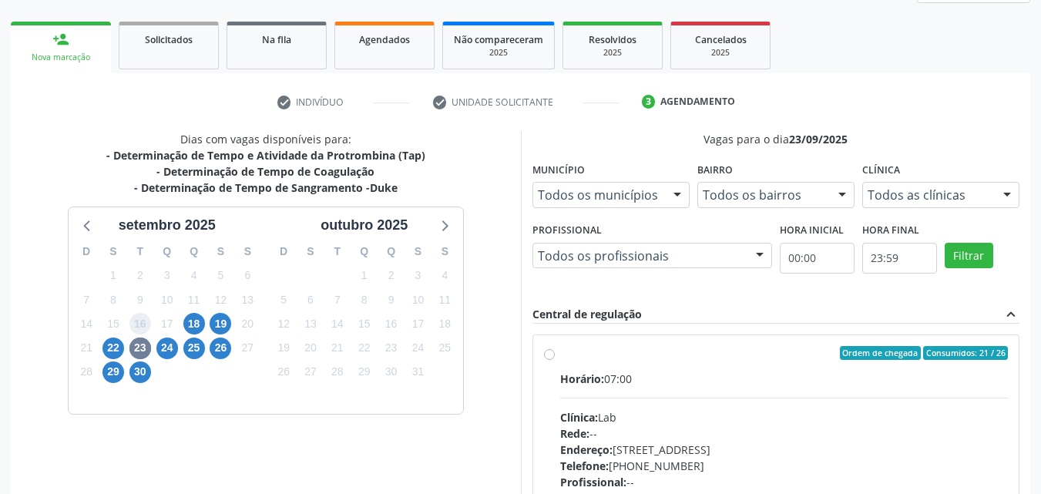
click at [137, 324] on span "16" at bounding box center [140, 324] width 22 height 22
click at [139, 324] on span "16" at bounding box center [140, 324] width 22 height 22
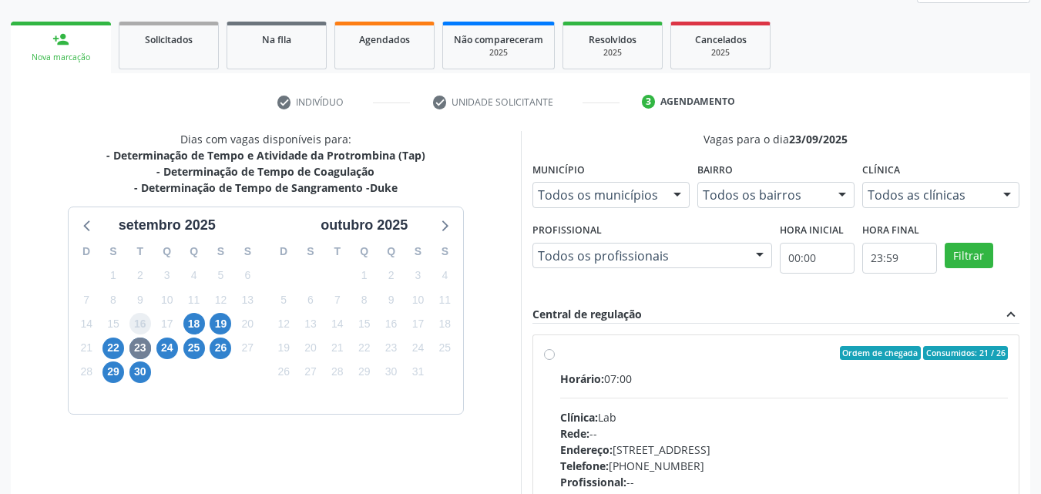
click at [139, 324] on span "16" at bounding box center [140, 324] width 22 height 22
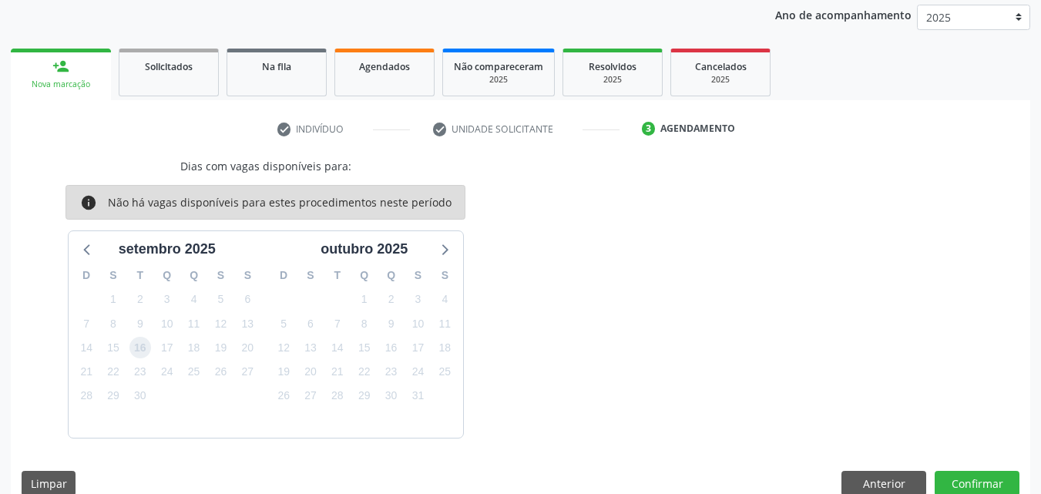
scroll to position [206, 0]
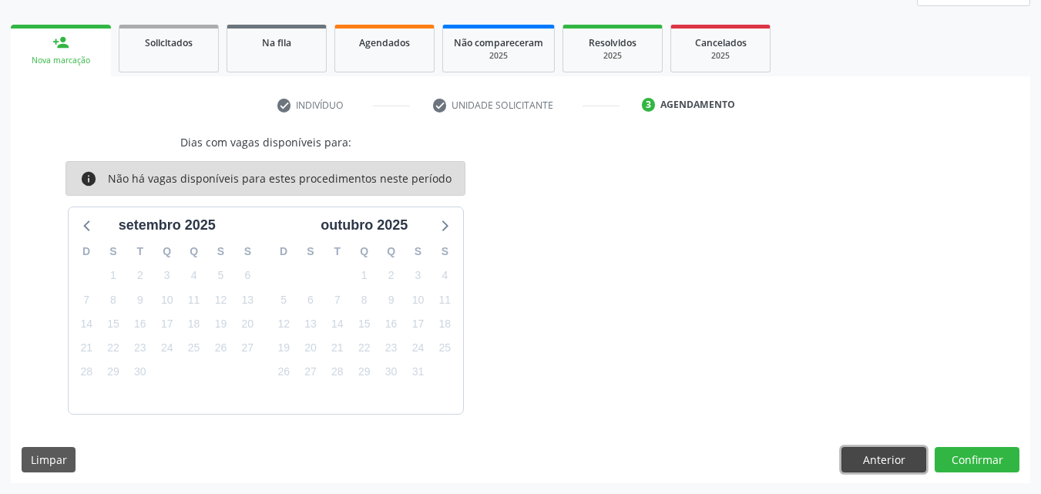
click at [870, 459] on button "Anterior" at bounding box center [883, 460] width 85 height 26
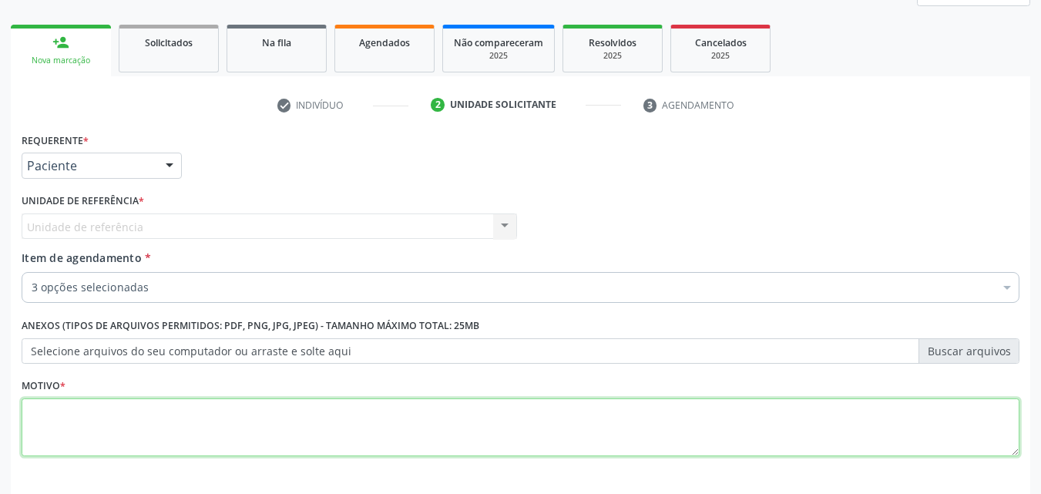
click at [291, 431] on textarea at bounding box center [521, 427] width 998 height 59
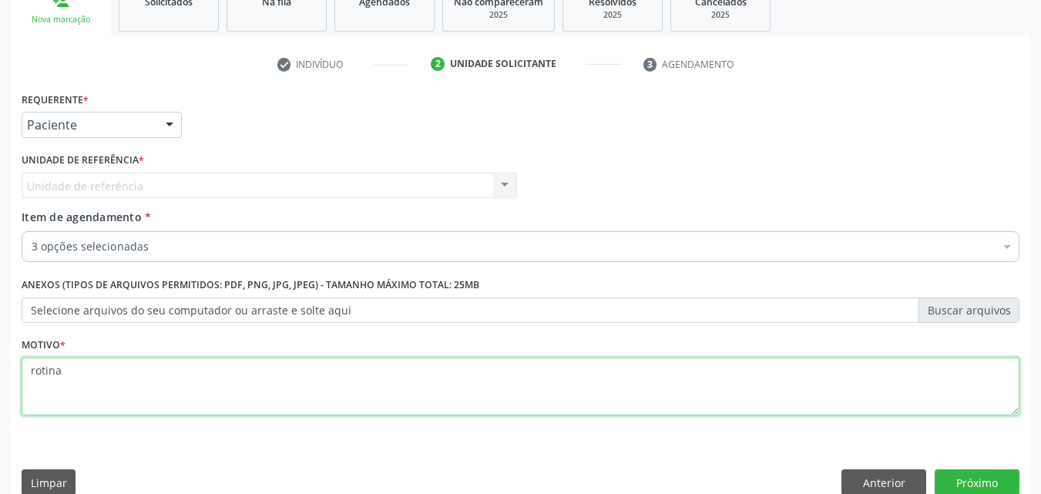
scroll to position [270, 0]
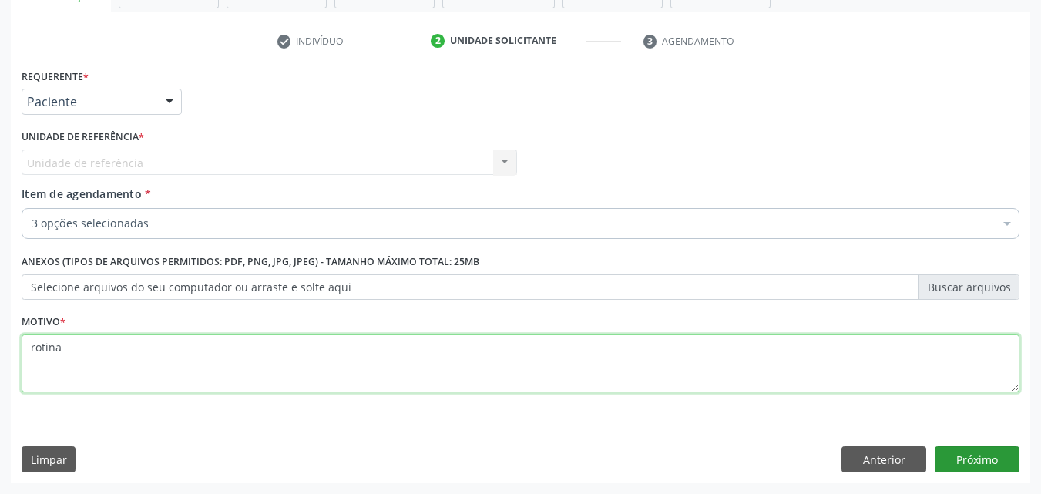
type textarea "rotina"
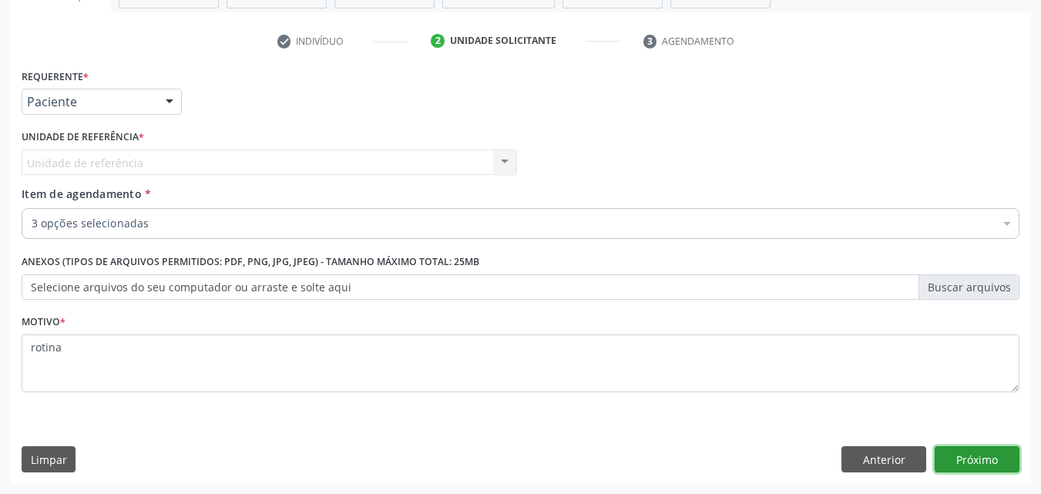
click at [998, 455] on button "Próximo" at bounding box center [977, 459] width 85 height 26
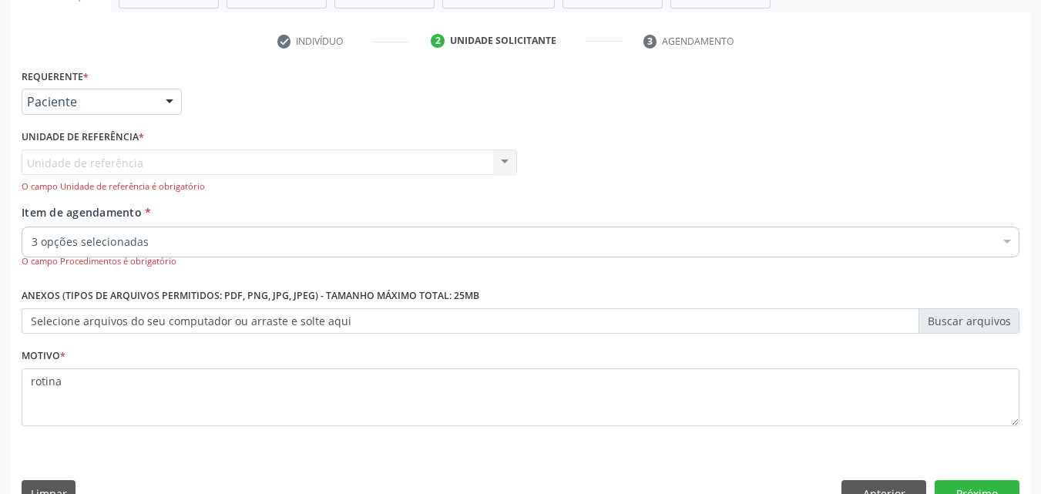
click at [116, 159] on div "Unidade de referência Usf Borborema Nenhum resultado encontrado para: " " Não h…" at bounding box center [269, 171] width 495 height 44
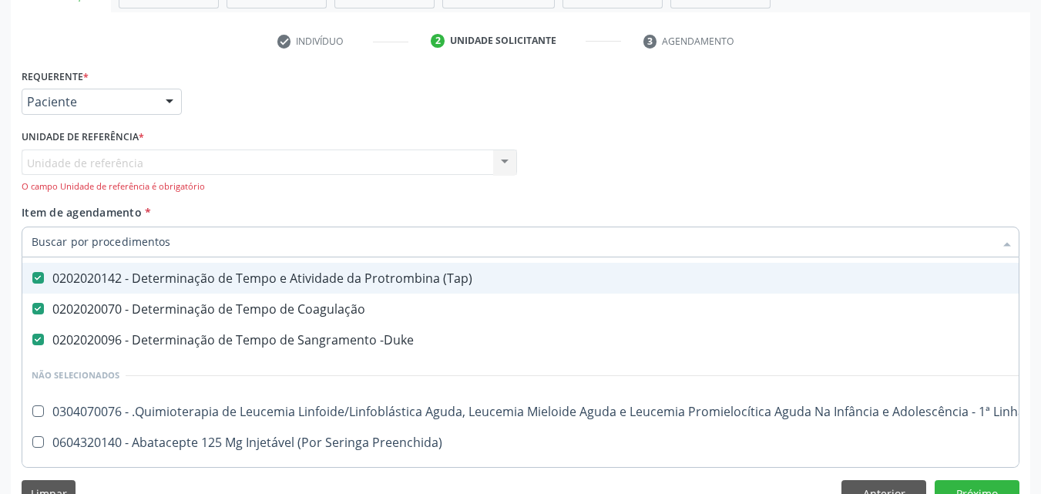
scroll to position [0, 0]
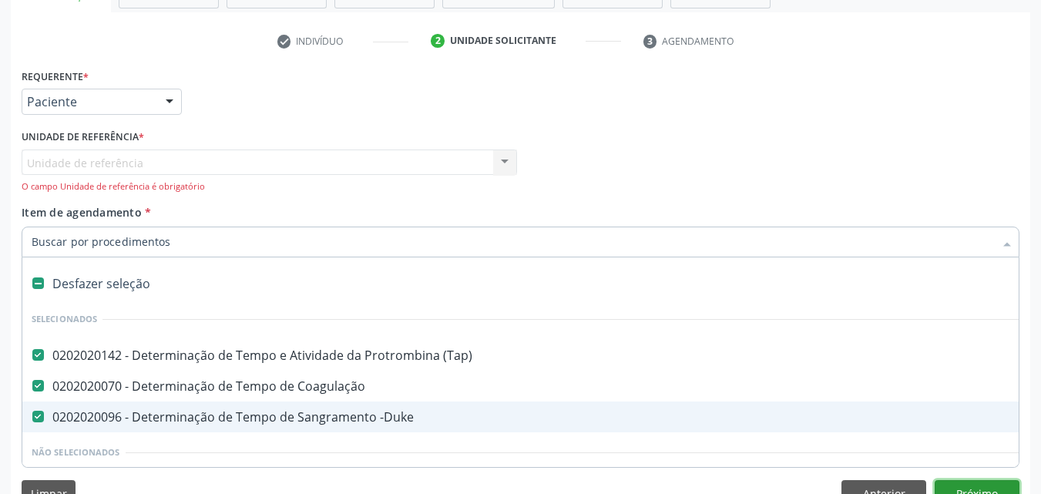
click at [975, 482] on button "Próximo" at bounding box center [977, 493] width 85 height 26
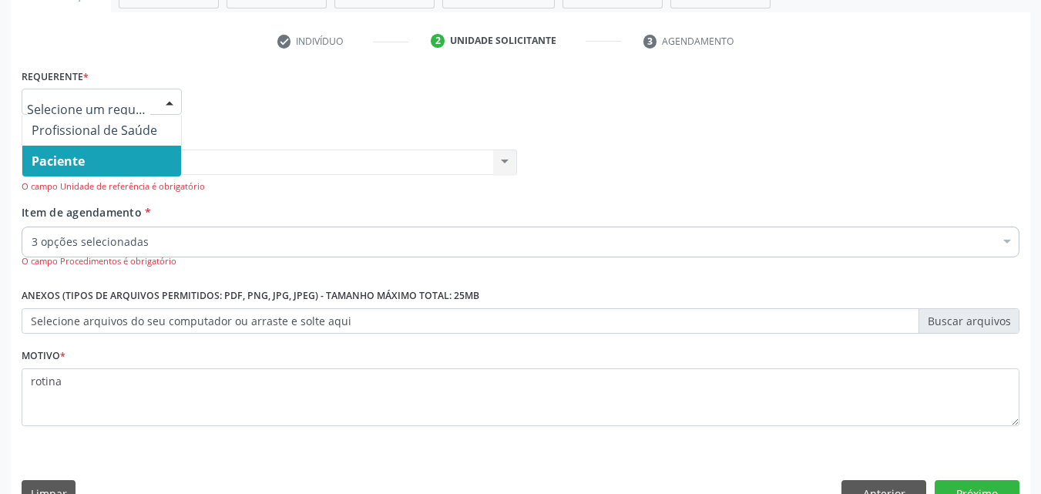
click at [140, 165] on span "Paciente" at bounding box center [101, 161] width 159 height 31
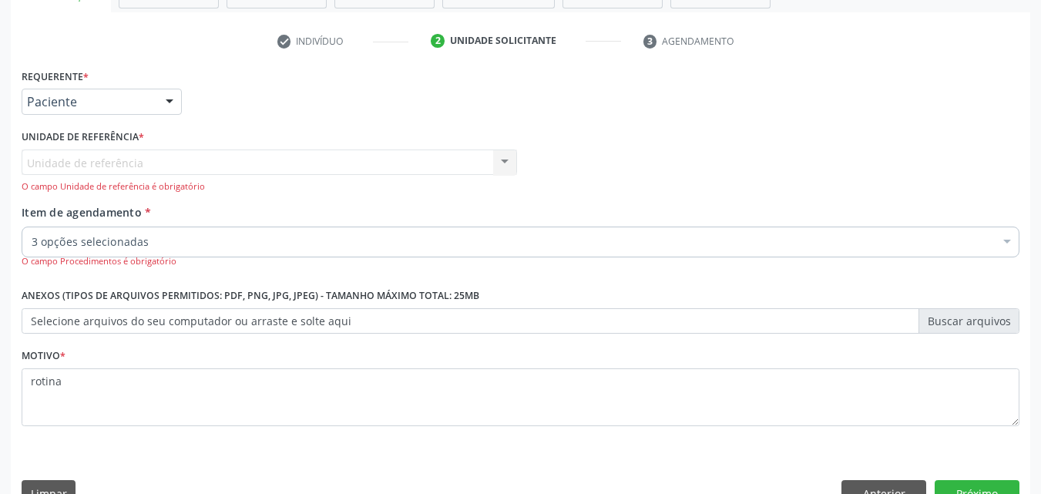
click at [291, 156] on div "Unidade de referência Usf Borborema Nenhum resultado encontrado para: " " Não h…" at bounding box center [269, 171] width 495 height 44
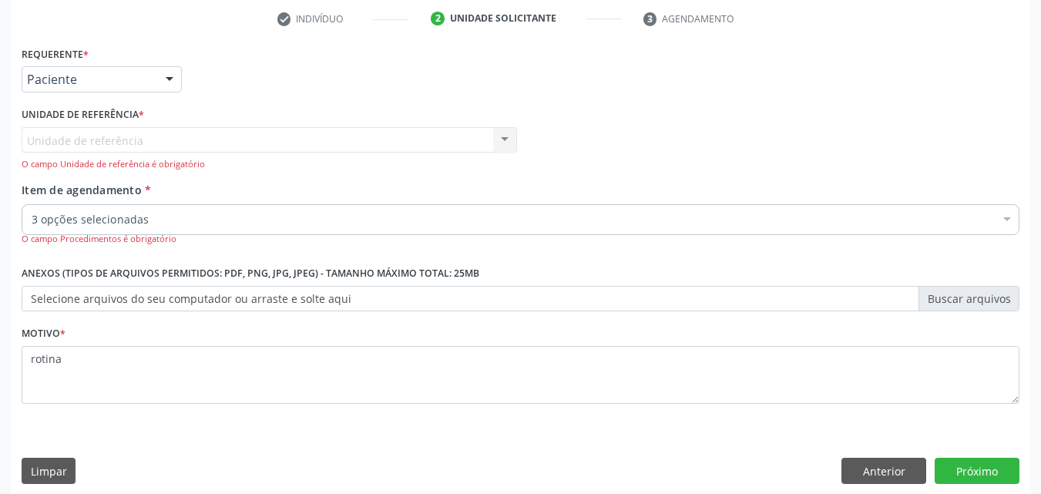
scroll to position [304, 0]
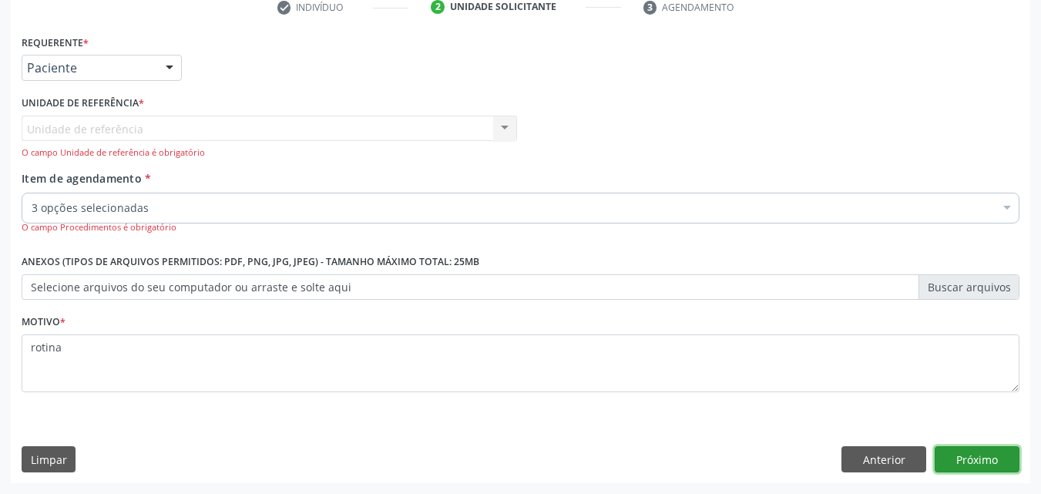
click at [987, 453] on button "Próximo" at bounding box center [977, 459] width 85 height 26
click at [969, 452] on button "Próximo" at bounding box center [977, 459] width 85 height 26
click at [966, 456] on button "Próximo" at bounding box center [977, 459] width 85 height 26
click at [116, 128] on div "Unidade de referência Usf Borborema Nenhum resultado encontrado para: " " Não h…" at bounding box center [269, 138] width 495 height 44
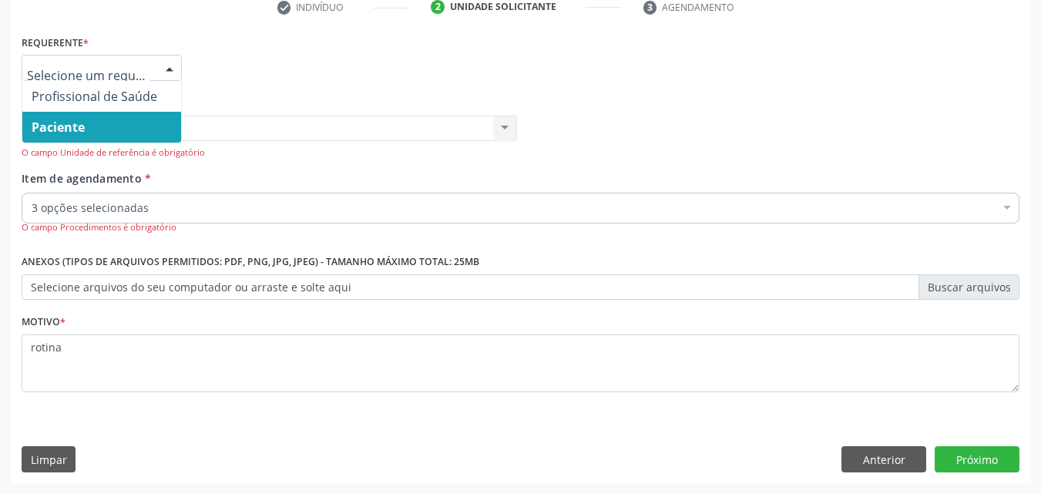
click at [128, 117] on span "Paciente" at bounding box center [101, 127] width 159 height 31
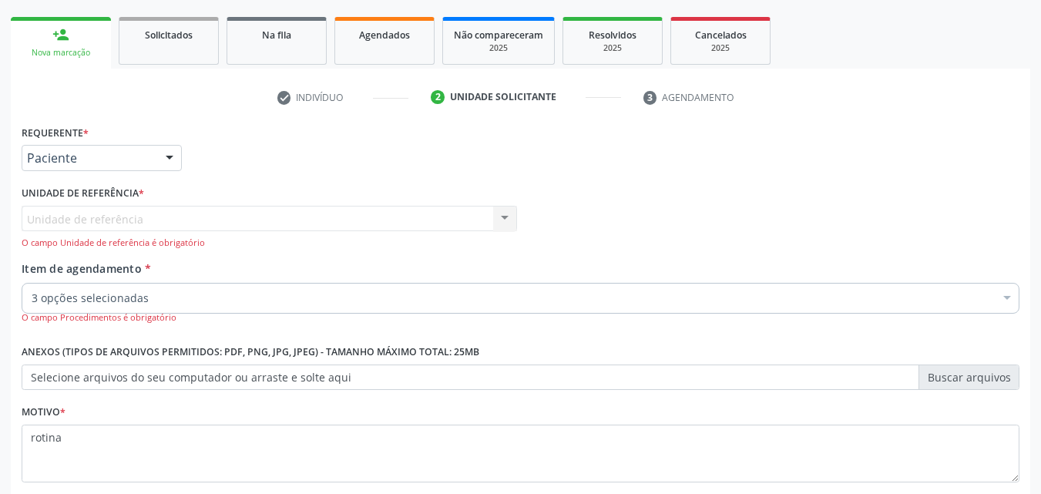
scroll to position [227, 0]
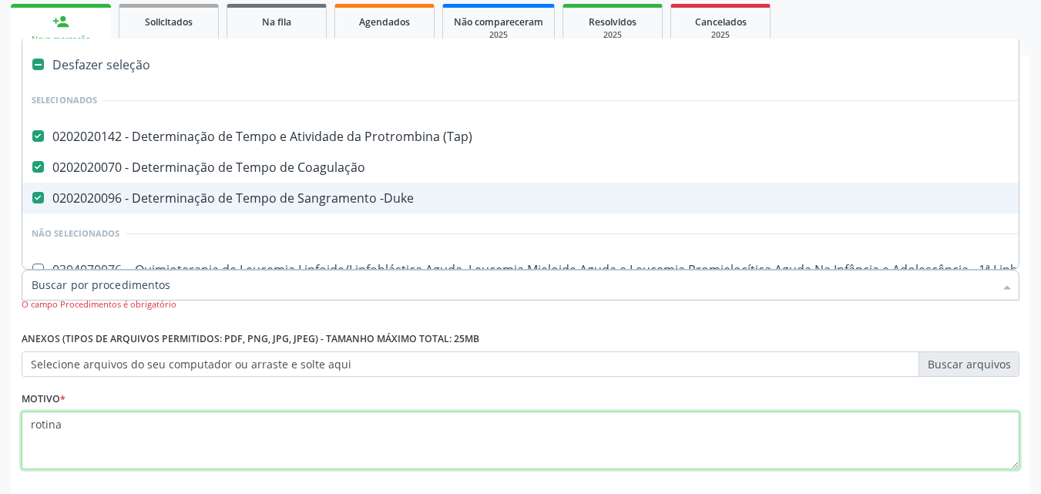
click at [157, 454] on textarea "rotina" at bounding box center [521, 440] width 998 height 59
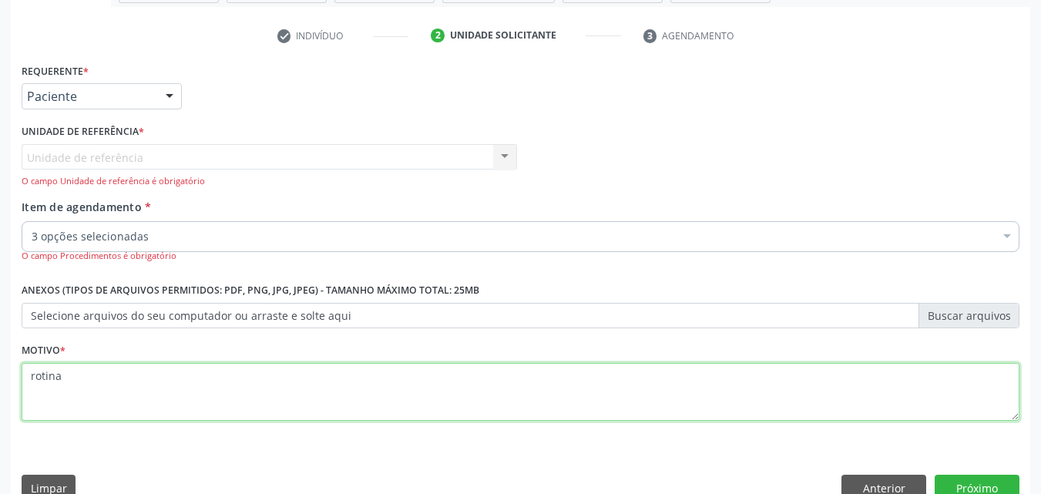
scroll to position [304, 0]
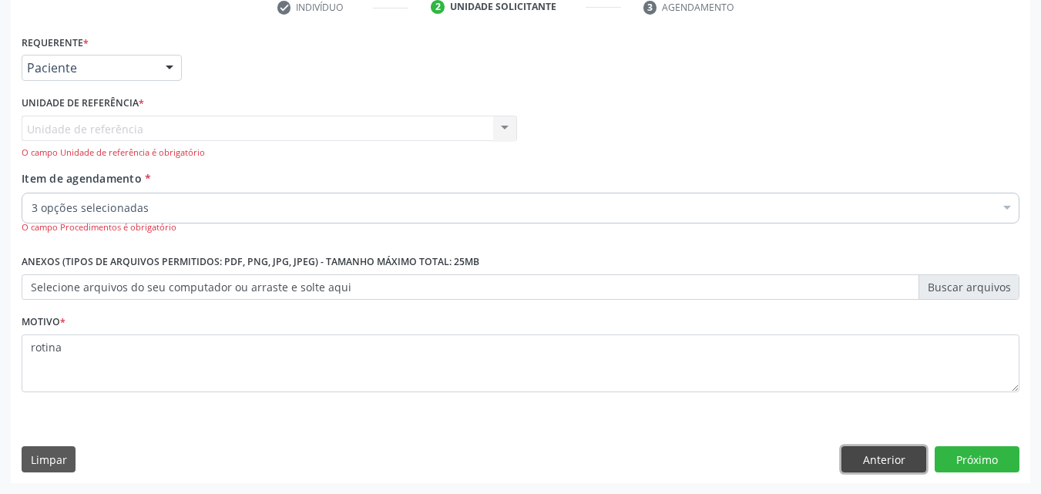
click at [865, 461] on button "Anterior" at bounding box center [883, 459] width 85 height 26
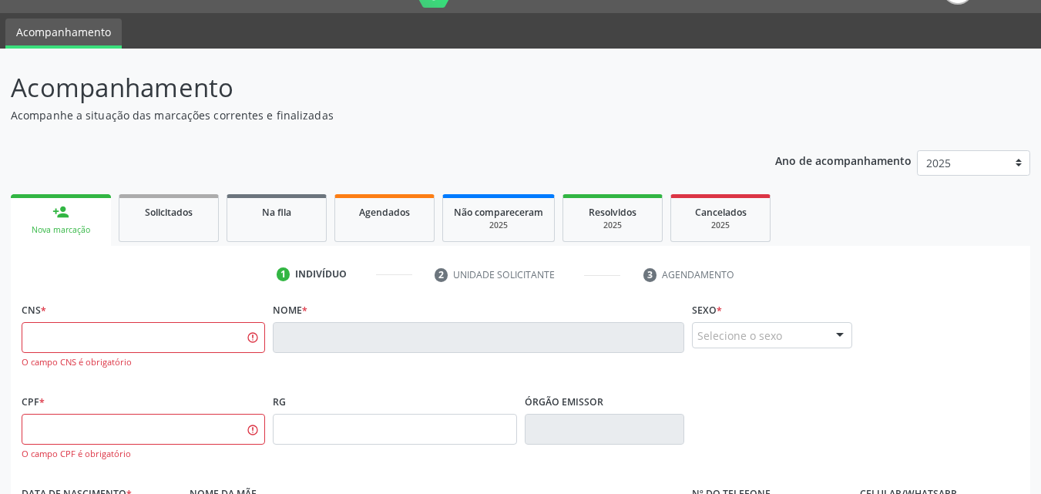
scroll to position [0, 0]
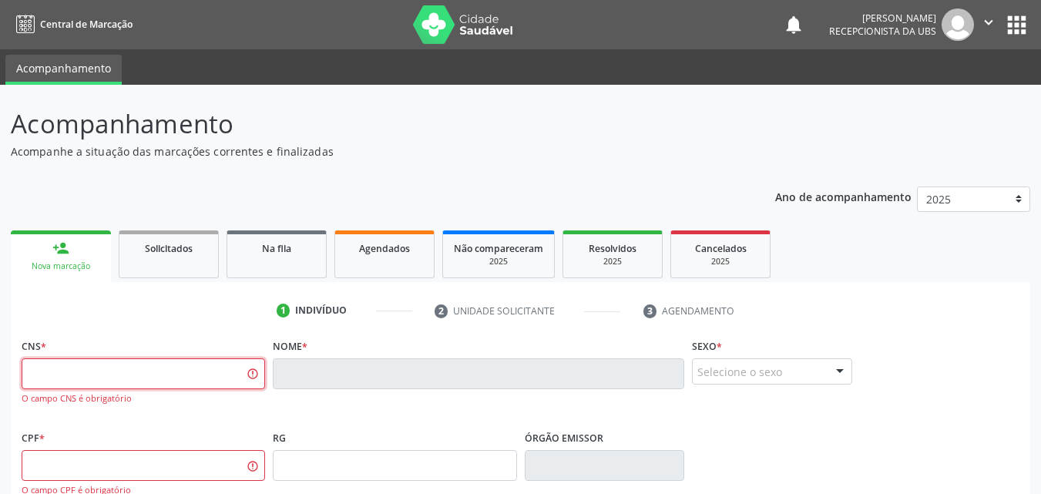
drag, startPoint x: 150, startPoint y: 374, endPoint x: 133, endPoint y: 372, distance: 17.8
click at [133, 372] on input "text" at bounding box center [143, 373] width 243 height 31
click at [157, 372] on input "703 6040 9749 6534" at bounding box center [143, 373] width 243 height 31
type input "7"
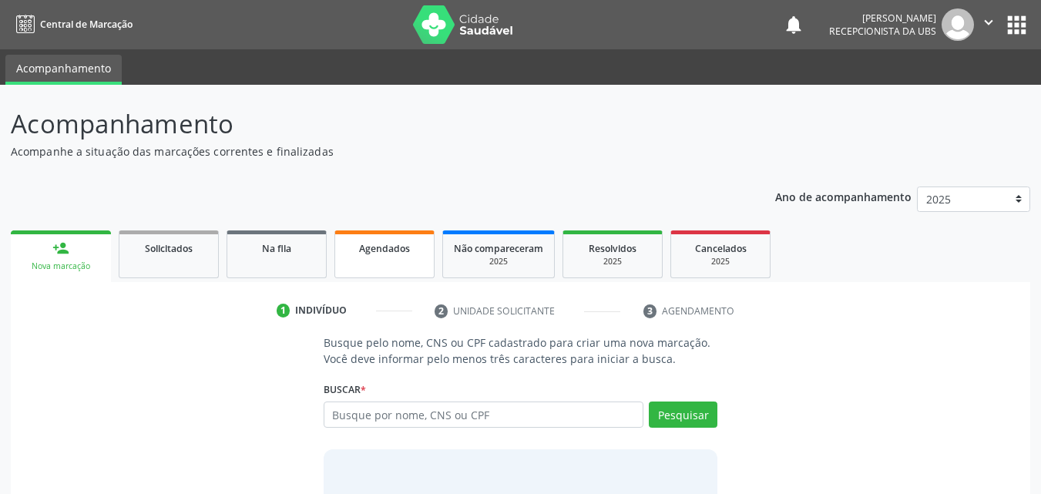
click at [361, 251] on span "Agendados" at bounding box center [384, 248] width 51 height 13
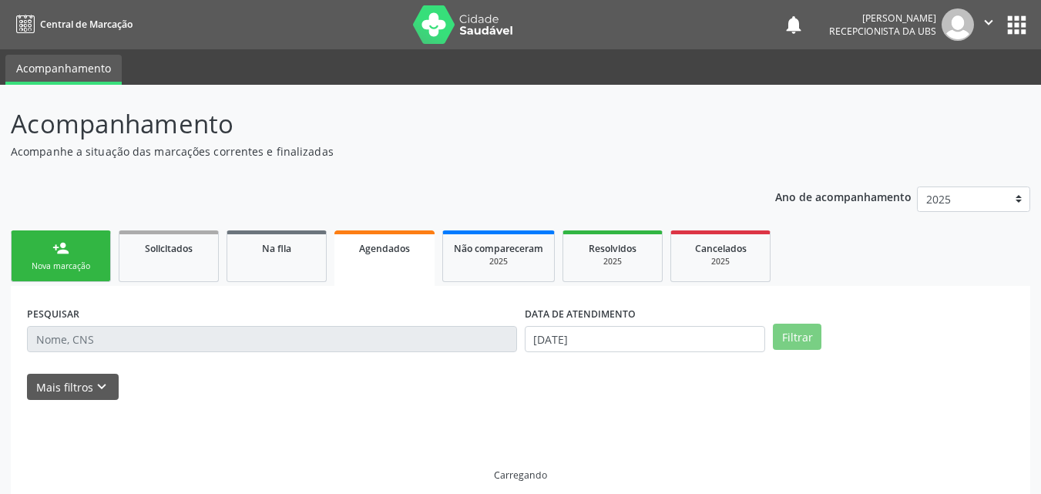
click at [361, 251] on span "Agendados" at bounding box center [384, 248] width 51 height 13
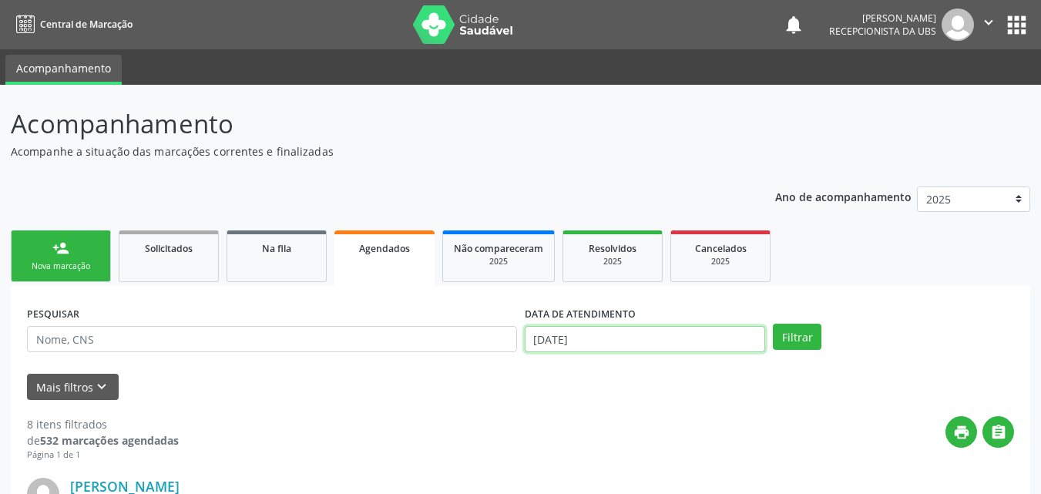
click at [579, 338] on input "[DATE]" at bounding box center [645, 339] width 241 height 26
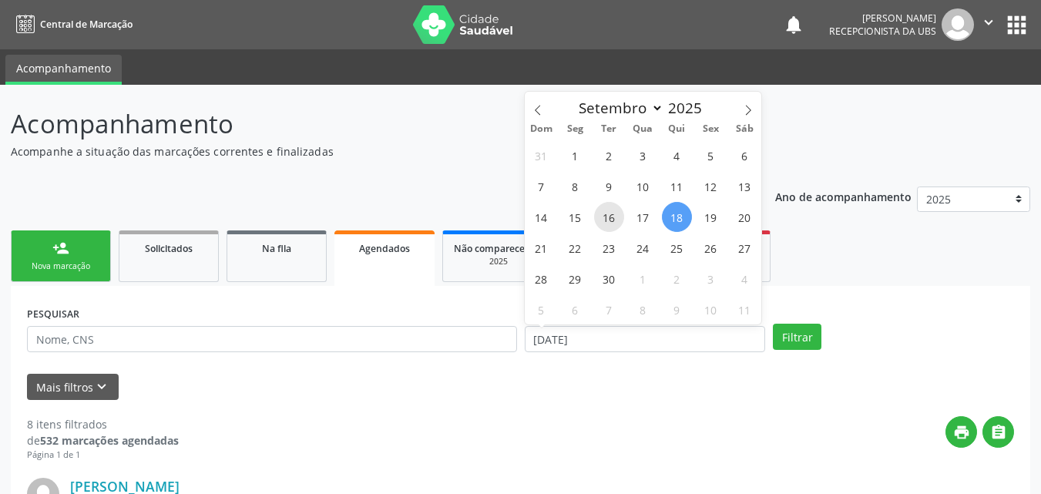
click at [612, 217] on span "16" at bounding box center [609, 217] width 30 height 30
type input "[DATE]"
click at [612, 217] on span "16" at bounding box center [609, 217] width 30 height 30
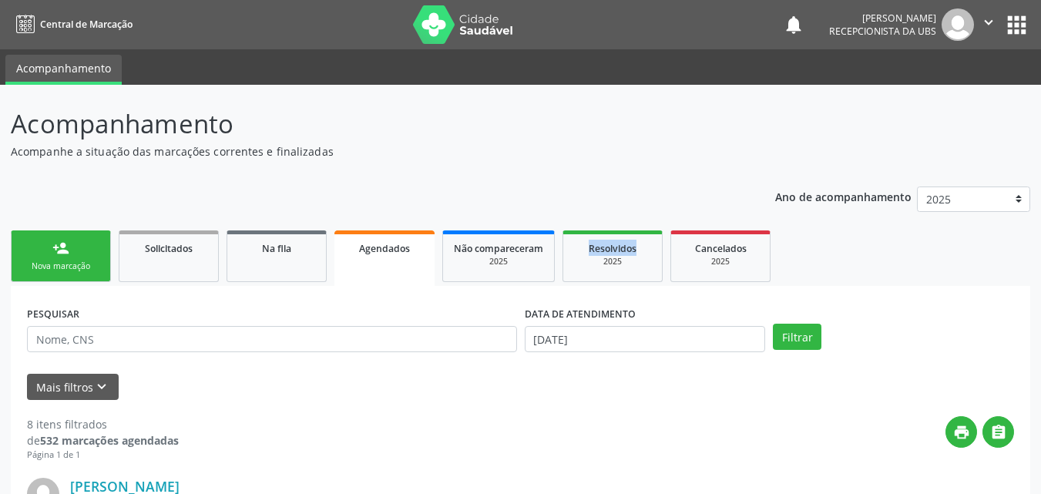
click at [797, 334] on button "Filtrar" at bounding box center [797, 337] width 49 height 26
click at [72, 247] on link "person_add Nova marcação" at bounding box center [61, 256] width 100 height 52
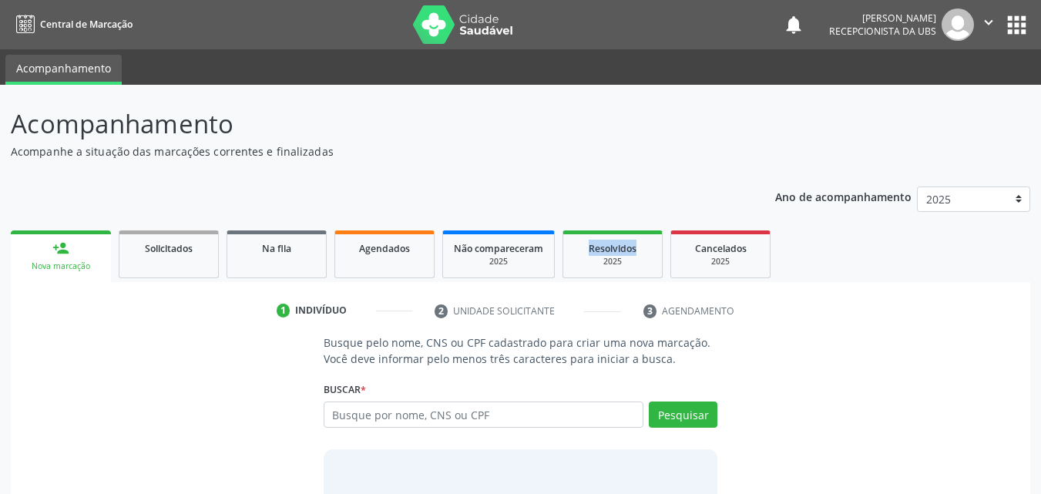
click at [72, 247] on link "person_add Nova marcação" at bounding box center [61, 256] width 100 height 52
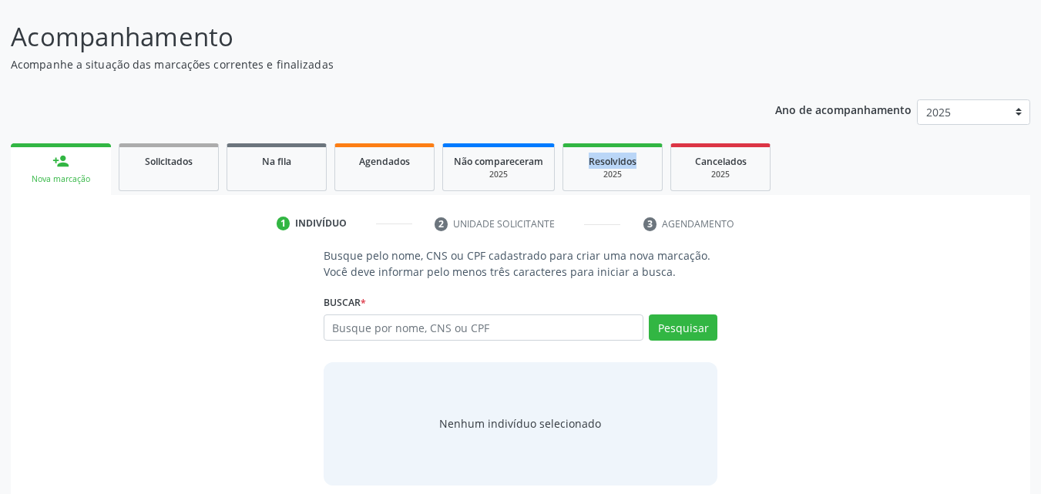
scroll to position [100, 0]
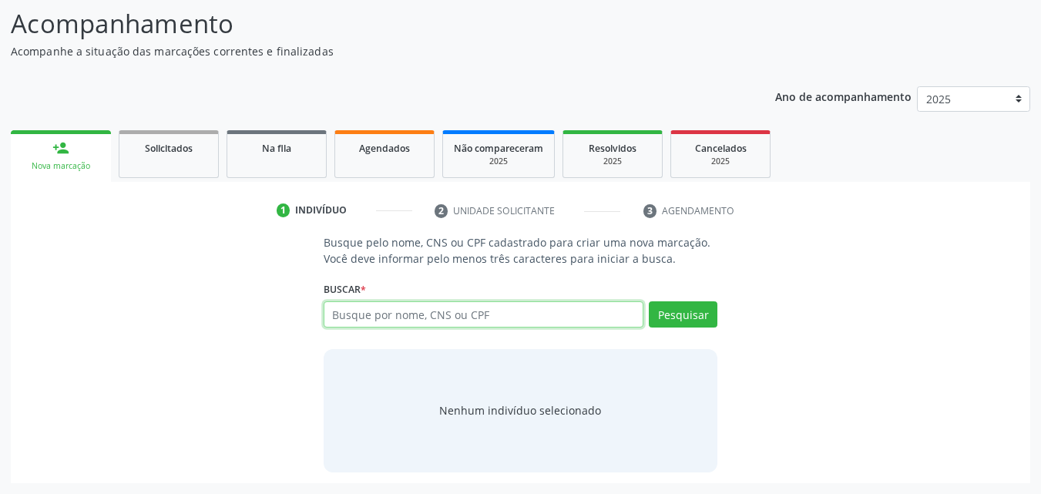
click at [438, 316] on input "text" at bounding box center [484, 314] width 321 height 26
type input "703604097496534"
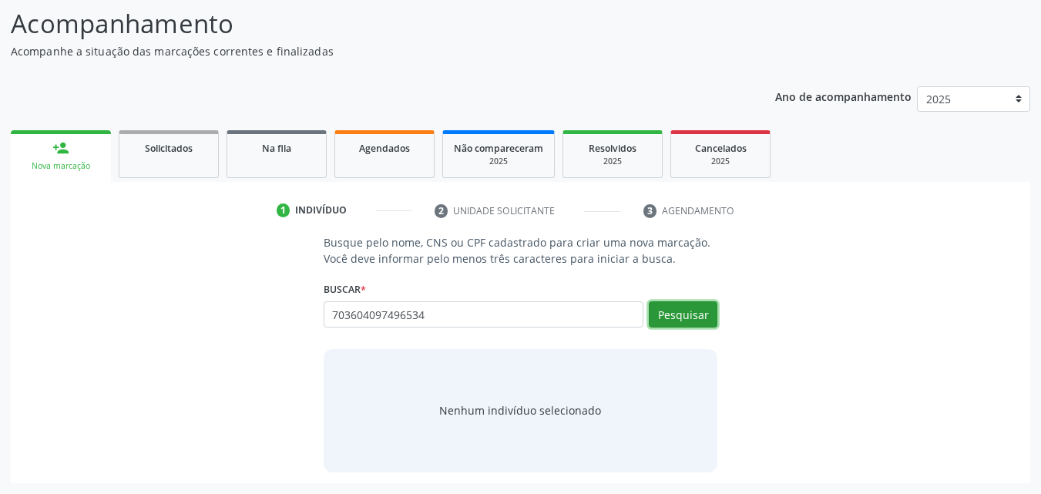
click at [679, 316] on button "Pesquisar" at bounding box center [683, 314] width 69 height 26
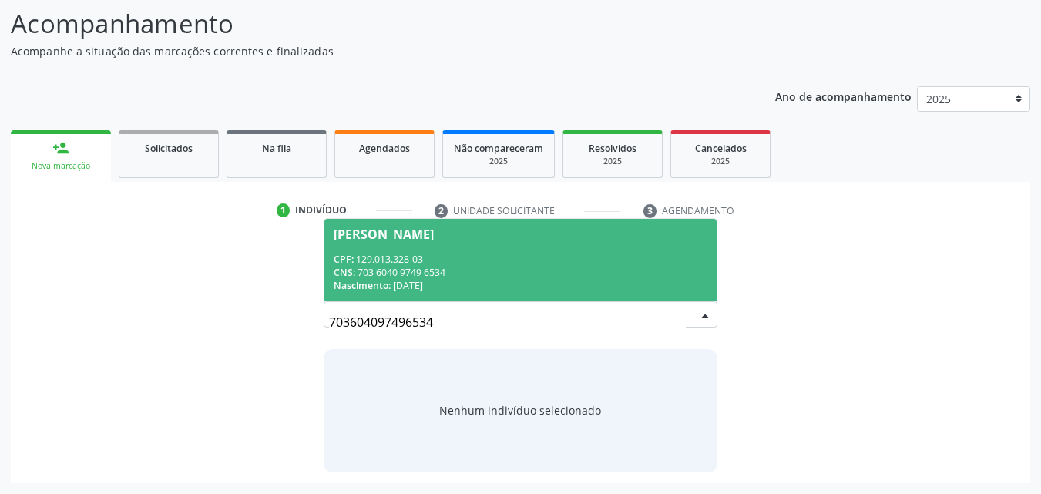
click at [579, 271] on div "CNS: 703 6040 9749 6534" at bounding box center [521, 272] width 374 height 13
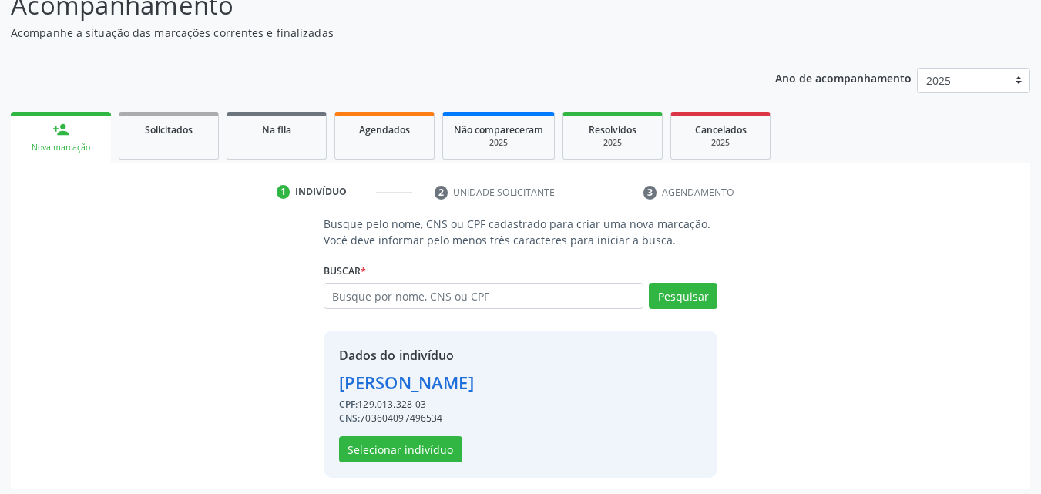
scroll to position [124, 0]
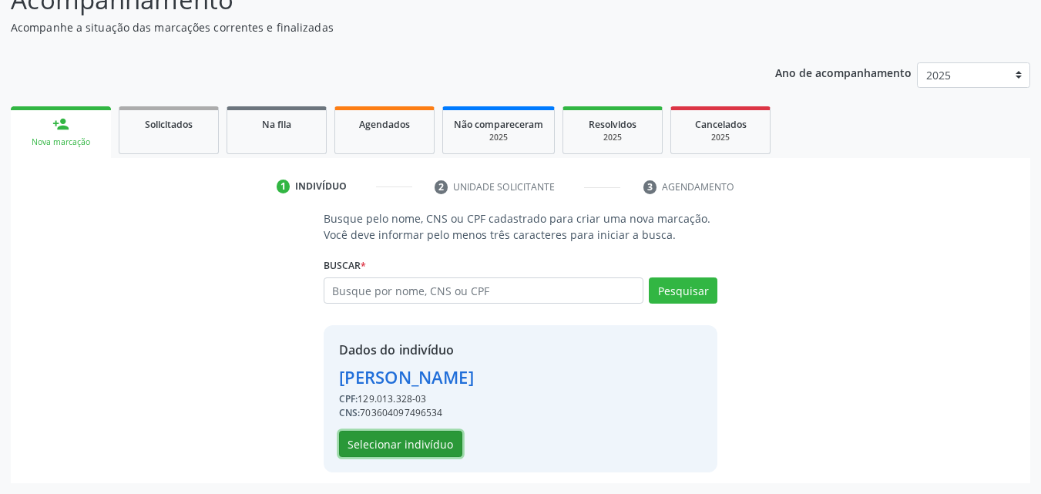
click at [369, 439] on button "Selecionar indivíduo" at bounding box center [400, 444] width 123 height 26
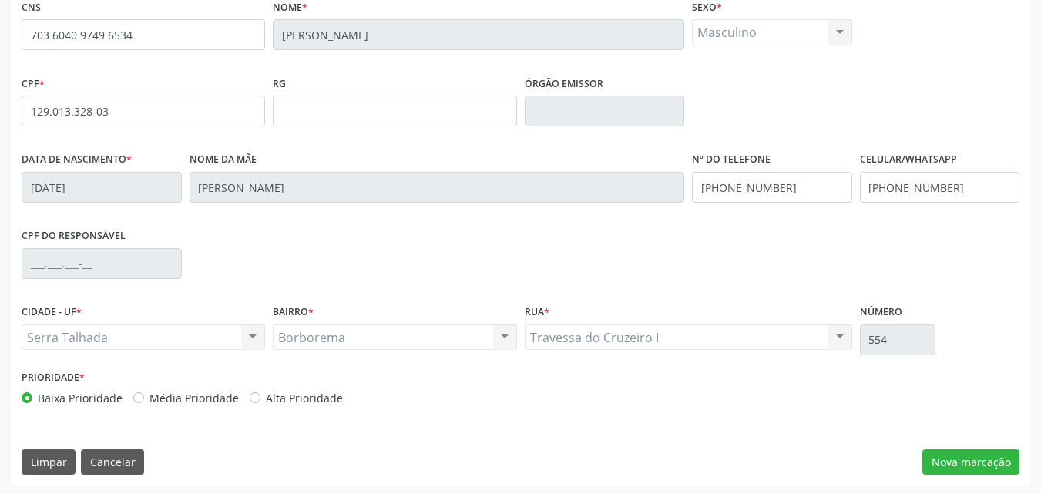
scroll to position [341, 0]
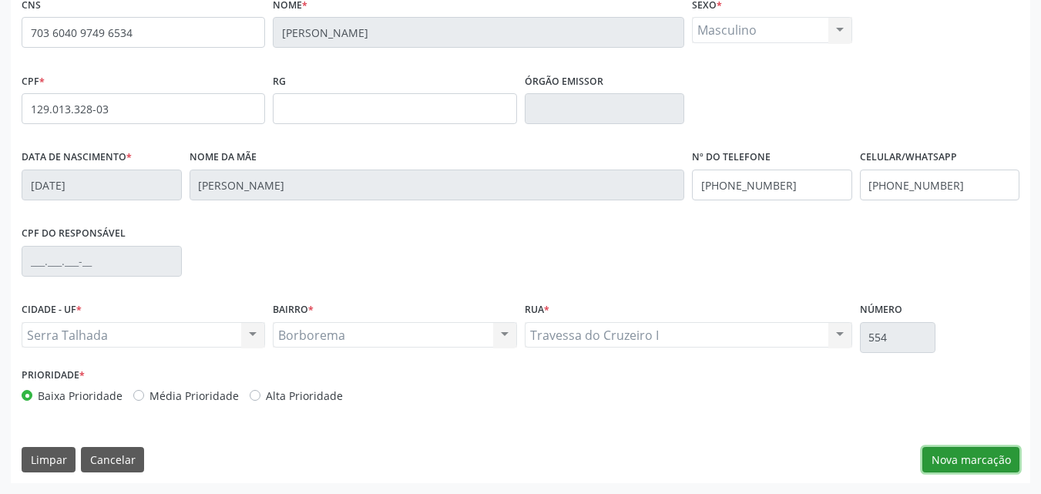
click at [934, 456] on button "Nova marcação" at bounding box center [970, 460] width 97 height 26
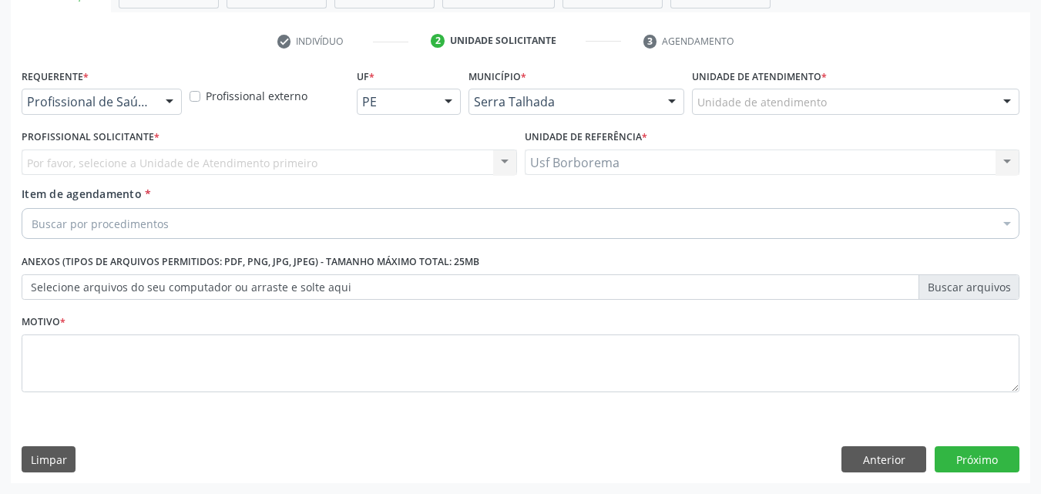
click at [753, 111] on div "Unidade de atendimento" at bounding box center [855, 102] width 327 height 26
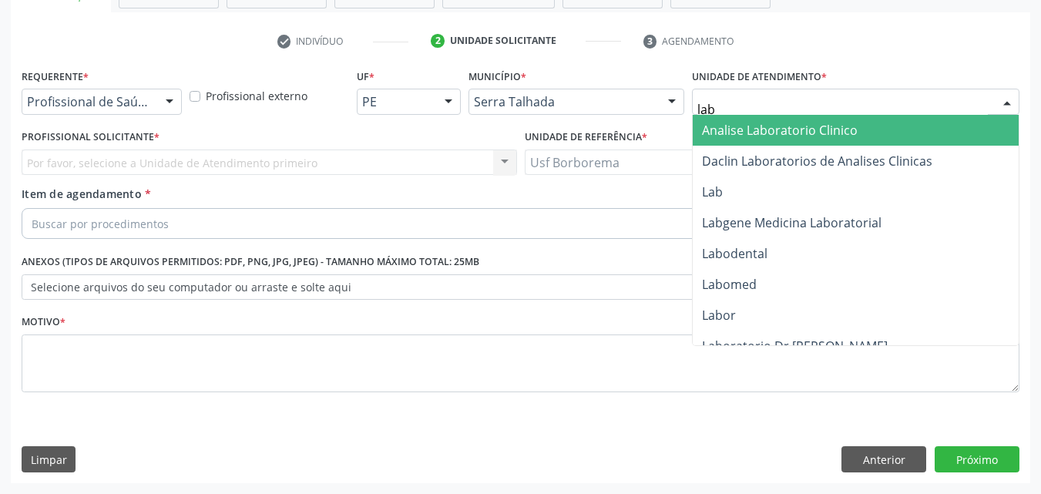
type input "labg"
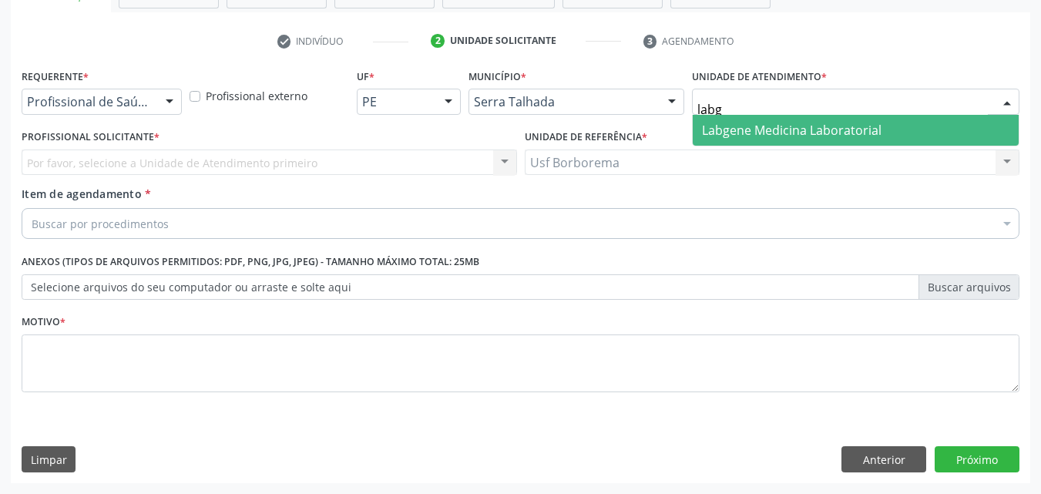
click at [760, 126] on span "Labgene Medicina Laboratorial" at bounding box center [792, 130] width 180 height 17
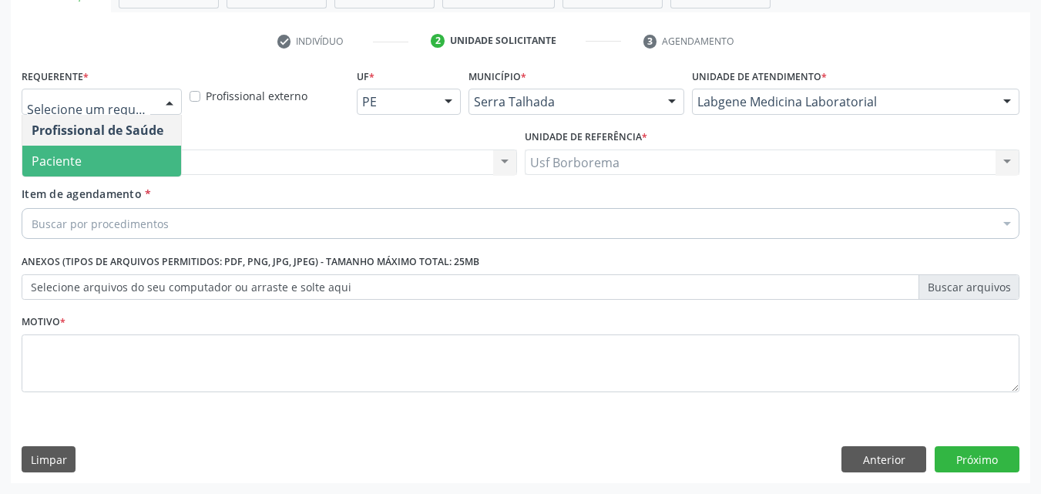
click at [100, 159] on span "Paciente" at bounding box center [101, 161] width 159 height 31
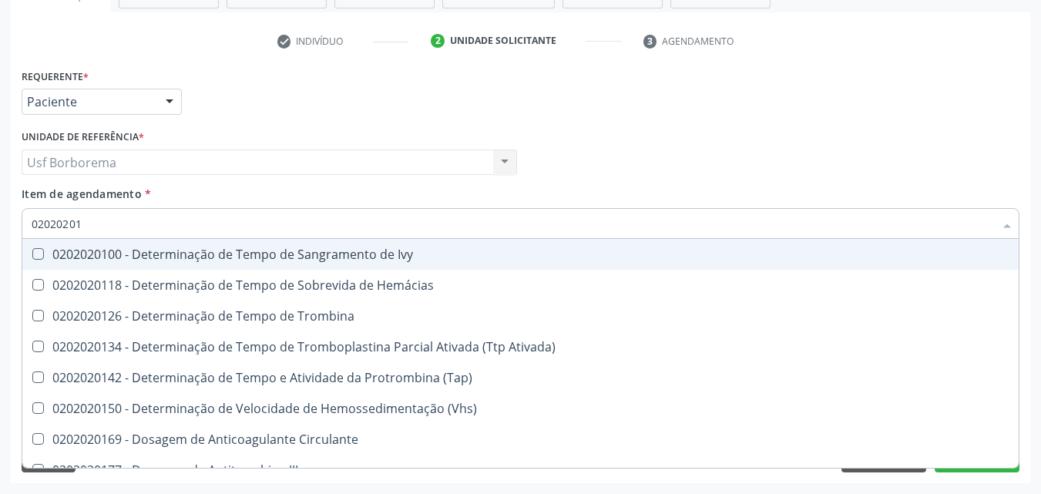
type input "020202014"
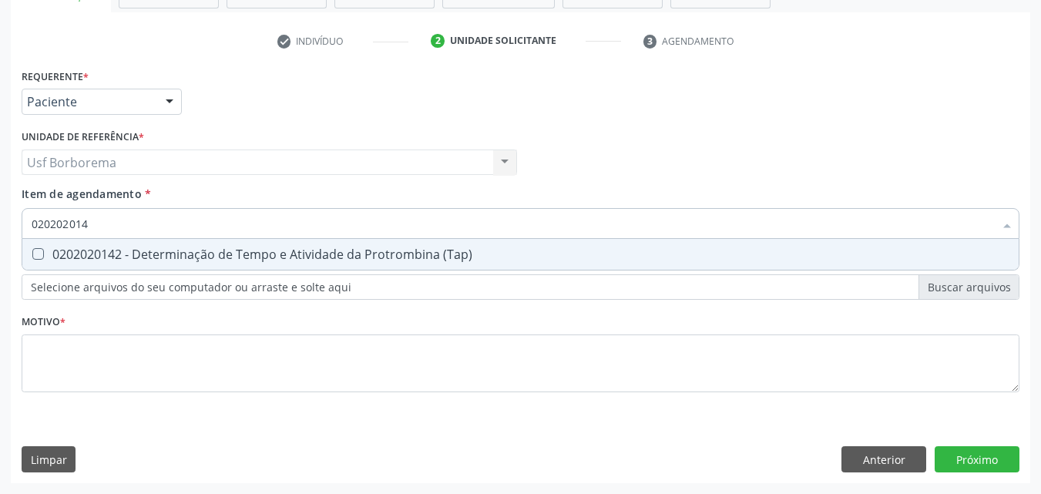
drag, startPoint x: 105, startPoint y: 243, endPoint x: 104, endPoint y: 229, distance: 14.7
click at [104, 244] on span "0202020142 - Determinação de Tempo e Atividade da Protrombina (Tap)" at bounding box center [520, 254] width 996 height 31
checkbox \(Tap\) "true"
click at [104, 228] on input "020202014" at bounding box center [513, 223] width 962 height 31
type input "02020201"
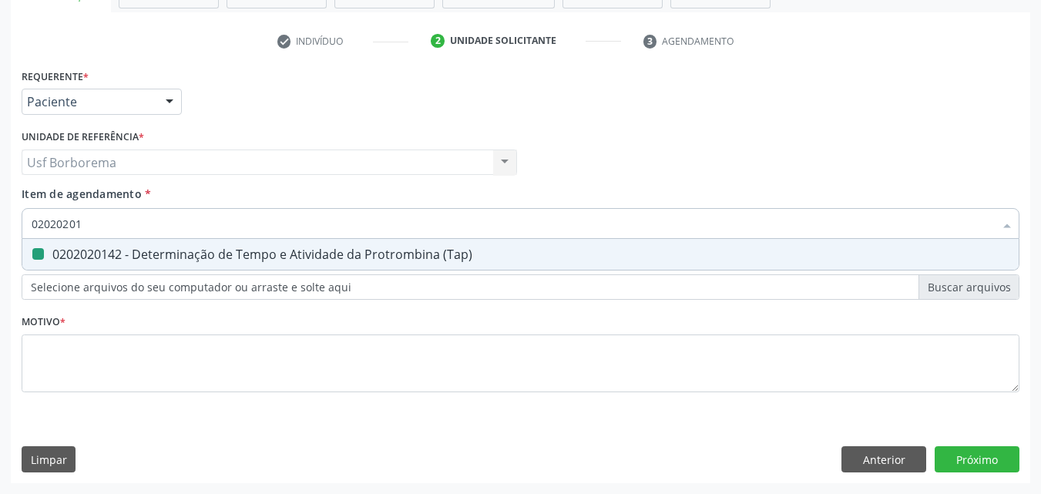
checkbox \(Tap\) "false"
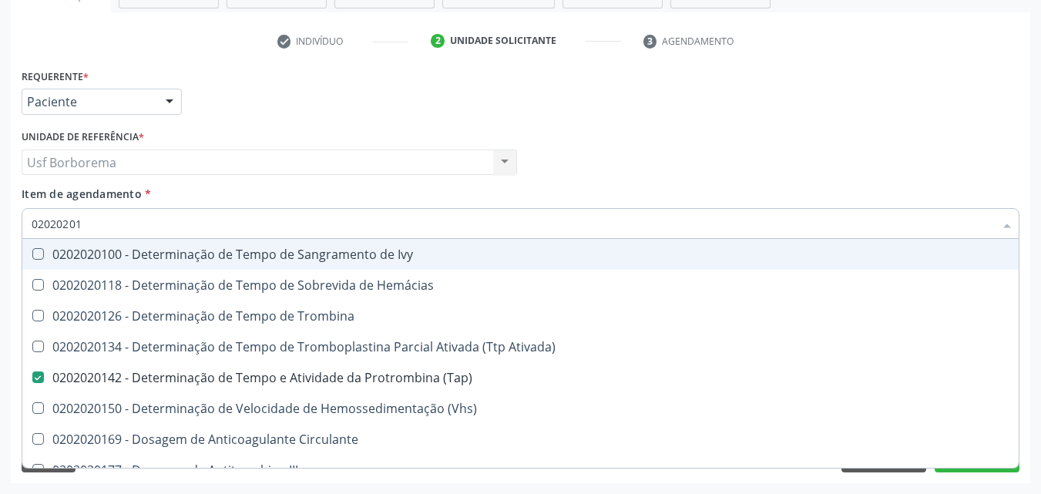
type input "0202020"
checkbox \(Tap\) "false"
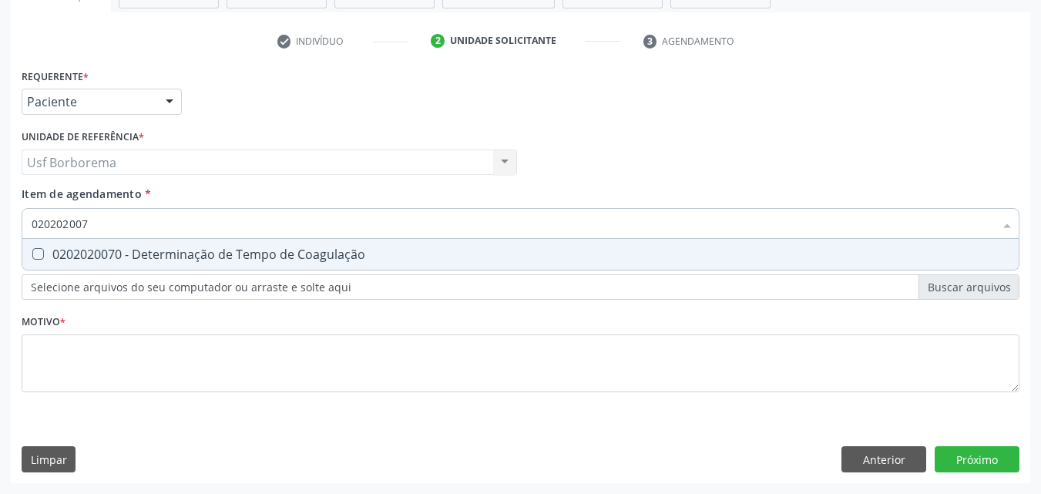
type input "0202020070"
drag, startPoint x: 92, startPoint y: 255, endPoint x: 100, endPoint y: 240, distance: 17.2
click at [92, 254] on div "0202020070 - Determinação de Tempo de Coagulação" at bounding box center [521, 254] width 978 height 12
checkbox Coagulação "true"
click at [112, 224] on input "0202020070" at bounding box center [513, 223] width 962 height 31
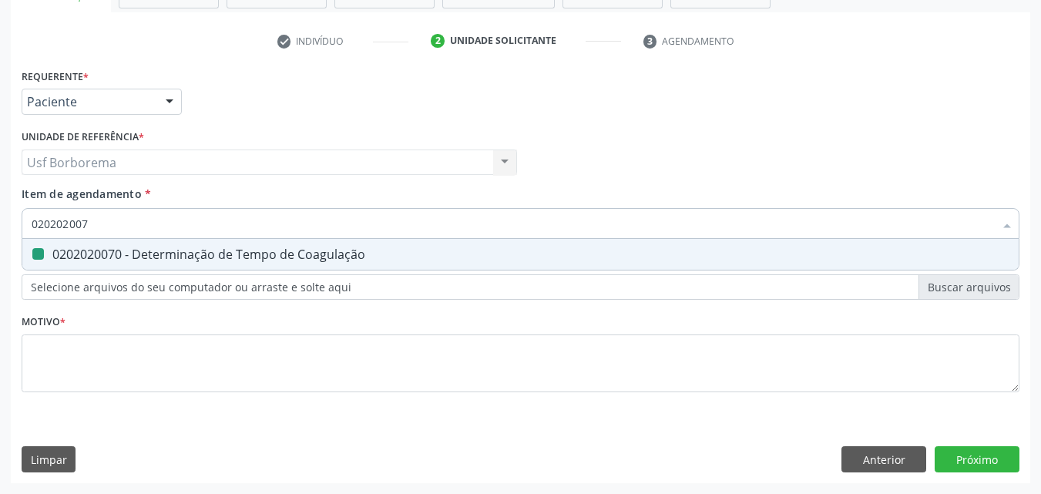
type input "02020200"
checkbox Coagulação "false"
type input "0202020096"
click at [137, 252] on div "0202020096 - Determinação de Tempo de Sangramento -Duke" at bounding box center [521, 254] width 978 height 12
checkbox -Duke "true"
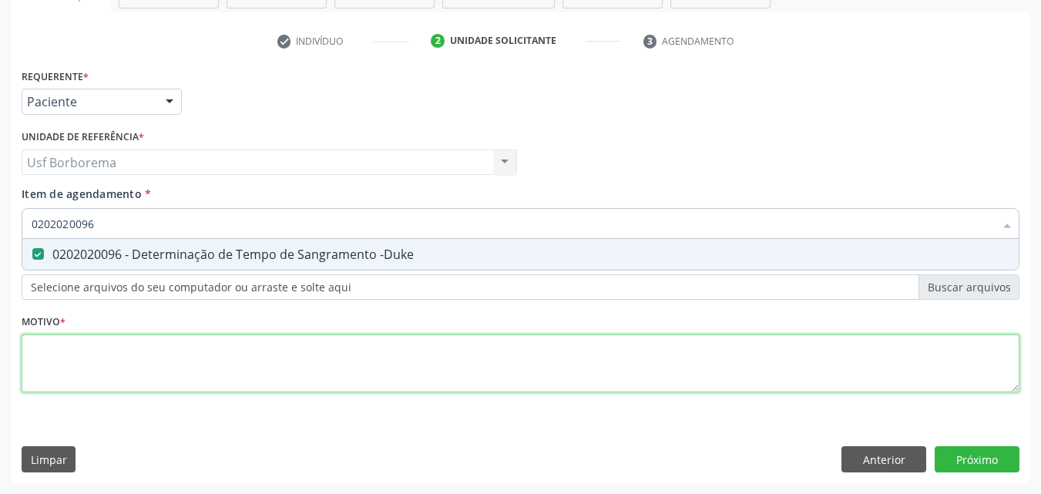
click at [45, 351] on div "Requerente * Paciente Profissional de Saúde Paciente Nenhum resultado encontrad…" at bounding box center [521, 239] width 998 height 349
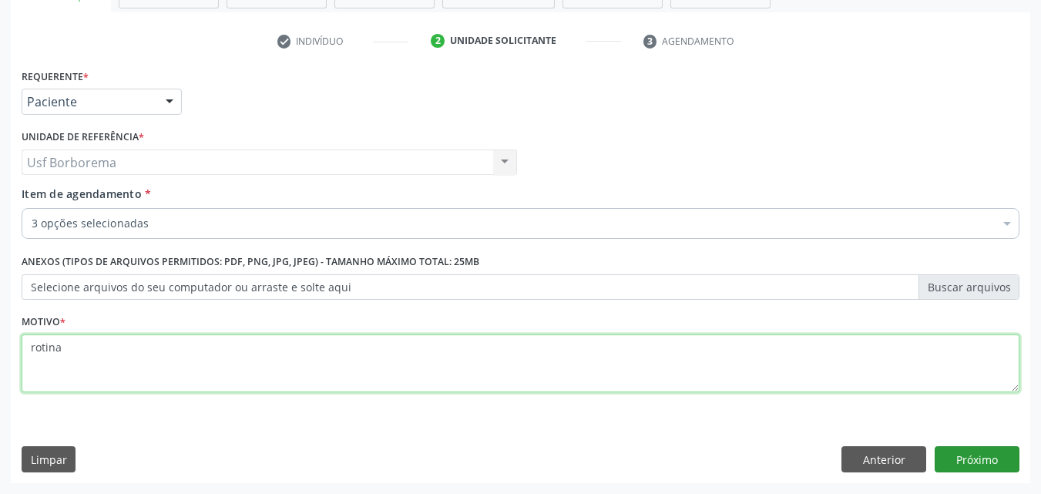
type textarea "rotina"
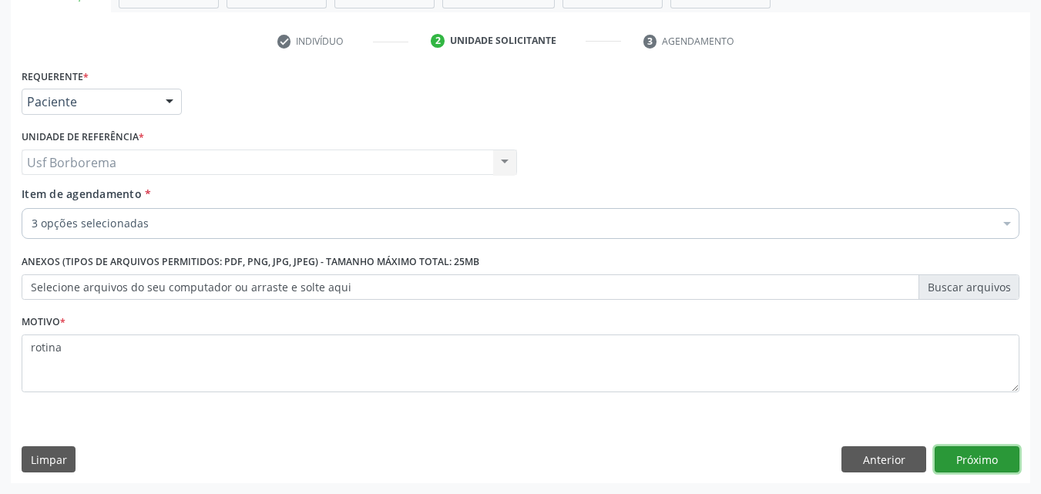
click at [972, 455] on button "Próximo" at bounding box center [977, 459] width 85 height 26
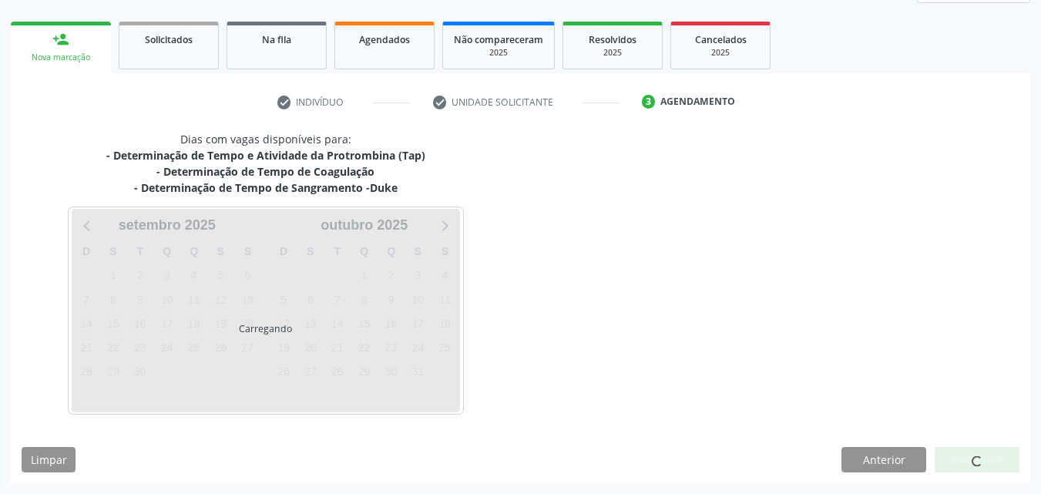
scroll to position [209, 0]
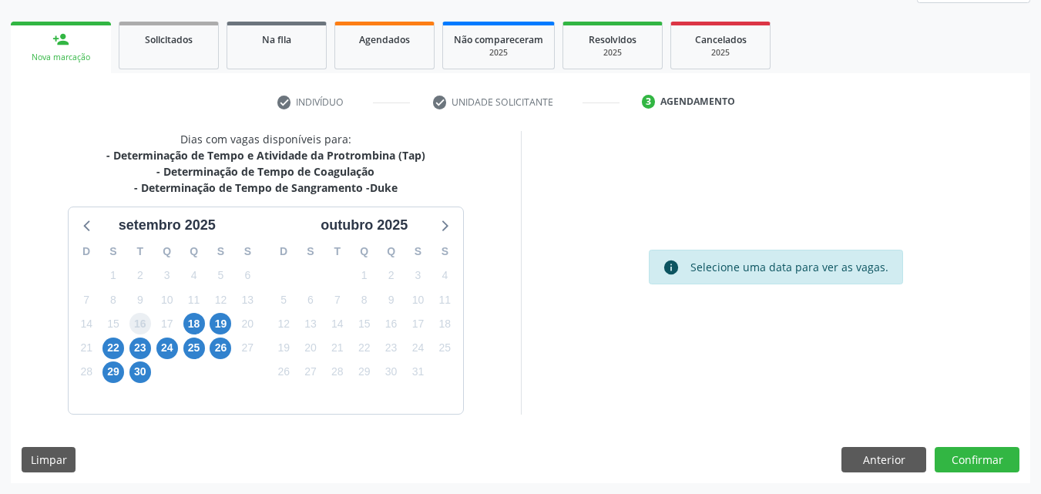
click at [142, 321] on span "16" at bounding box center [140, 324] width 22 height 22
click at [138, 330] on span "16" at bounding box center [140, 324] width 22 height 22
click at [139, 324] on span "16" at bounding box center [140, 324] width 22 height 22
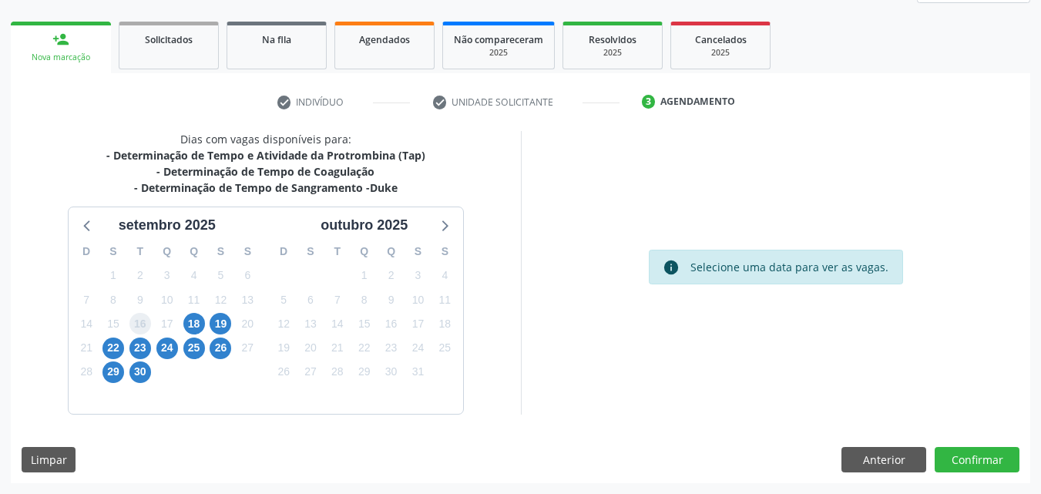
click at [139, 324] on span "16" at bounding box center [140, 324] width 22 height 22
click at [136, 341] on span "23" at bounding box center [140, 348] width 22 height 22
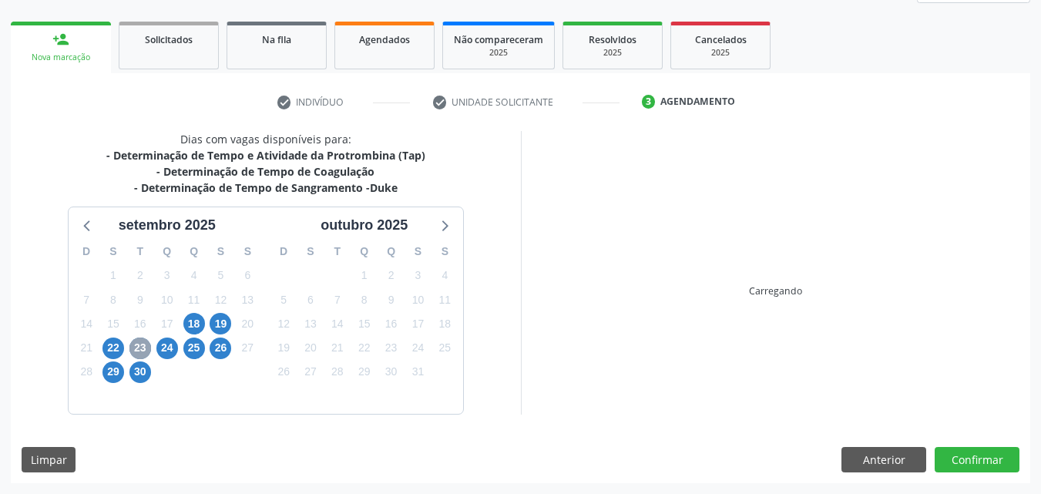
click at [136, 341] on span "23" at bounding box center [140, 348] width 22 height 22
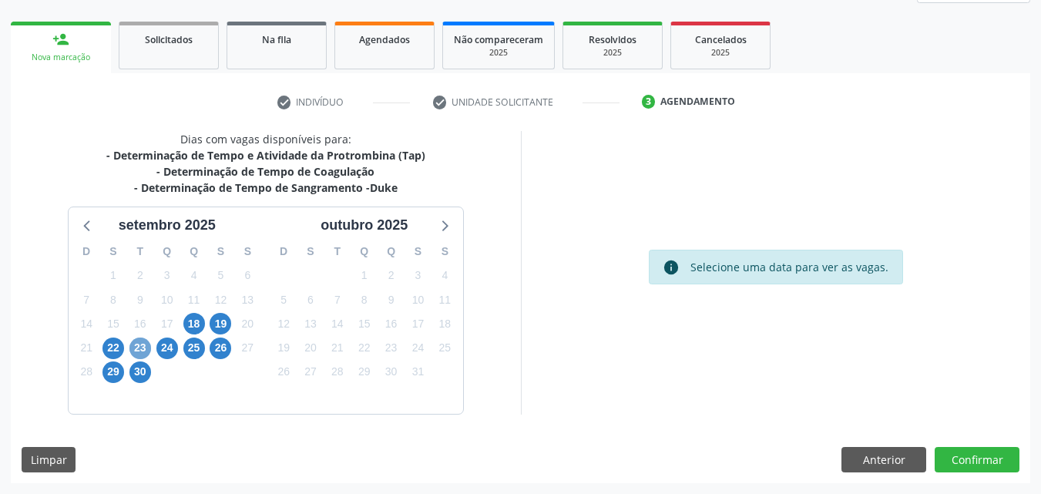
click at [136, 341] on span "23" at bounding box center [140, 348] width 22 height 22
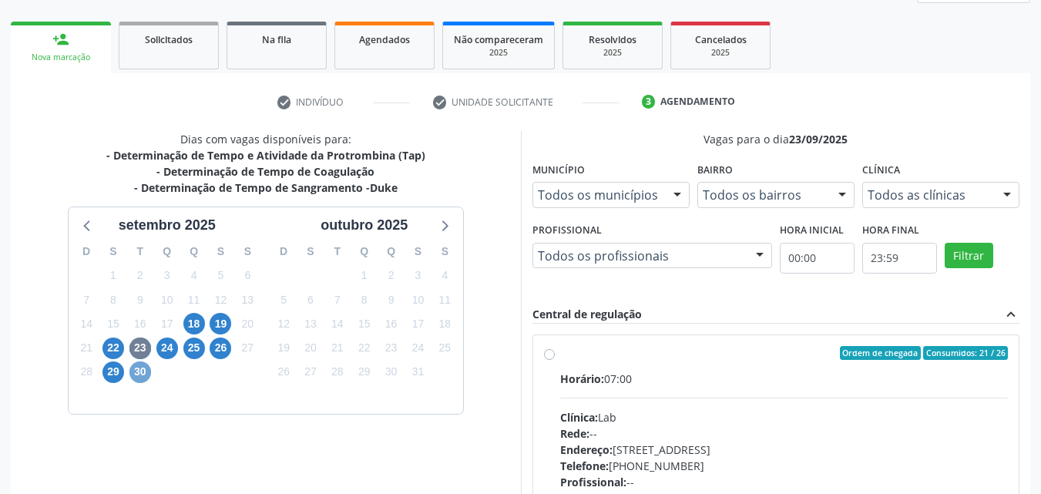
click at [143, 368] on span "30" at bounding box center [140, 372] width 22 height 22
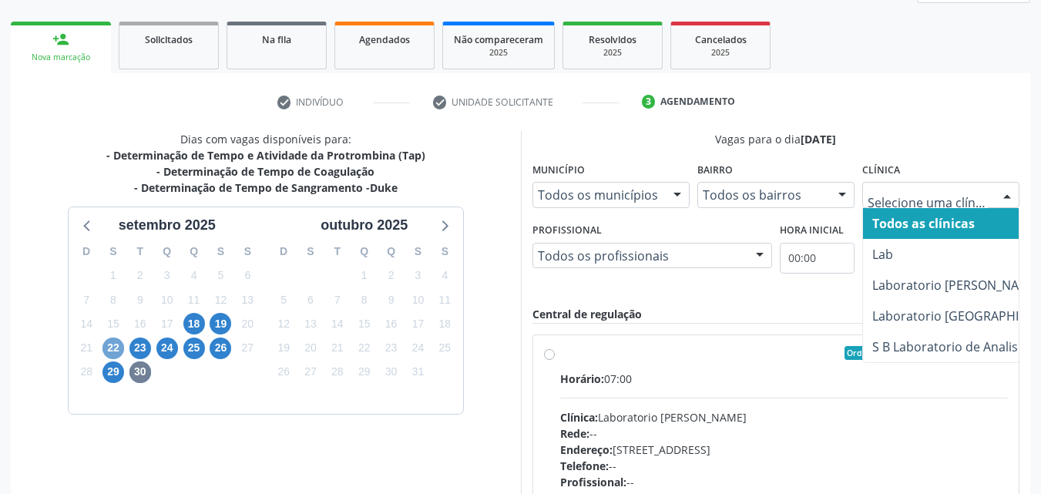
click at [113, 345] on span "22" at bounding box center [113, 348] width 22 height 22
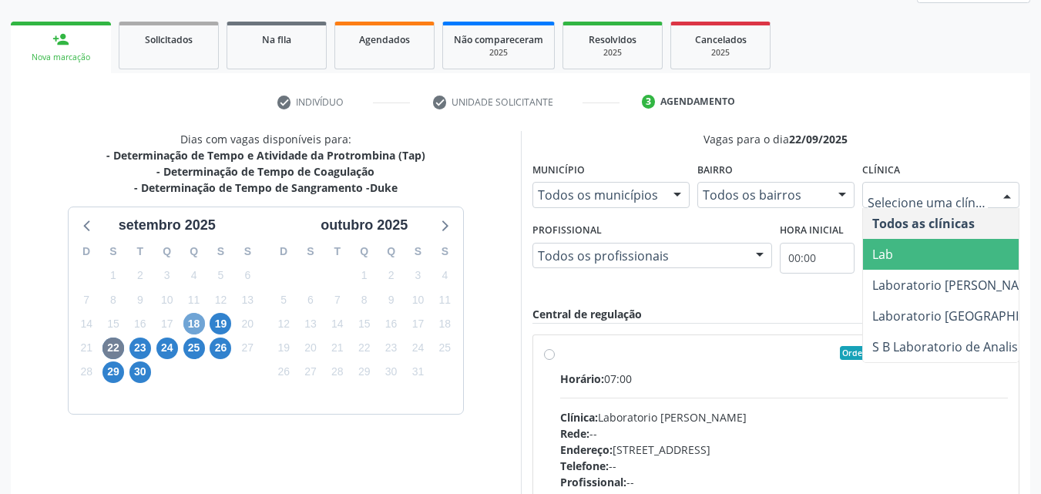
click at [195, 322] on span "18" at bounding box center [194, 324] width 22 height 22
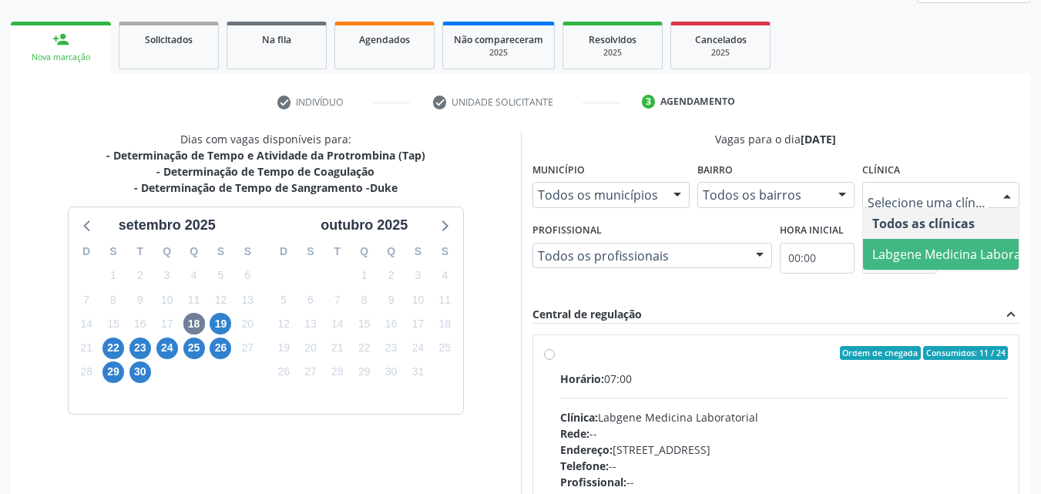
click at [949, 246] on span "Labgene Medicina Laboratorial" at bounding box center [962, 254] width 180 height 17
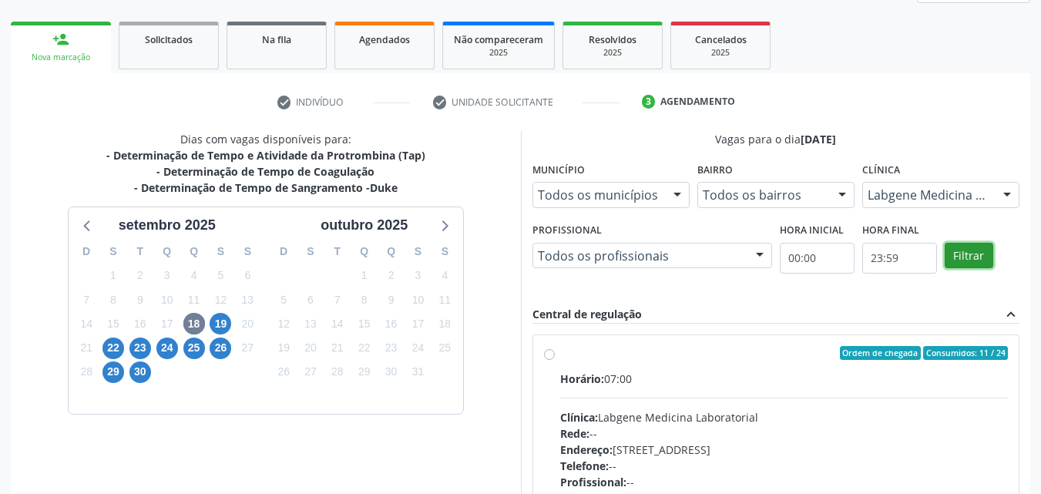
click at [956, 251] on button "Filtrar" at bounding box center [969, 256] width 49 height 26
click at [560, 354] on label "Ordem de chegada Consumidos: 11 / 24 Horário: 07:00 Clínica: Labgene Medicina L…" at bounding box center [784, 464] width 448 height 237
click at [549, 354] on input "Ordem de chegada Consumidos: 11 / 24 Horário: 07:00 Clínica: Labgene Medicina L…" at bounding box center [549, 353] width 11 height 14
radio input "true"
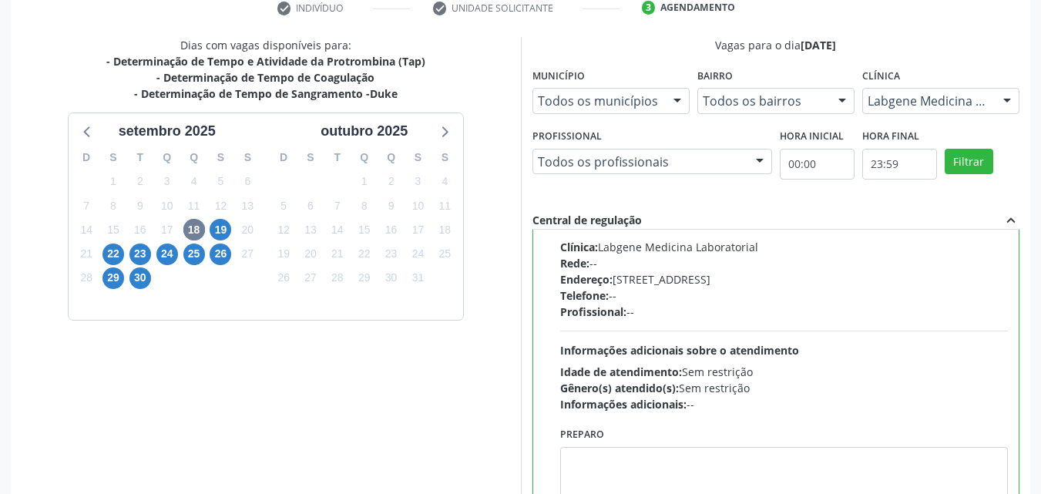
scroll to position [427, 0]
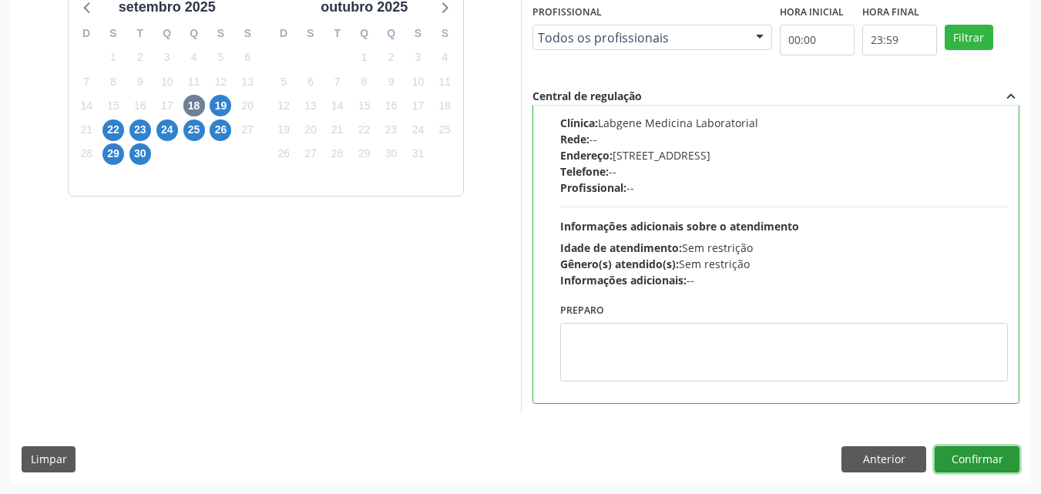
click at [994, 453] on button "Confirmar" at bounding box center [977, 459] width 85 height 26
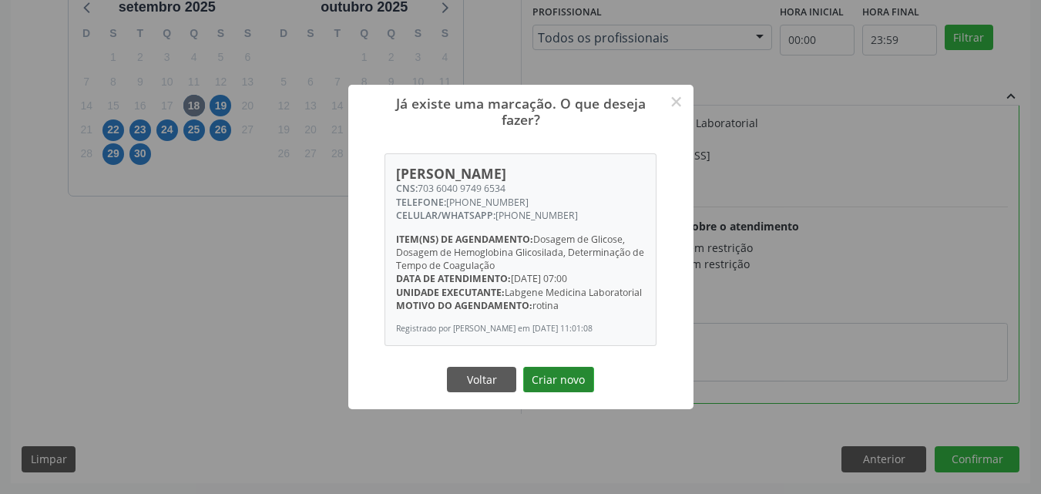
click at [575, 384] on button "Criar novo" at bounding box center [558, 380] width 71 height 26
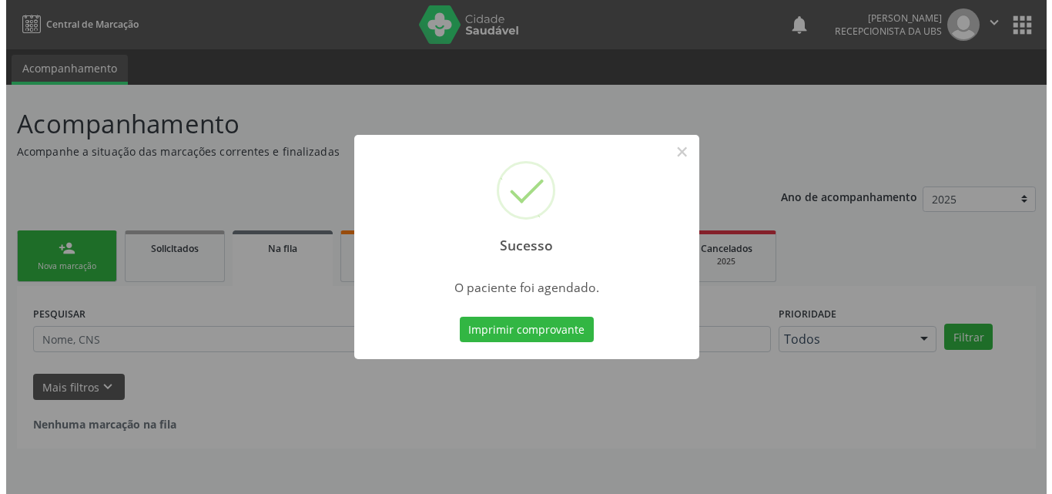
scroll to position [0, 0]
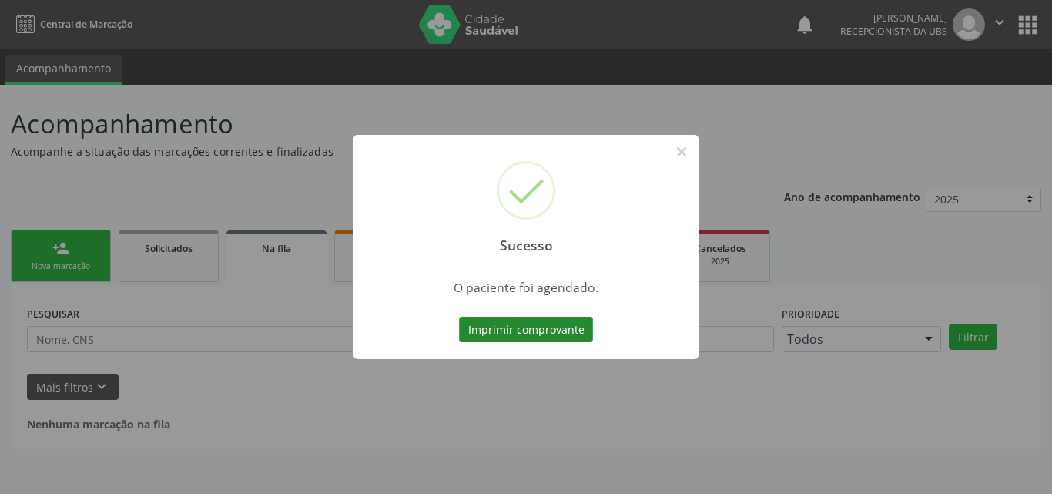
click at [515, 331] on button "Imprimir comprovante" at bounding box center [526, 330] width 134 height 26
